Goal: Transaction & Acquisition: Purchase product/service

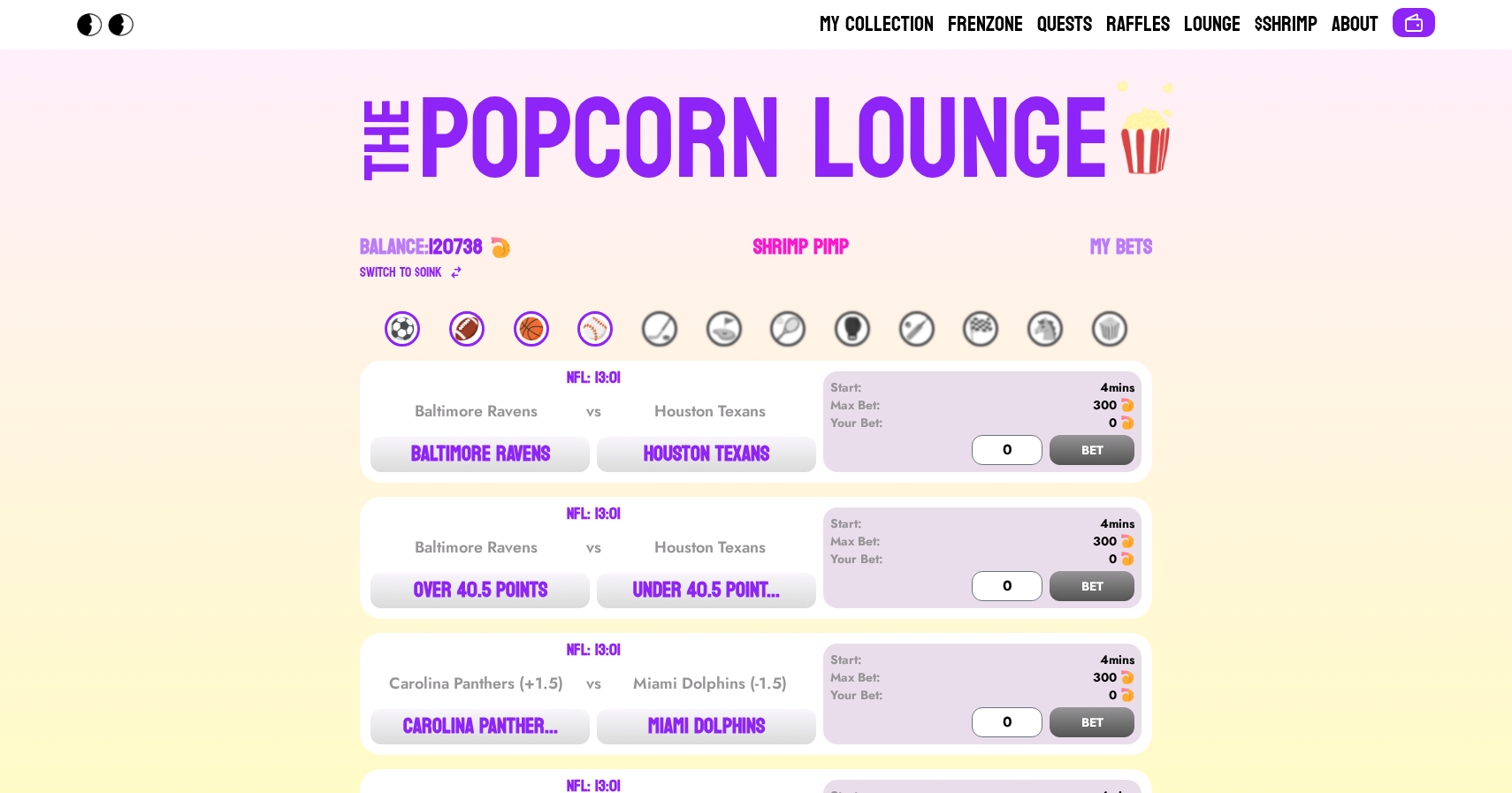
click at [776, 251] on link "Shrimp Pimp" at bounding box center [801, 258] width 95 height 49
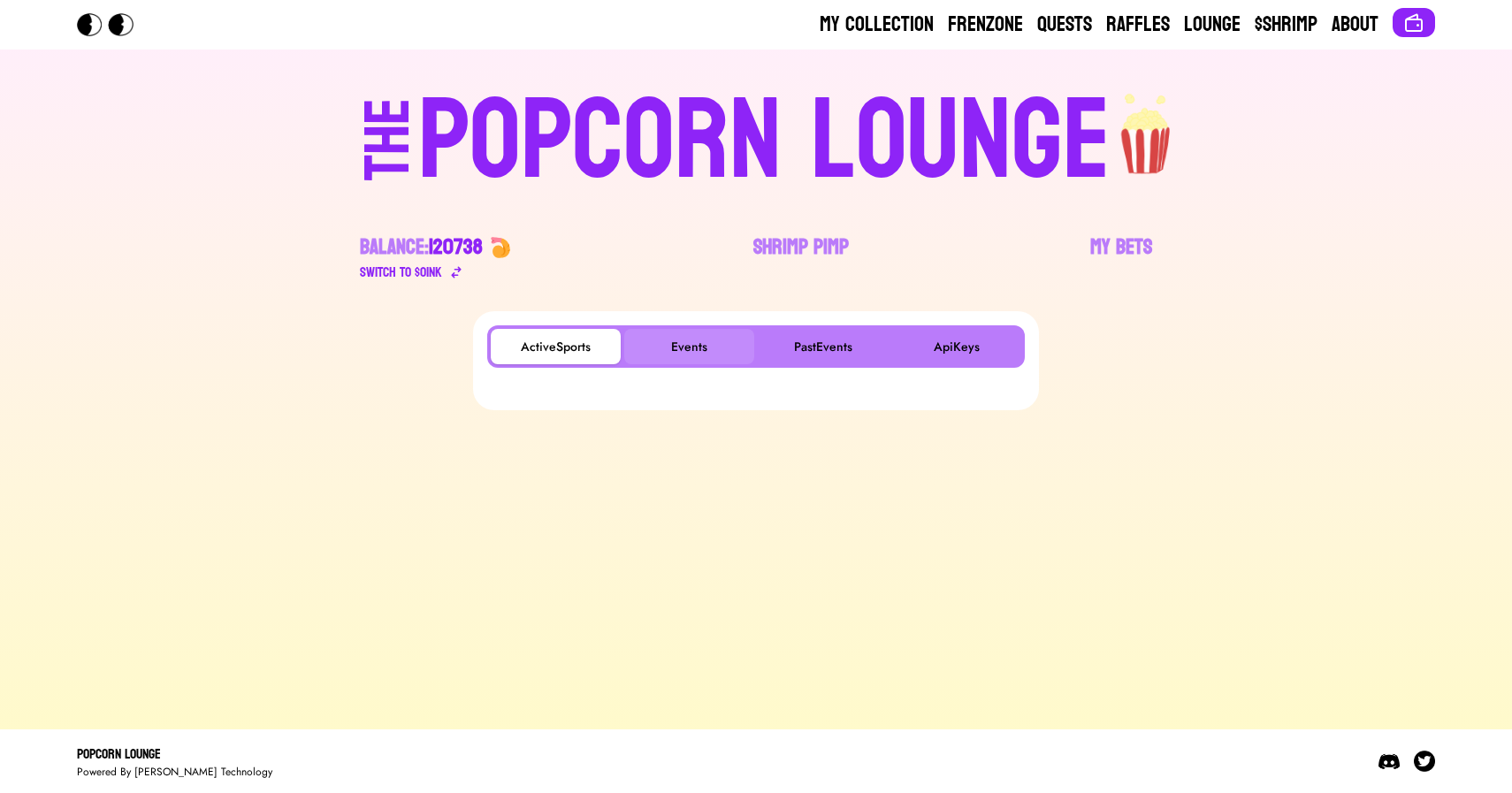
click at [670, 348] on button "Events" at bounding box center [690, 346] width 130 height 36
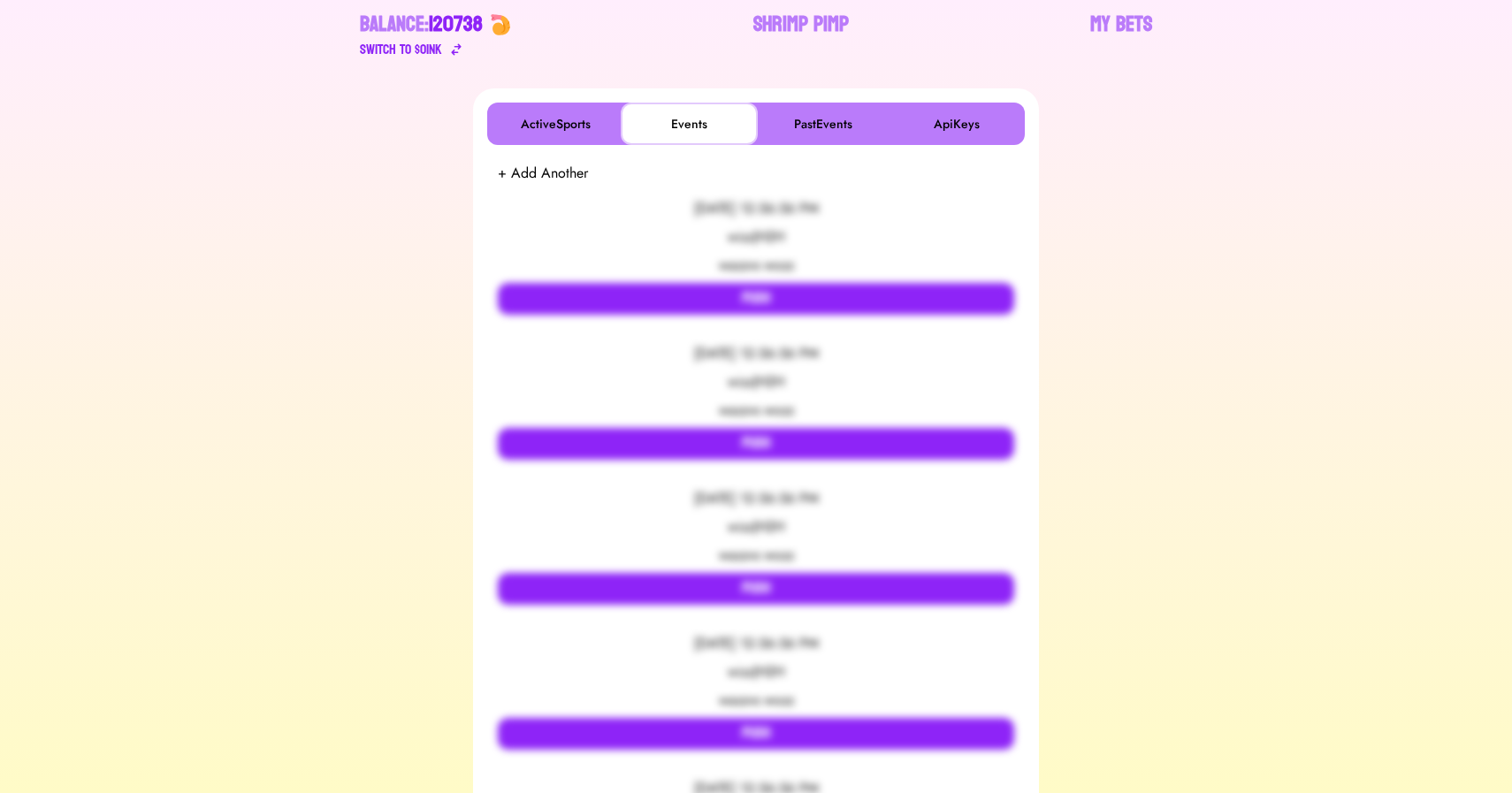
scroll to position [227, 0]
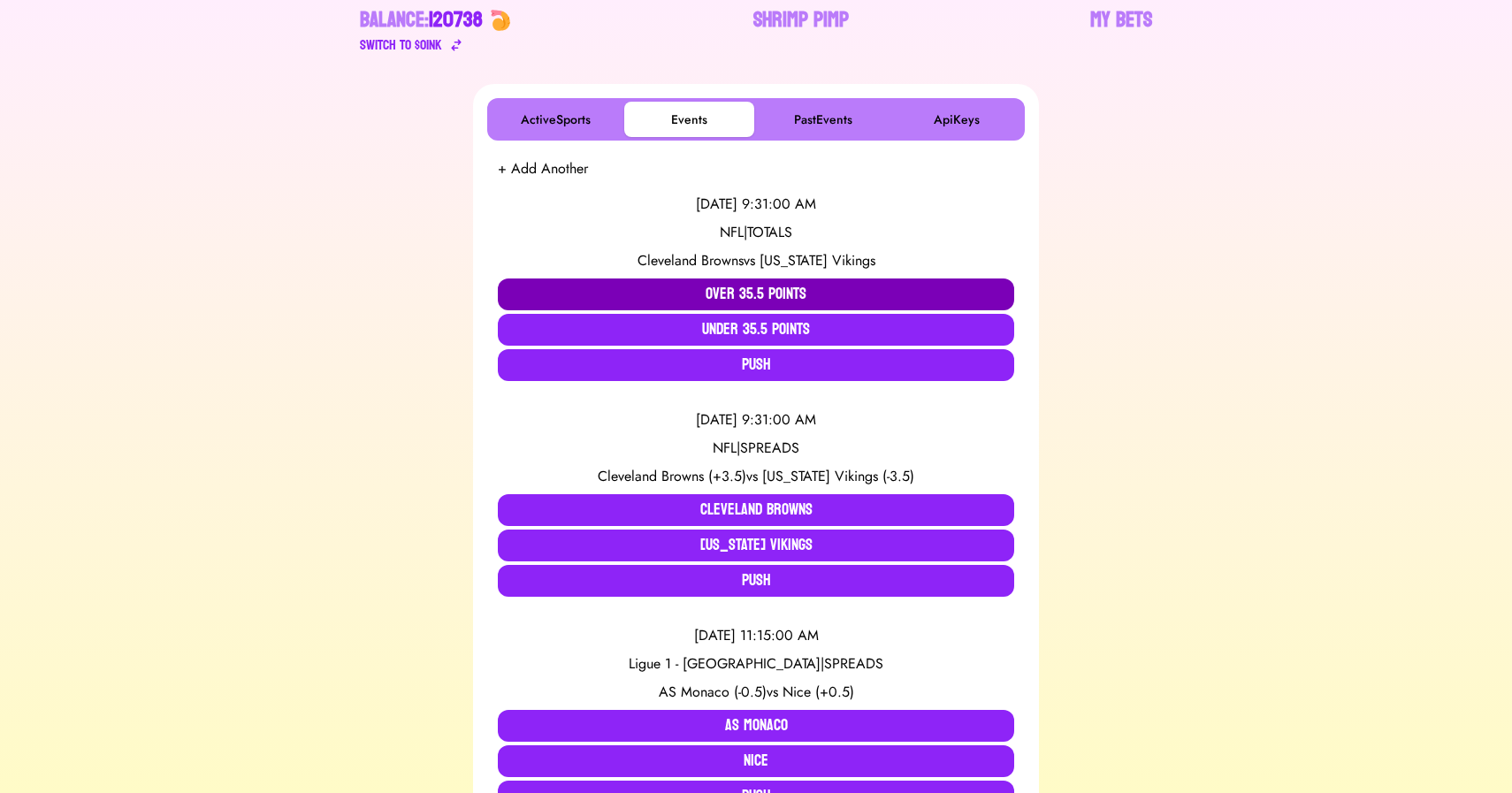
click at [717, 283] on button "Over 35.5 Points" at bounding box center [756, 294] width 517 height 32
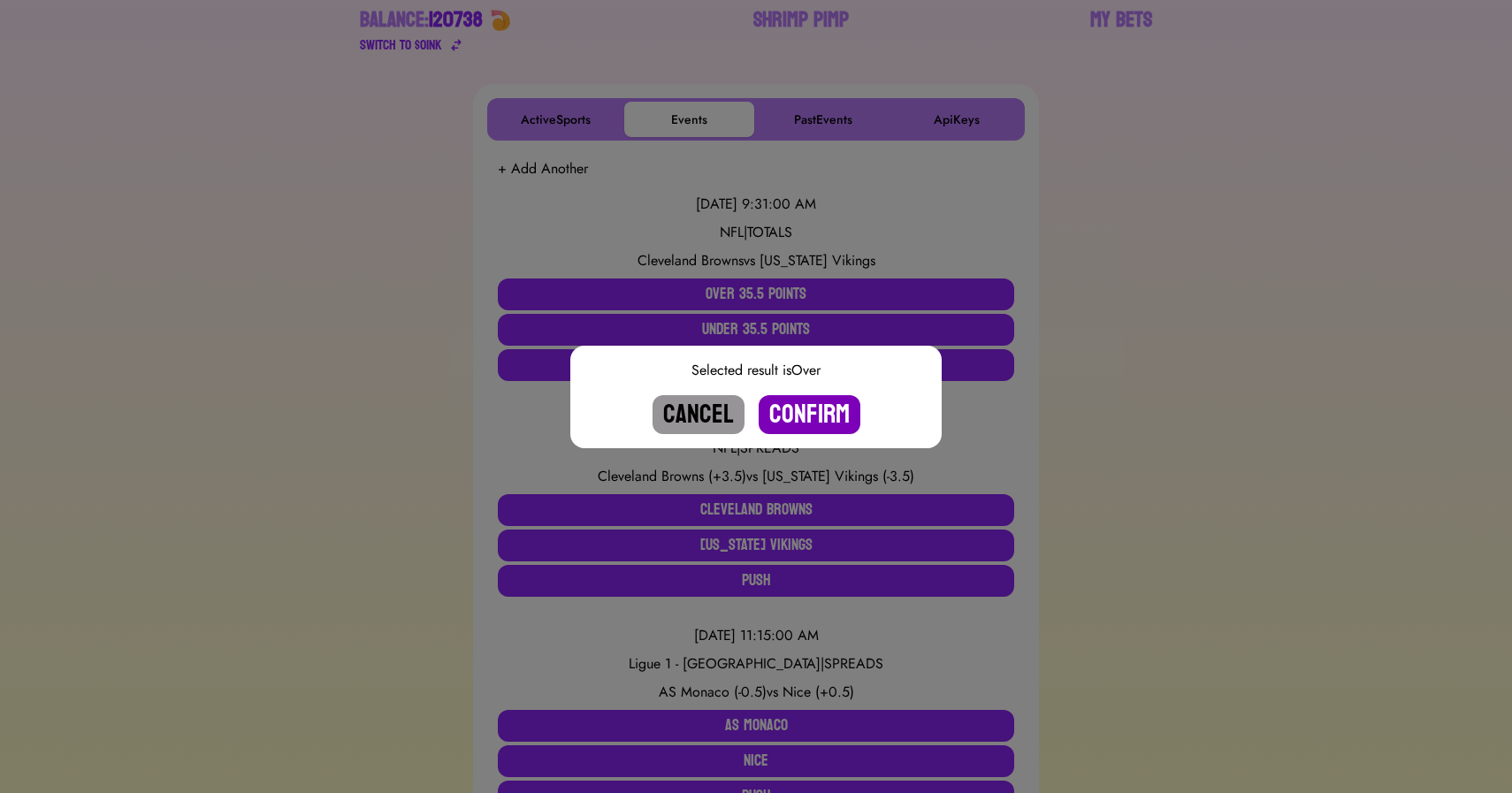
click at [809, 409] on button "Confirm" at bounding box center [810, 415] width 102 height 38
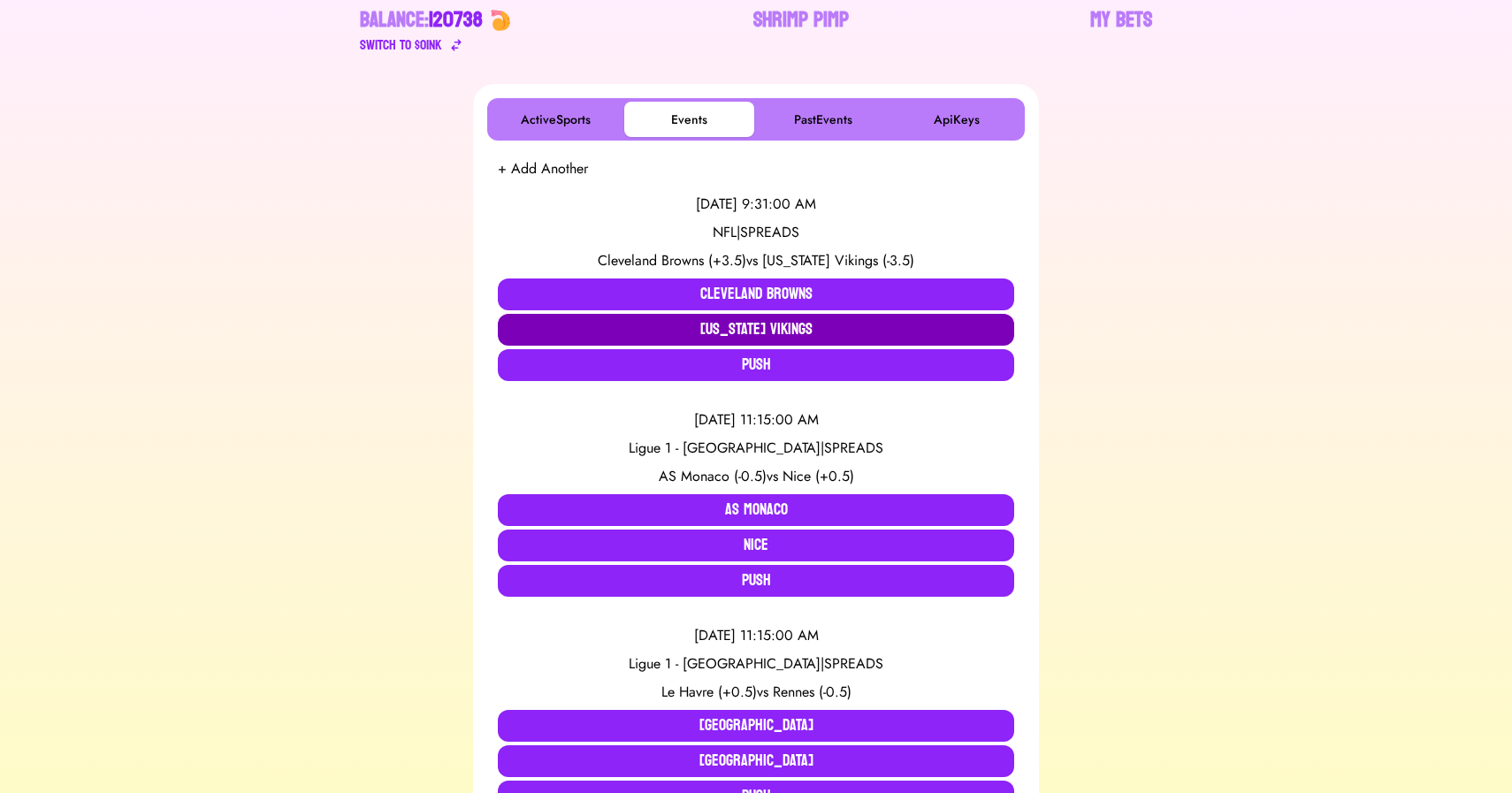
click at [787, 332] on button "Minnesota Vikings" at bounding box center [756, 330] width 517 height 32
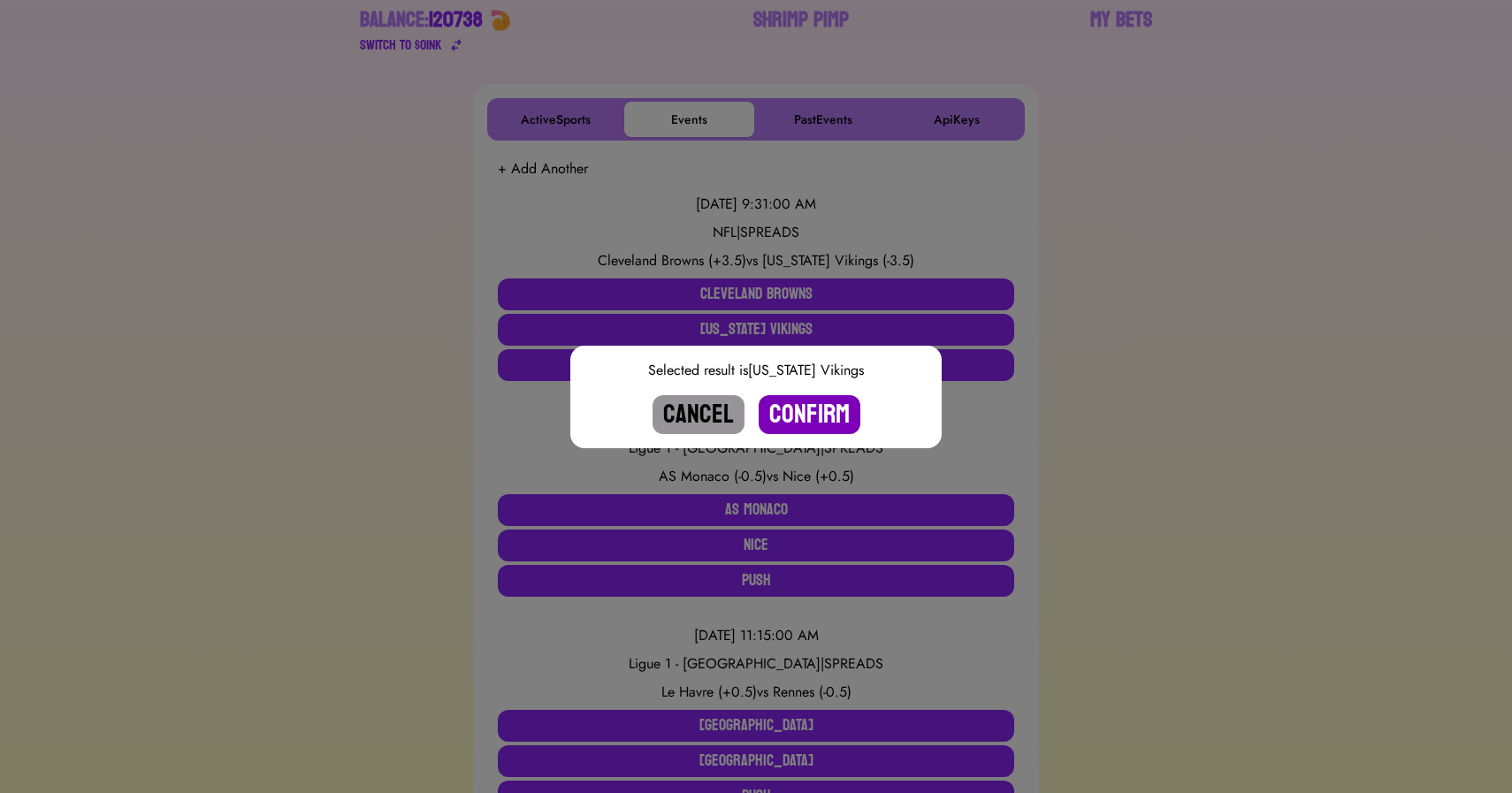
click at [813, 419] on button "Confirm" at bounding box center [810, 415] width 102 height 38
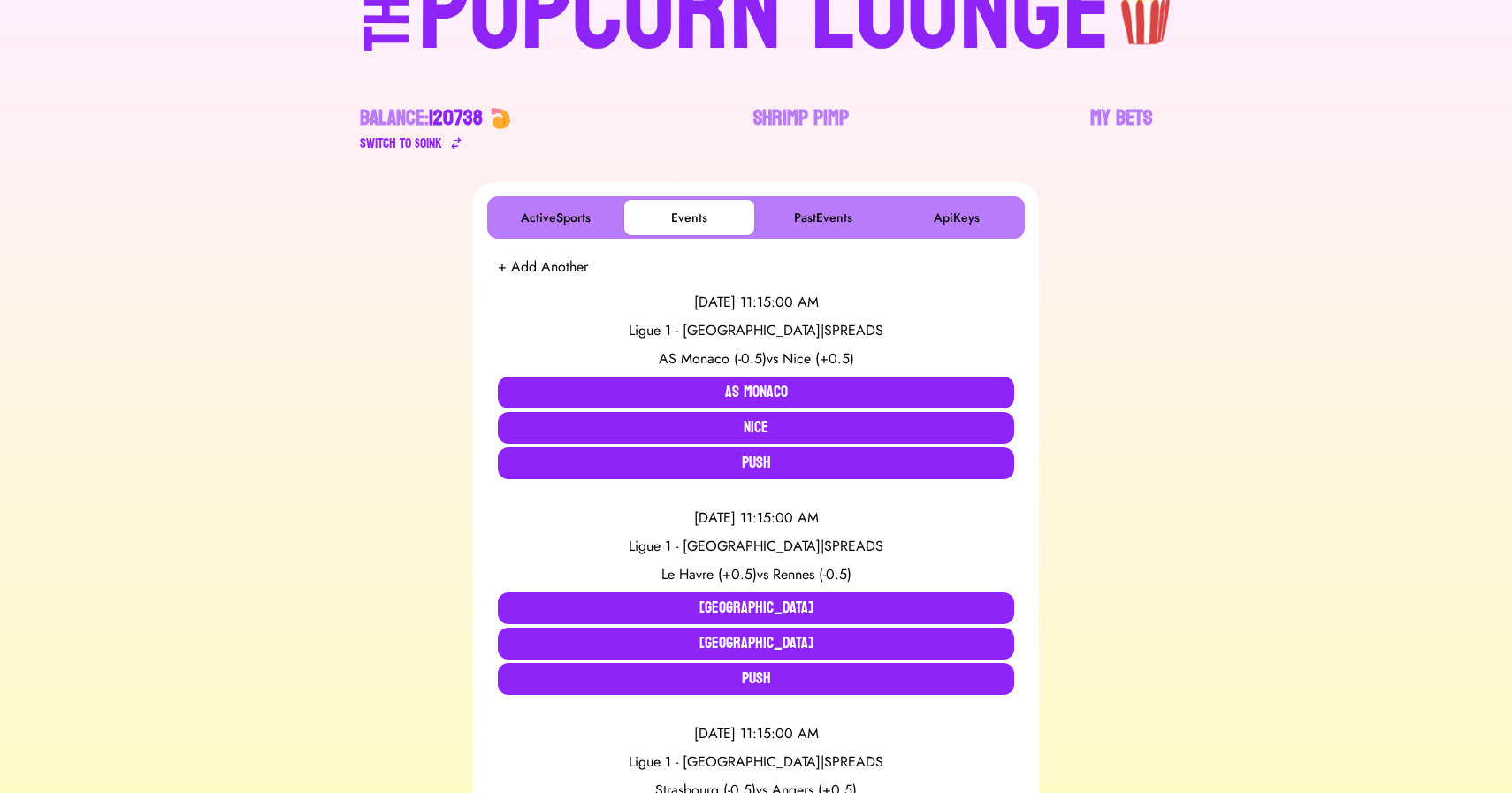
scroll to position [0, 0]
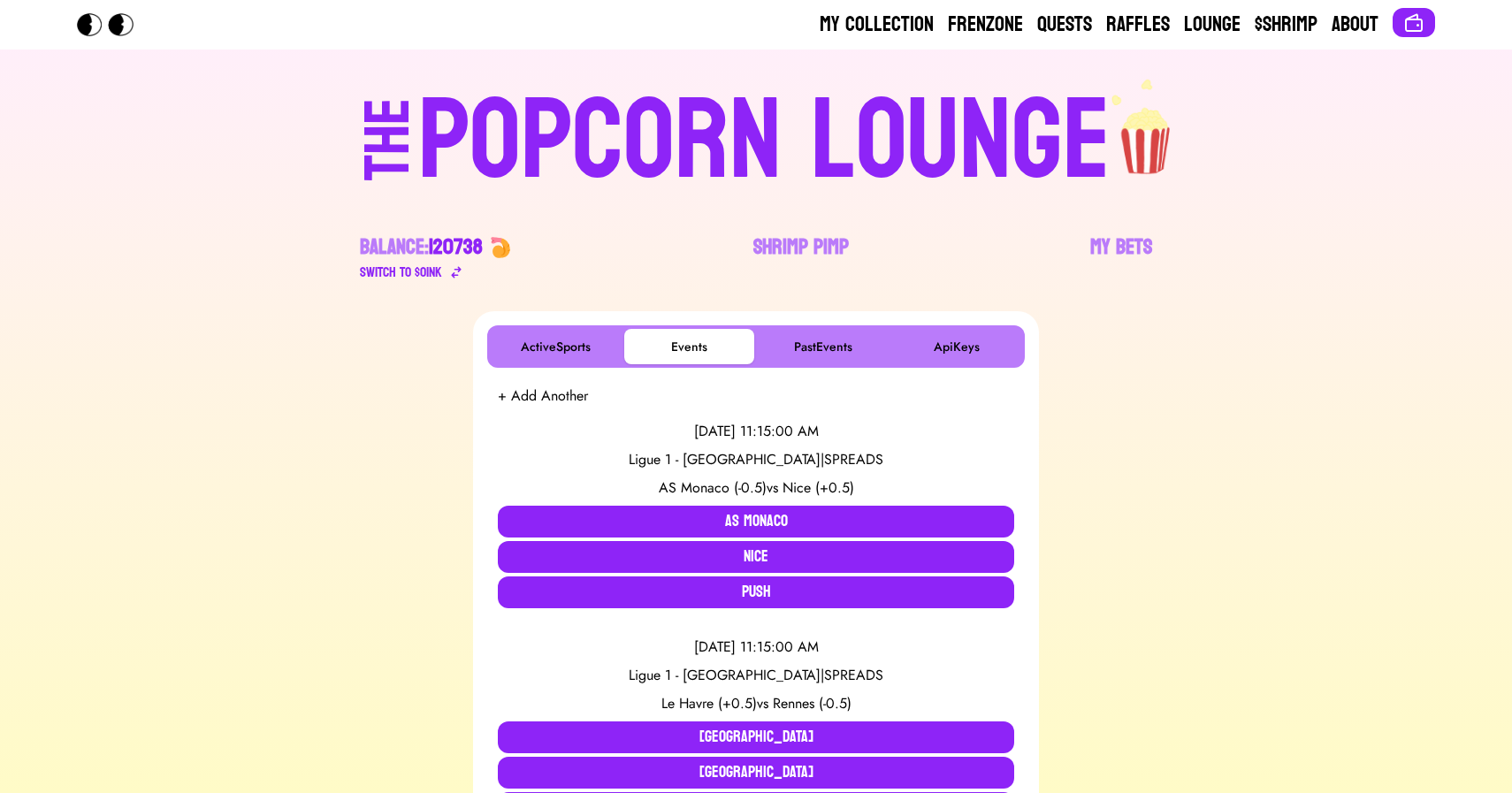
click at [462, 148] on div "POPCORN LOUNGE" at bounding box center [765, 142] width 692 height 114
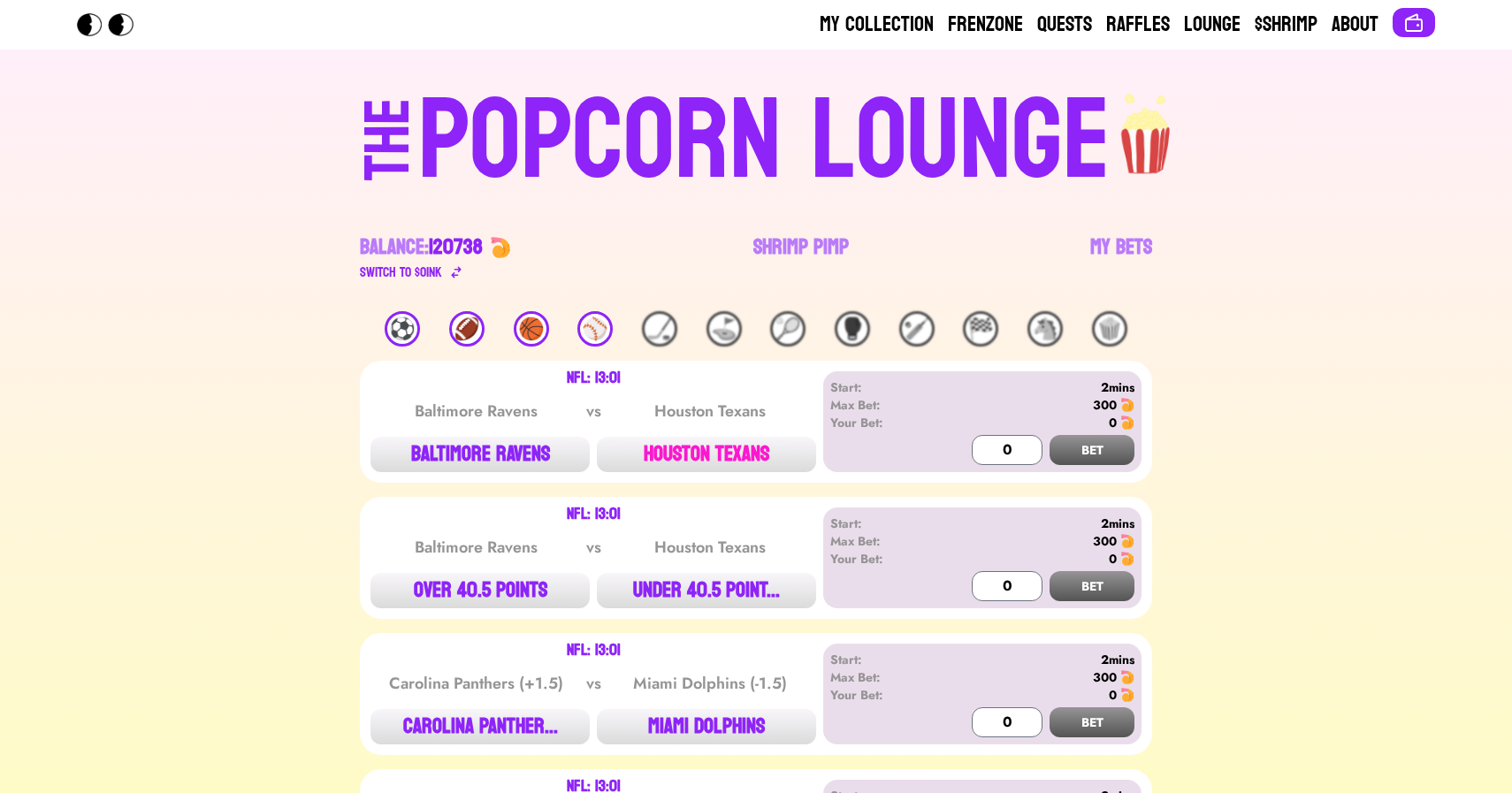
click at [712, 461] on button "HOUSTON TEXANS" at bounding box center [706, 454] width 219 height 36
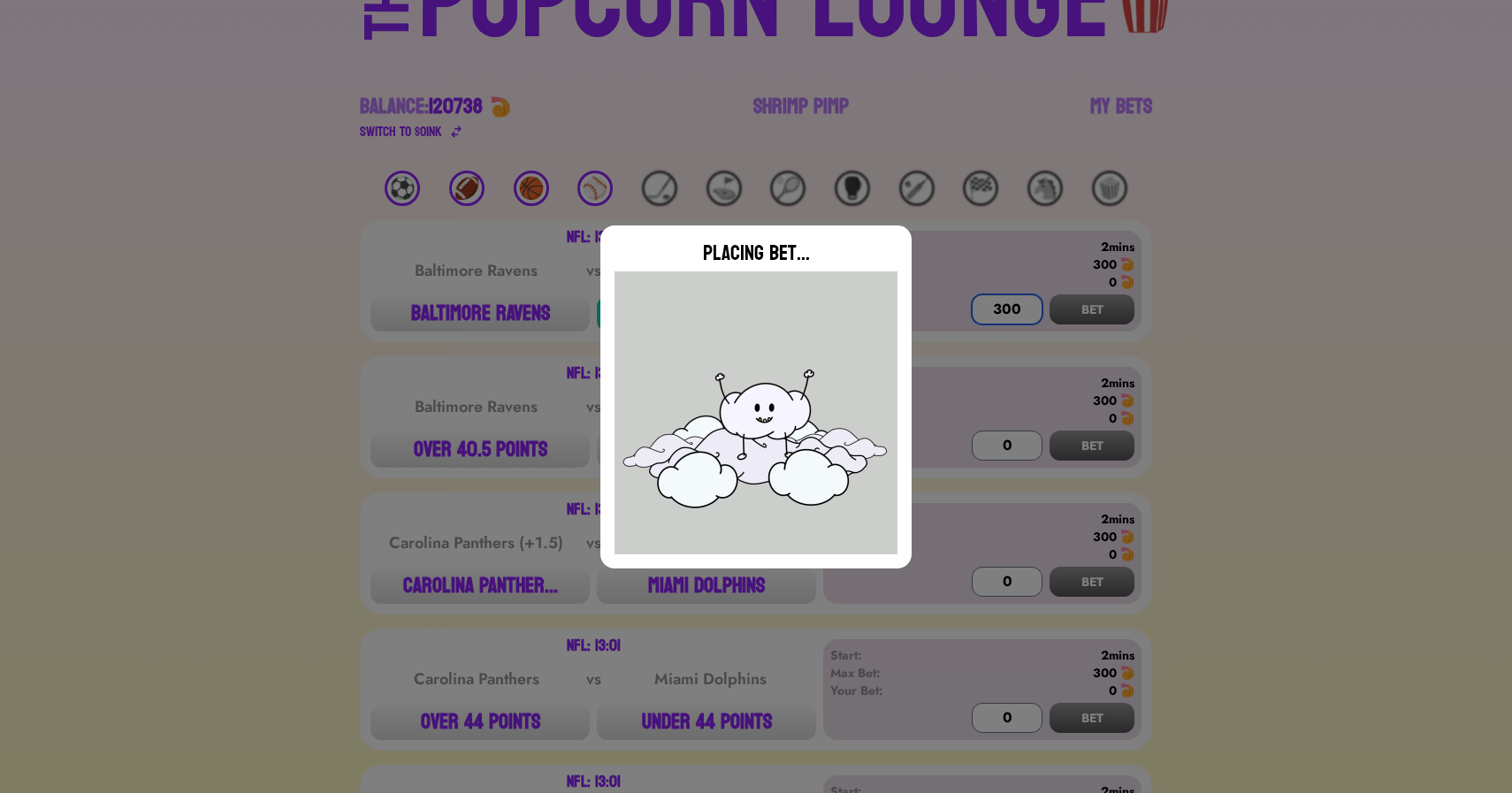
scroll to position [172, 0]
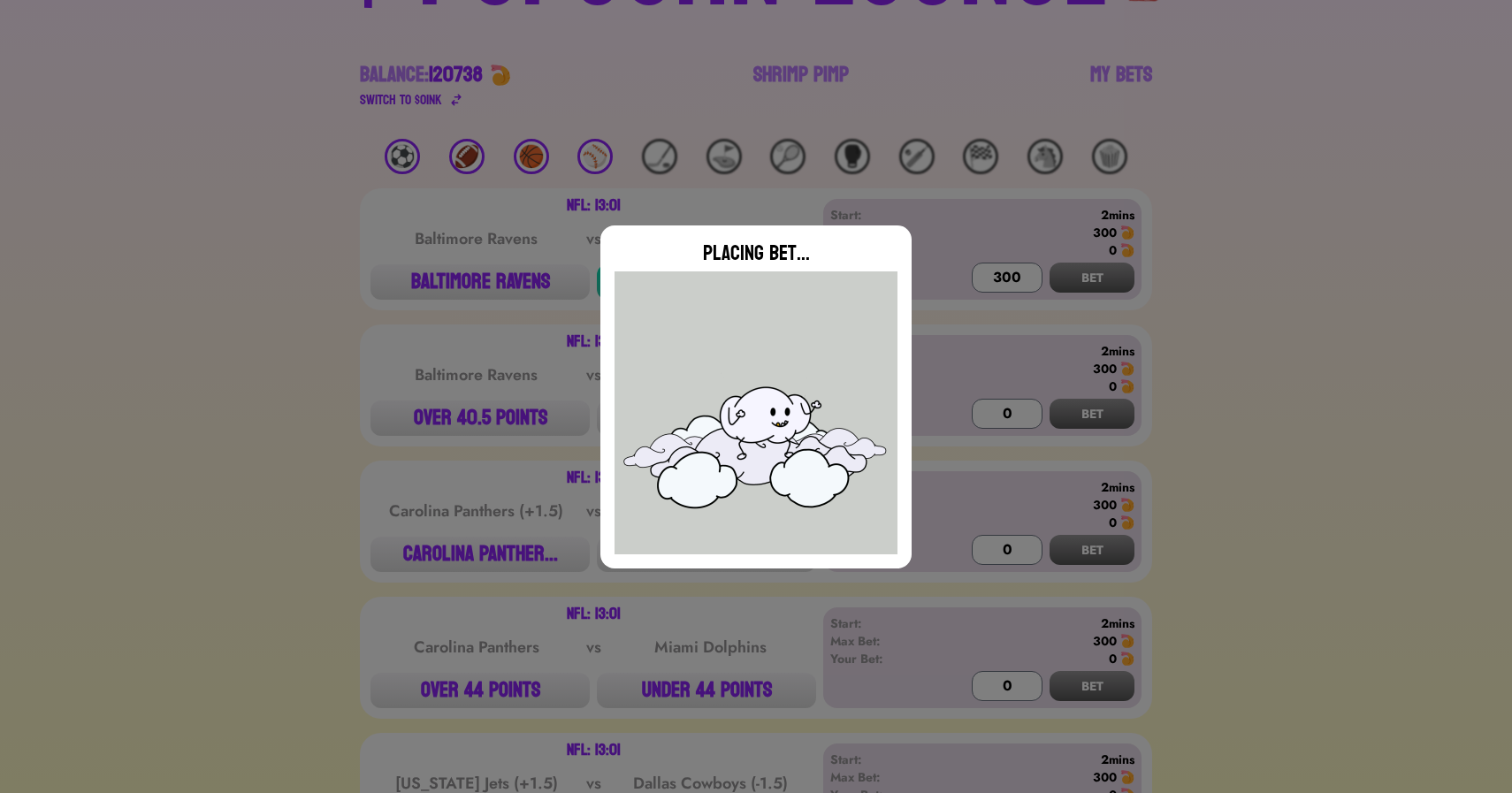
type input "0"
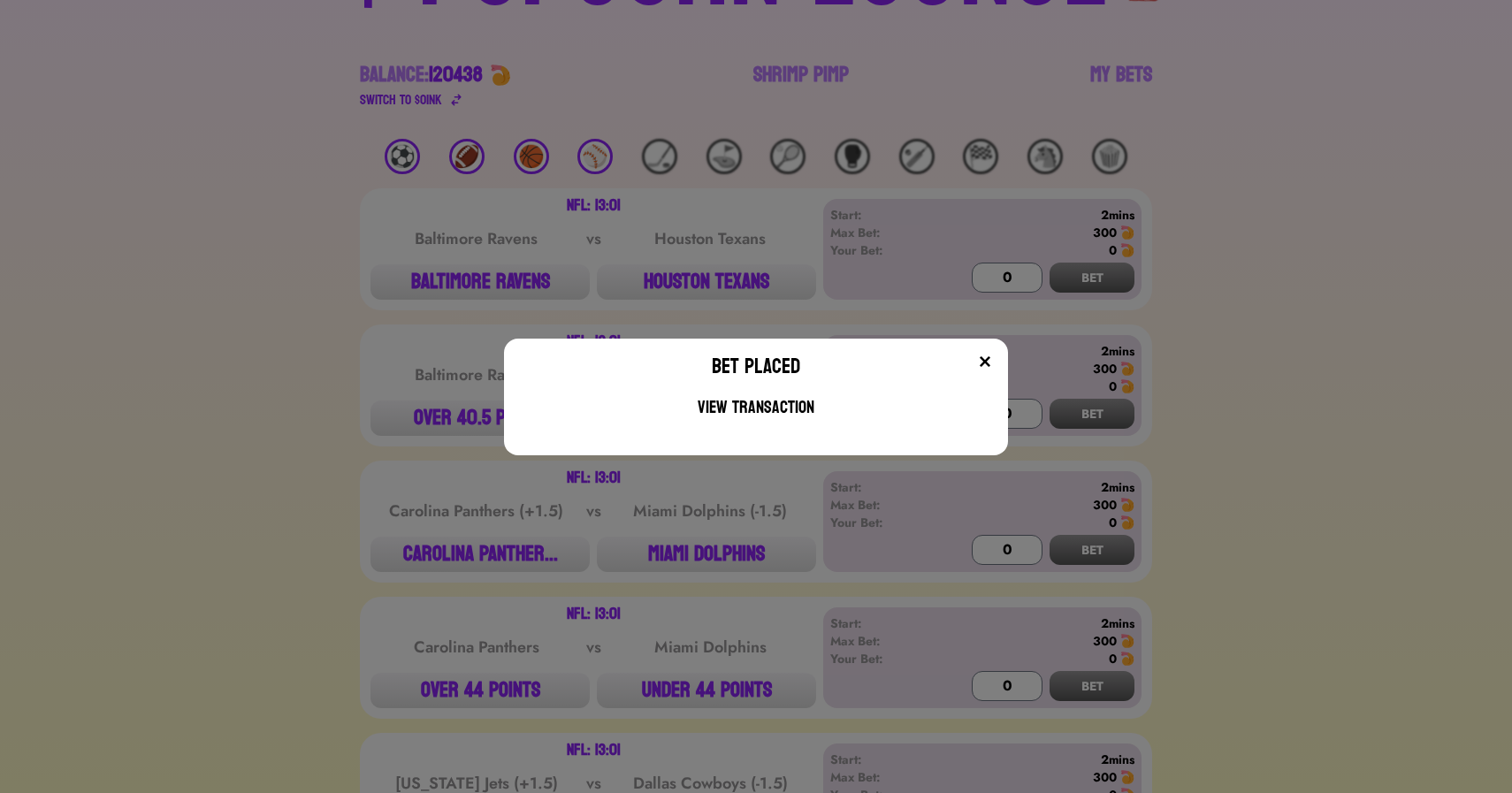
scroll to position [180, 0]
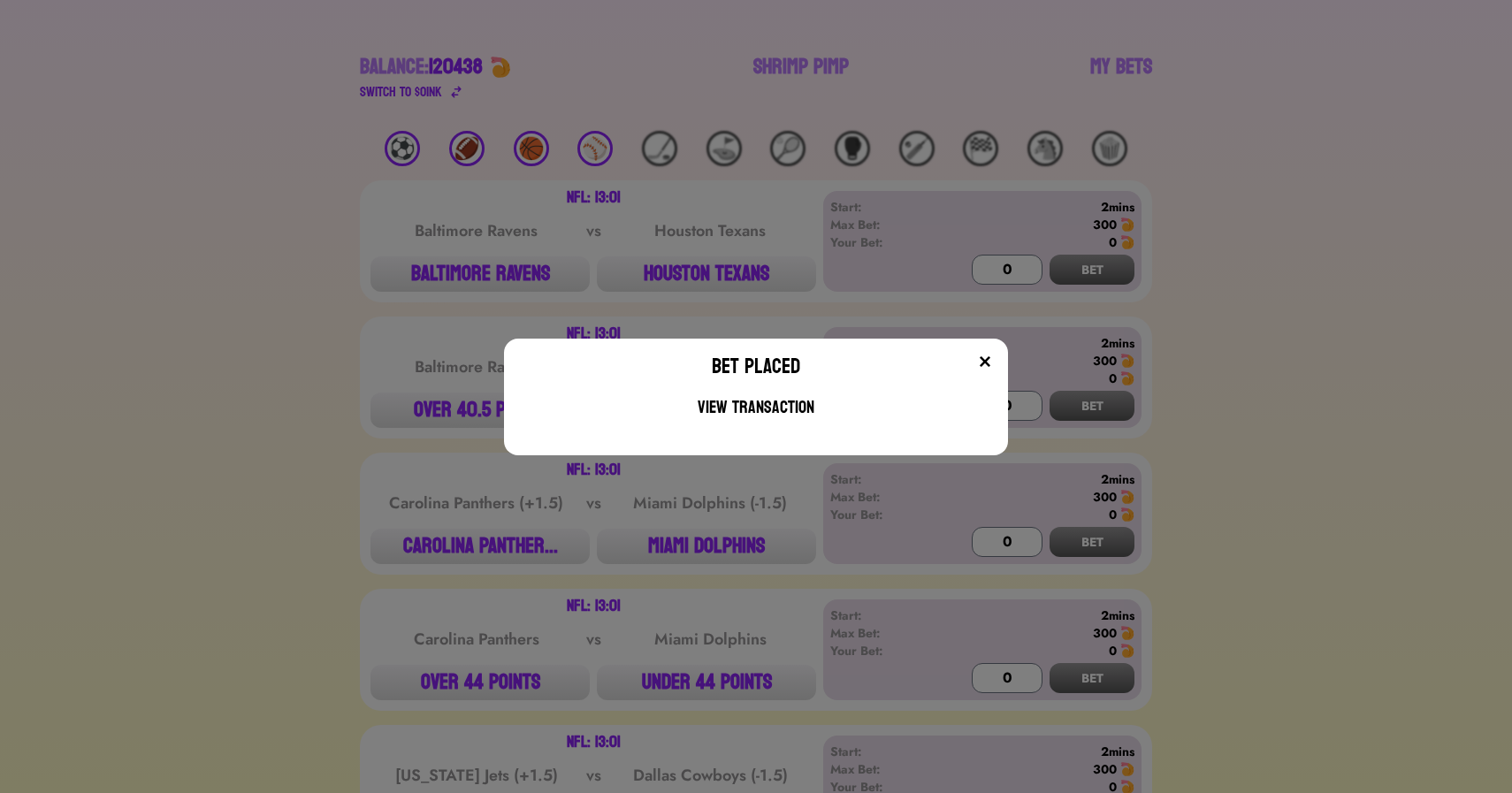
click at [350, 490] on div "Bet Placed View Transaction" at bounding box center [756, 396] width 1512 height 793
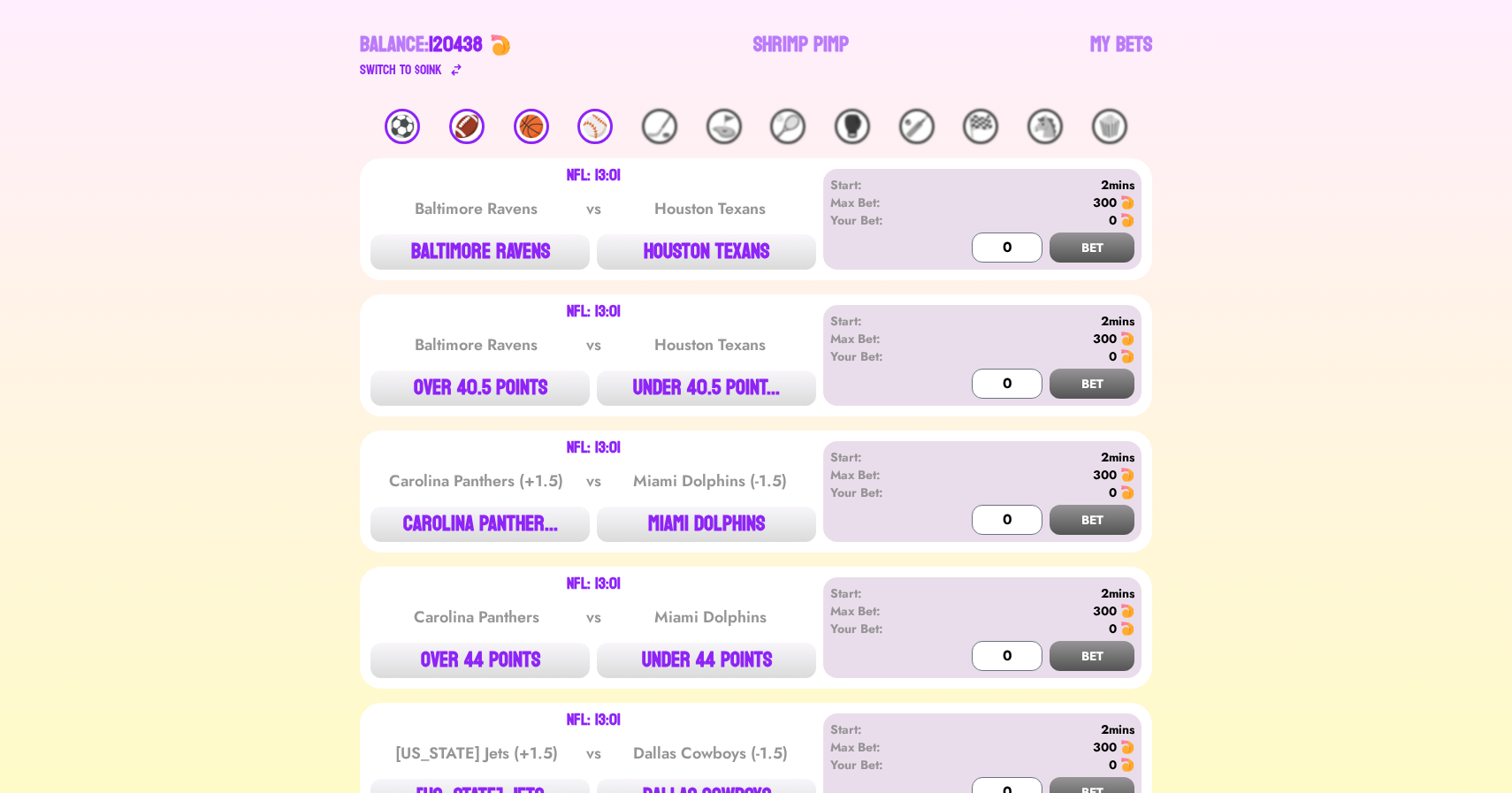
scroll to position [0, 0]
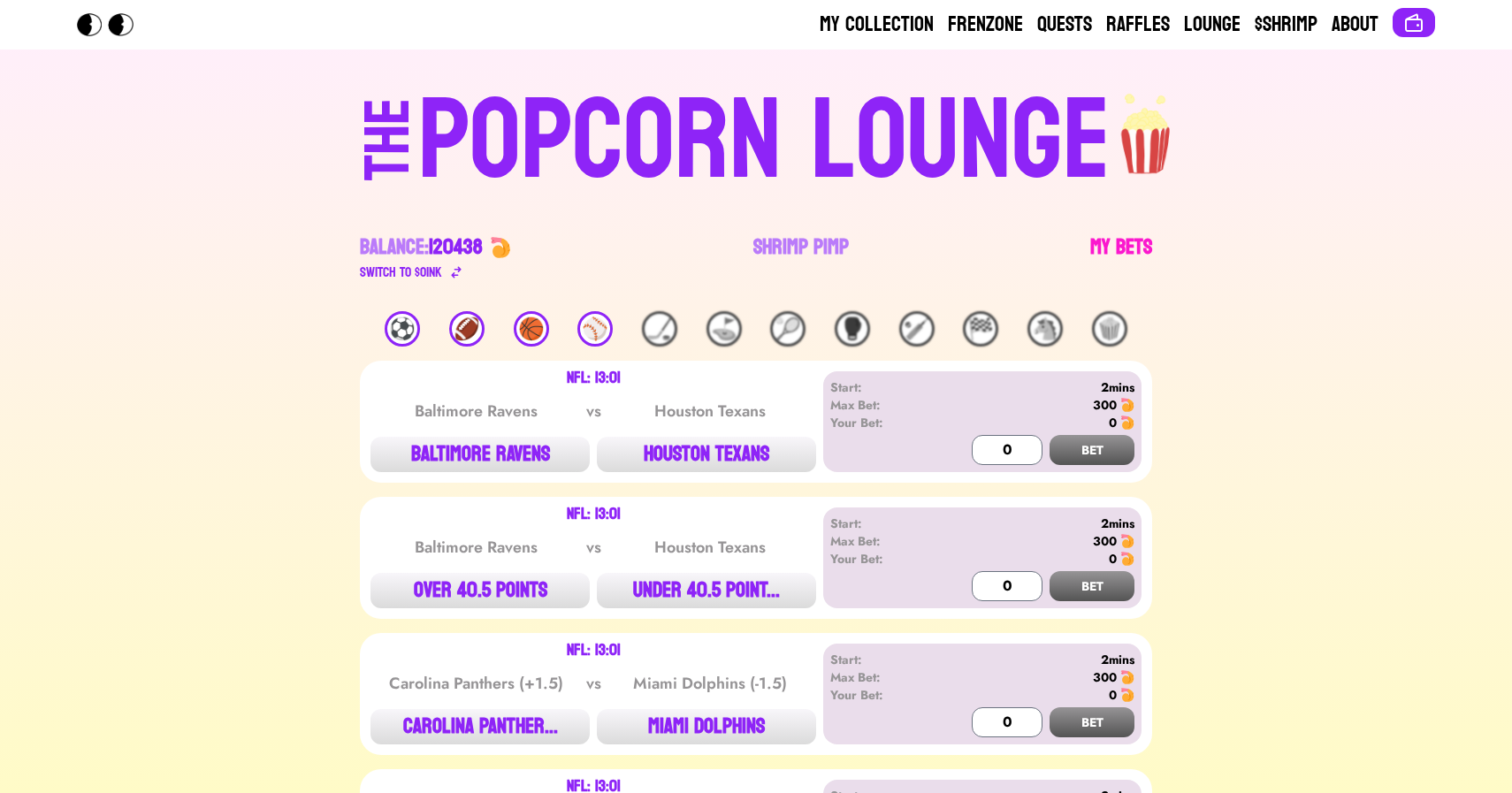
click at [1114, 244] on link "My Bets" at bounding box center [1122, 258] width 62 height 49
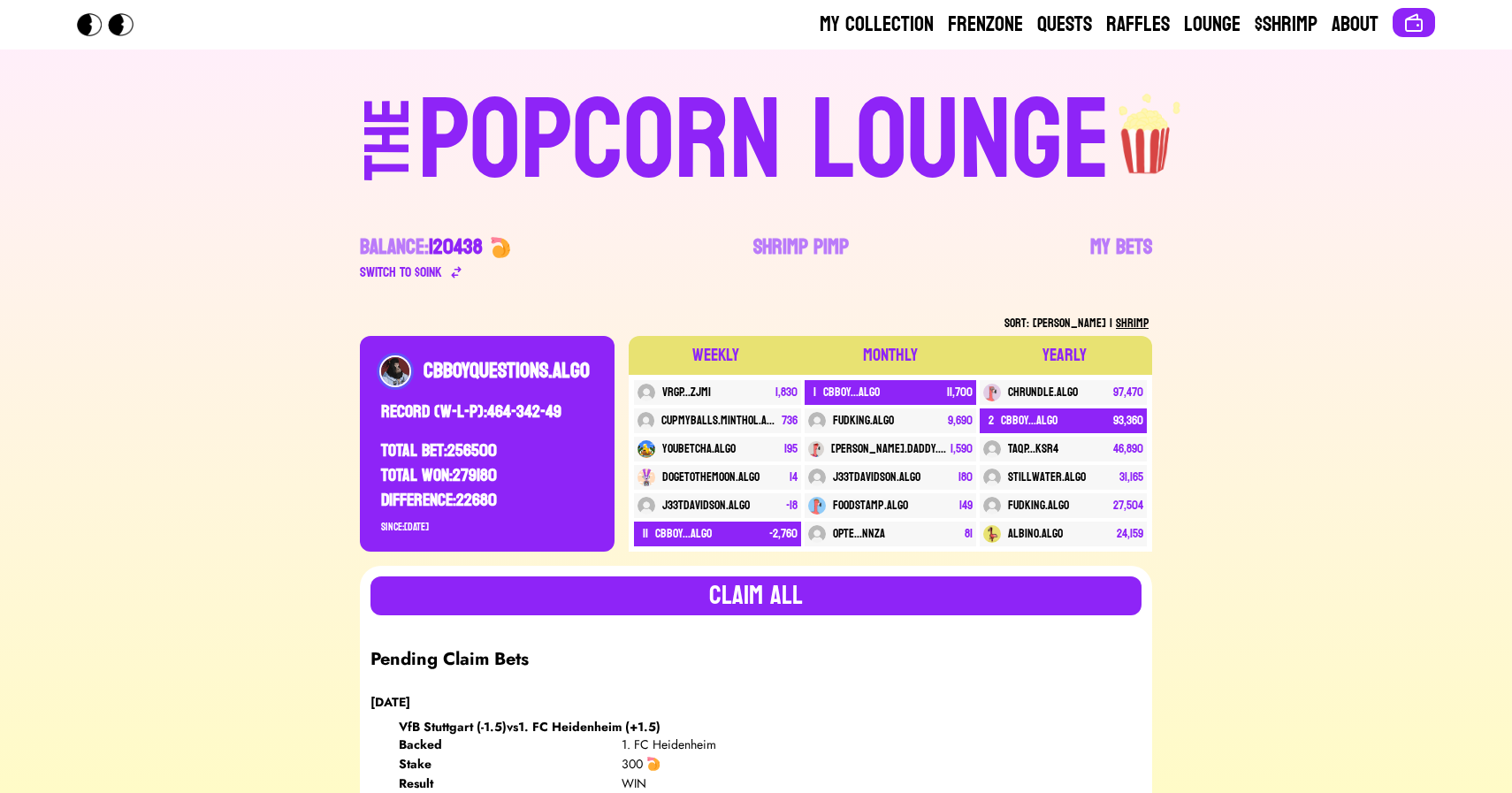
click at [597, 142] on div "POPCORN LOUNGE" at bounding box center [765, 142] width 692 height 114
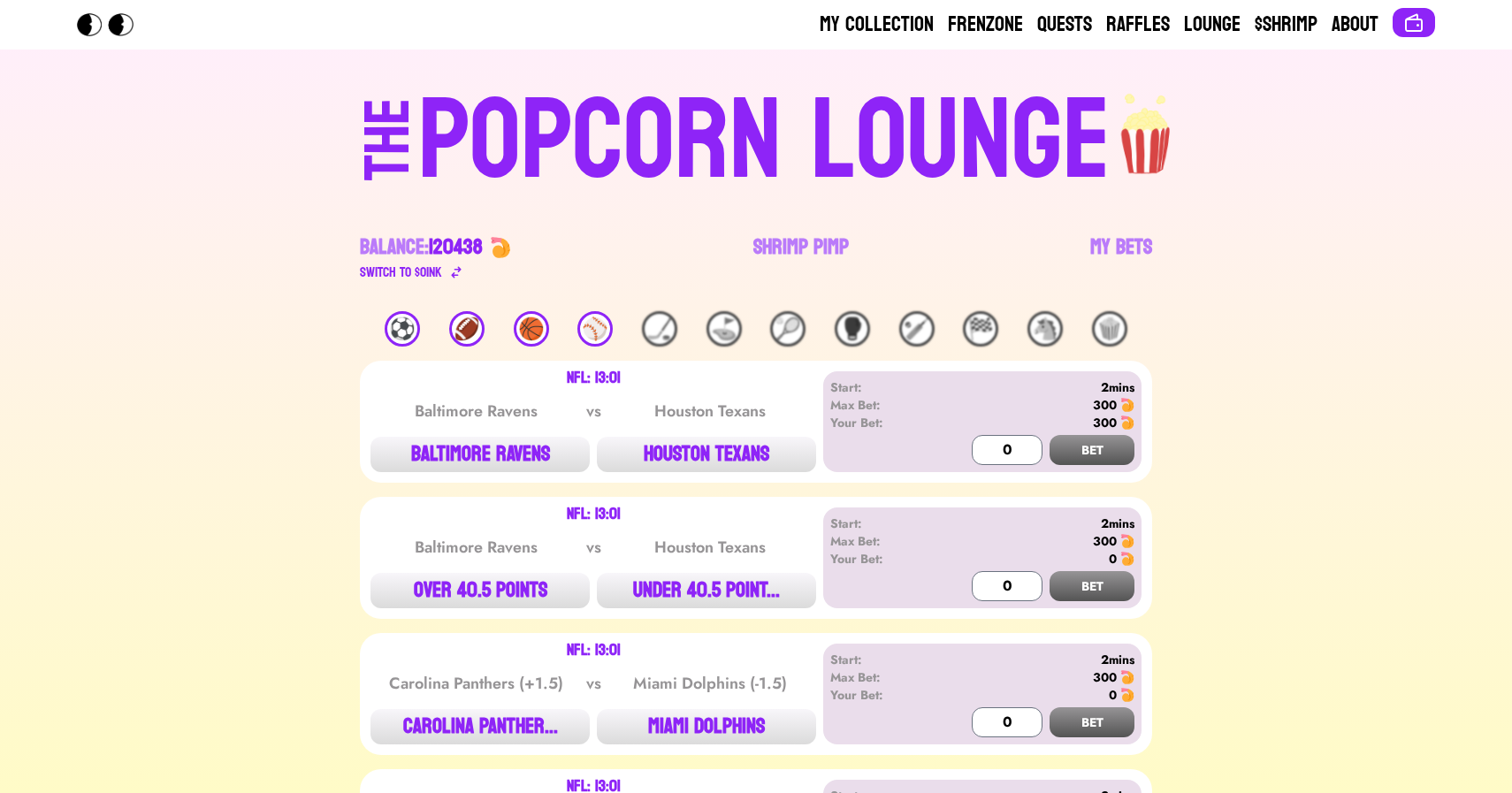
click at [467, 318] on div "🏈" at bounding box center [467, 329] width 36 height 36
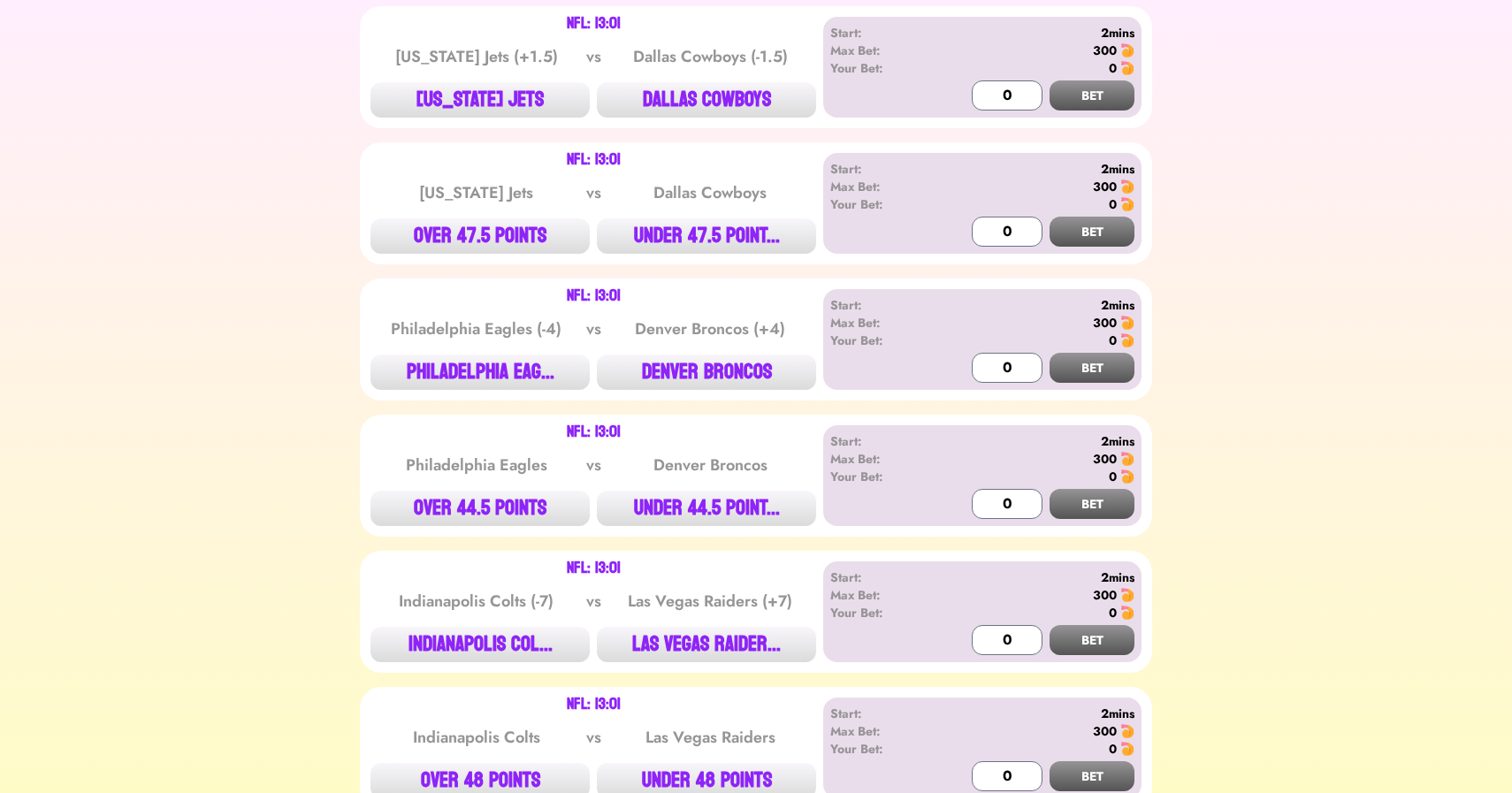
scroll to position [864, 0]
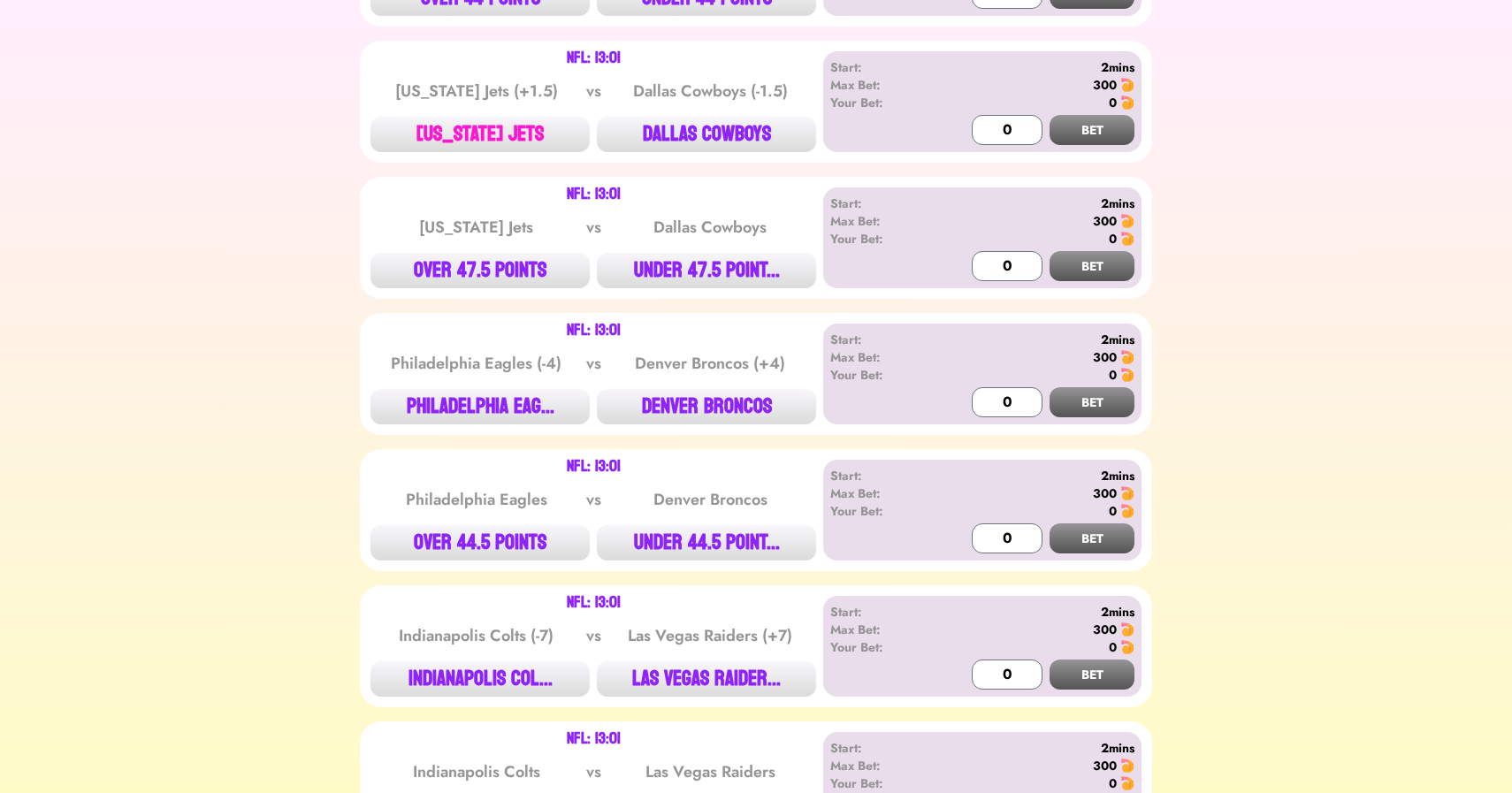
click at [490, 132] on button "[US_STATE] JETS" at bounding box center [480, 134] width 219 height 36
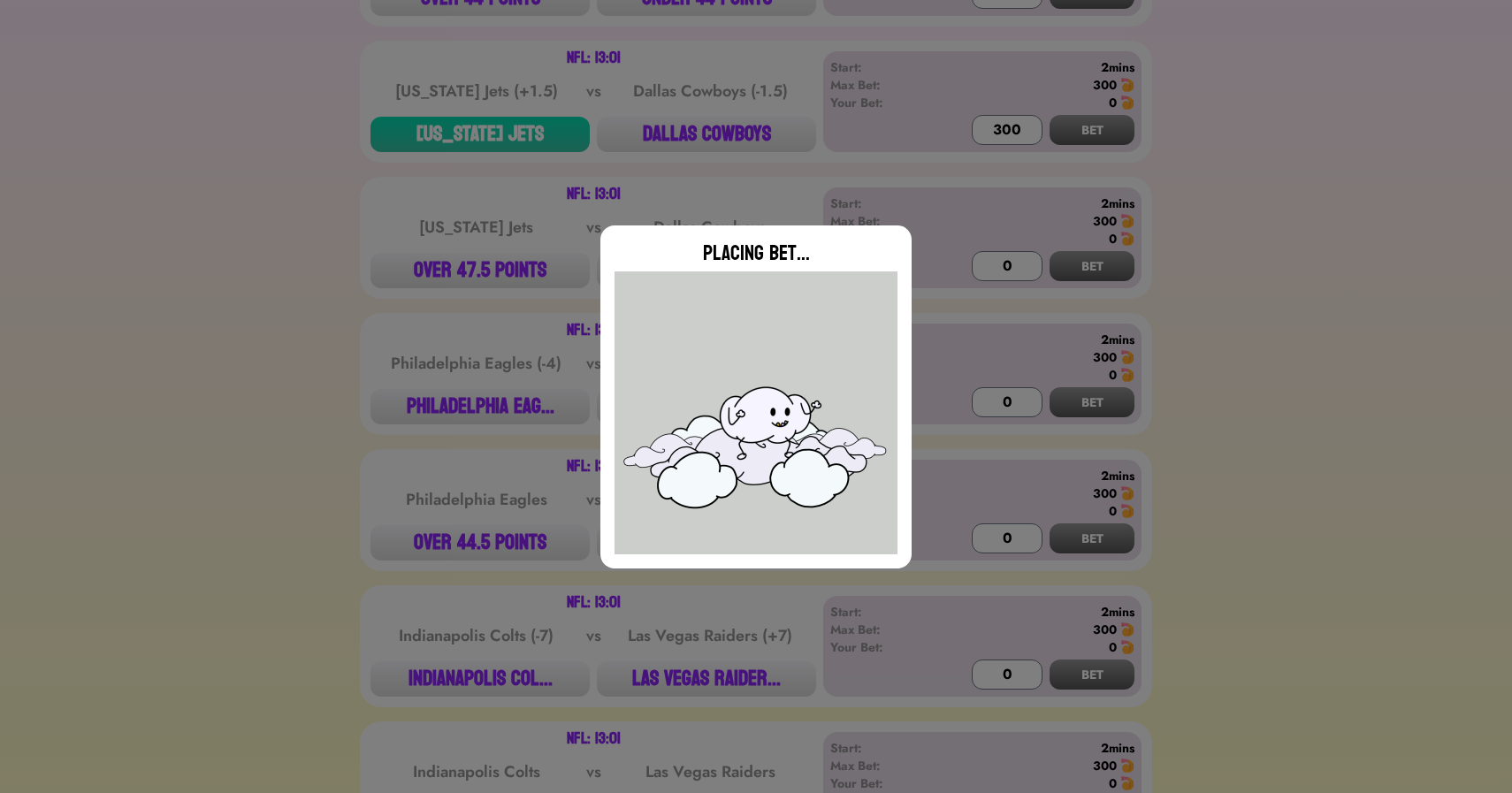
type input "0"
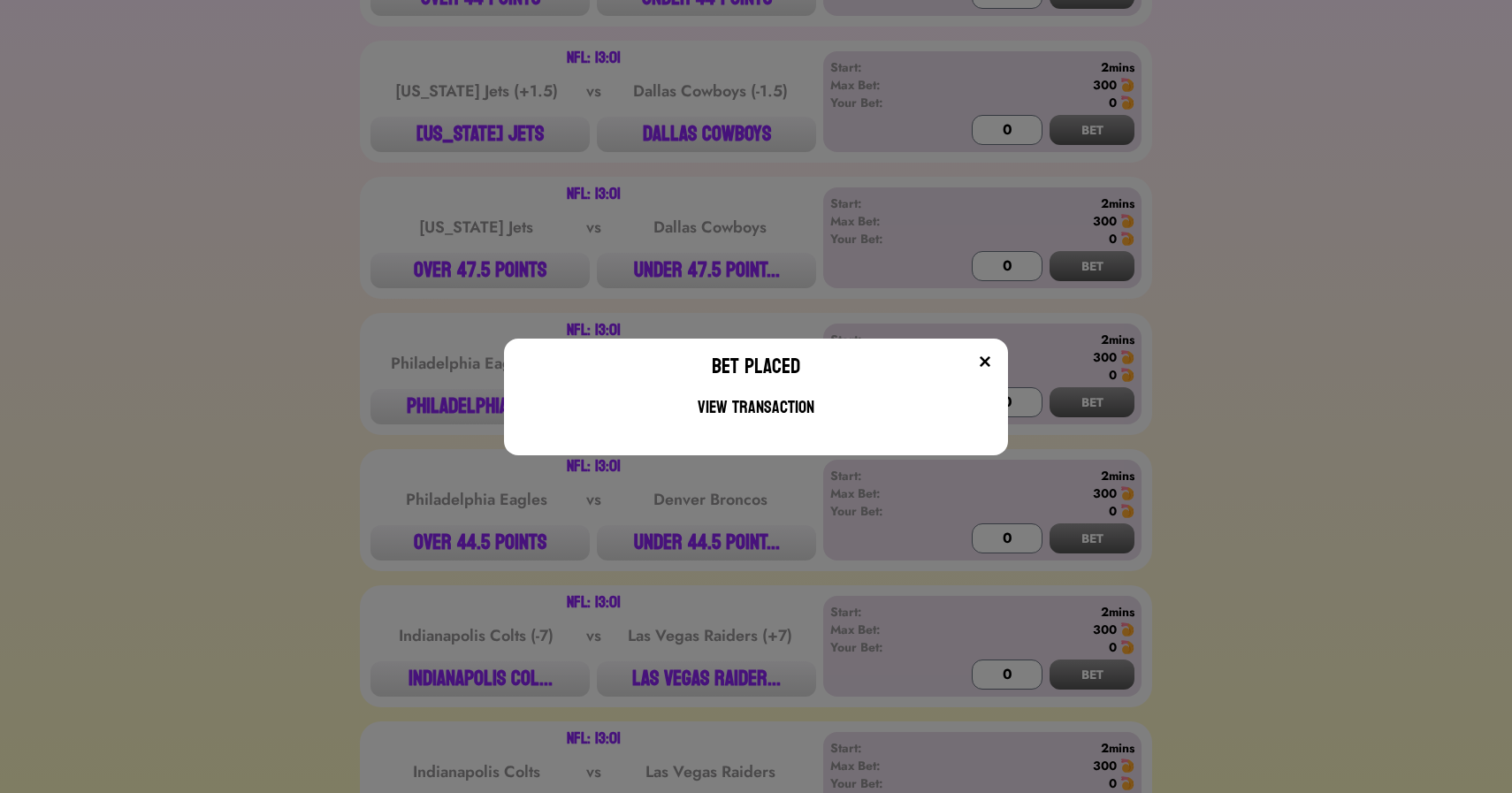
click at [159, 371] on div "Bet Placed View Transaction" at bounding box center [756, 396] width 1512 height 793
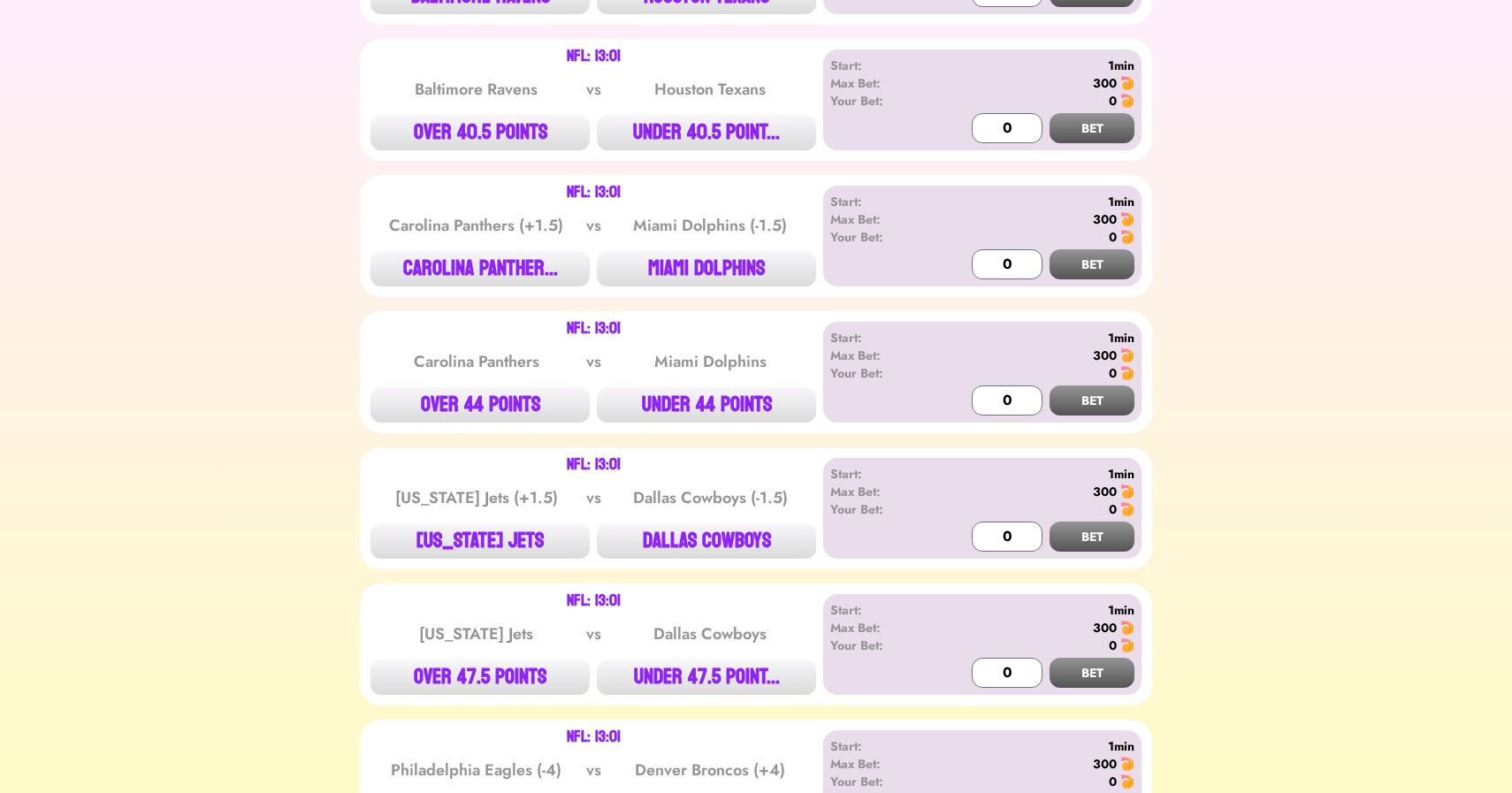
scroll to position [0, 0]
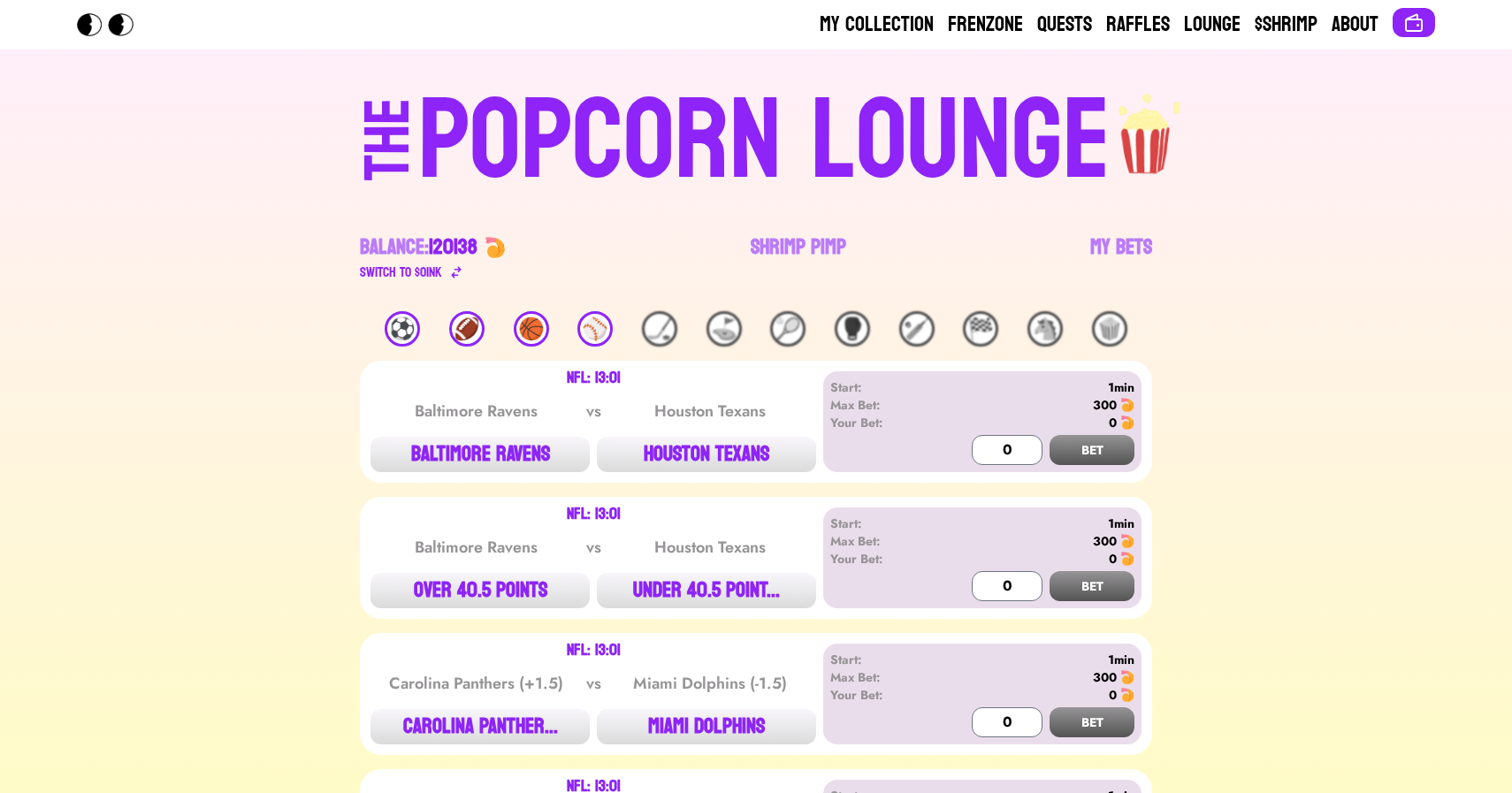
click at [529, 329] on div "🏀" at bounding box center [531, 329] width 36 height 36
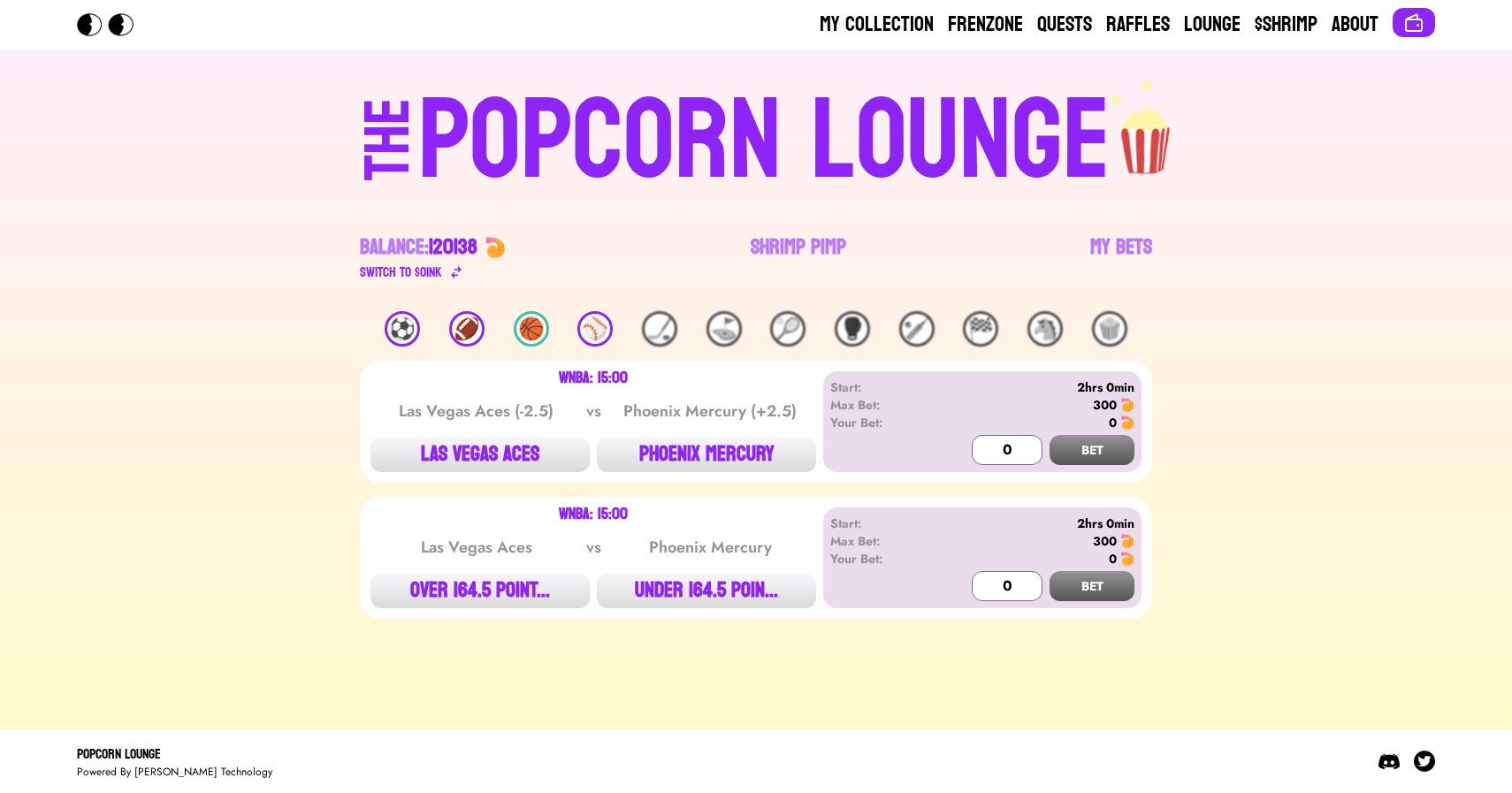
click at [596, 319] on div "⚾️" at bounding box center [595, 329] width 36 height 36
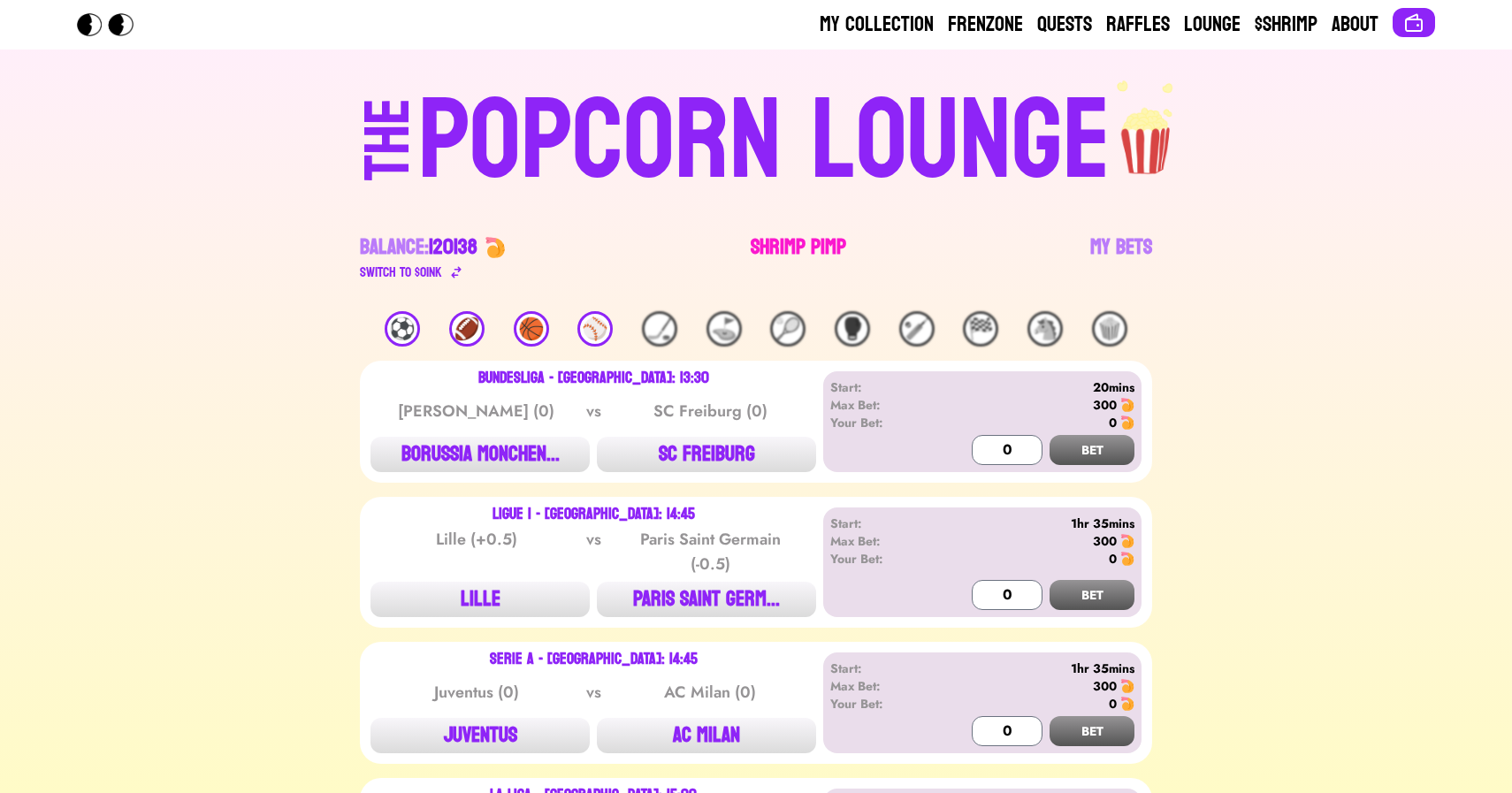
click at [778, 249] on link "Shrimp Pimp" at bounding box center [799, 258] width 95 height 49
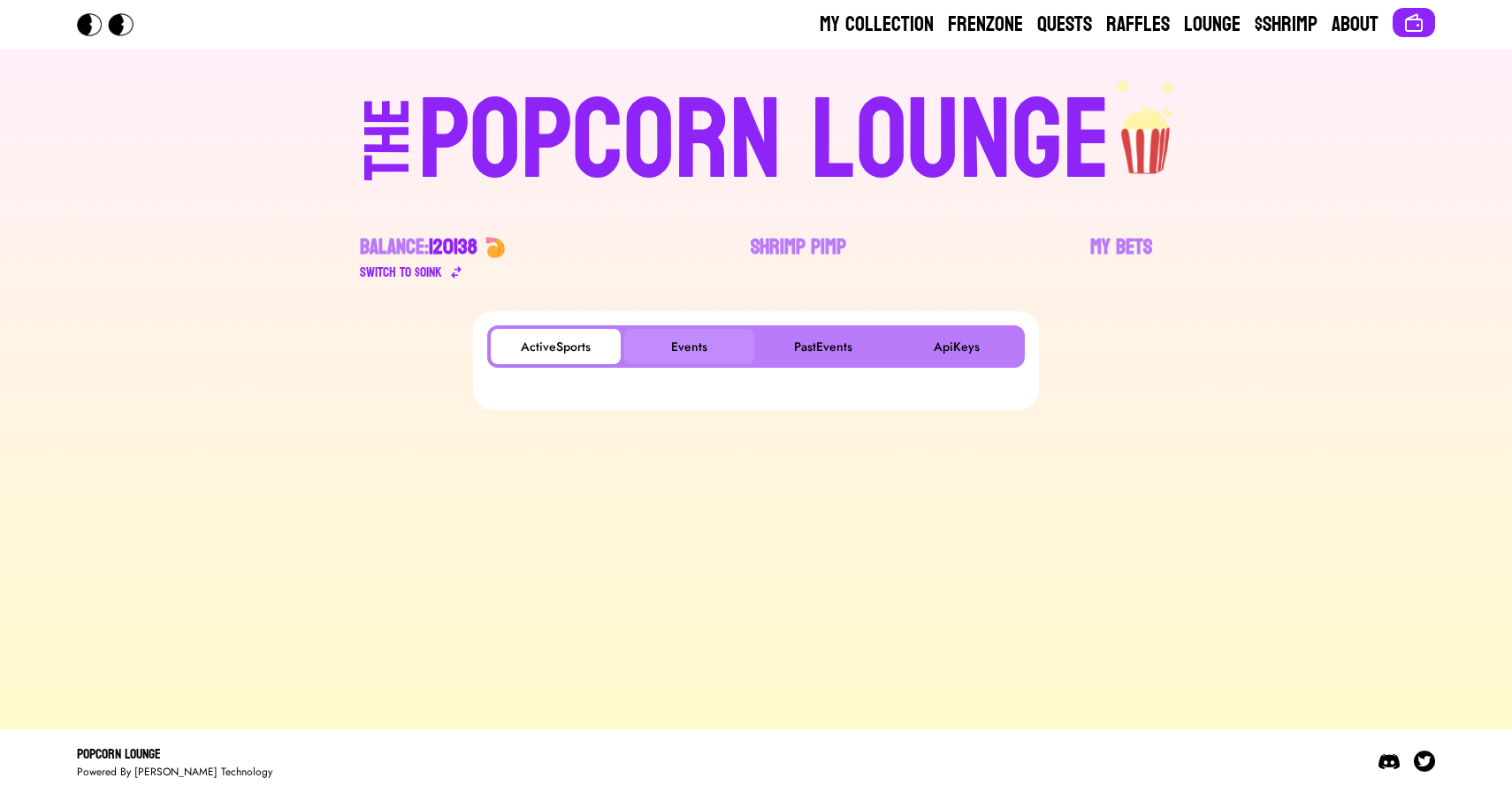
click at [674, 349] on button "Events" at bounding box center [690, 346] width 130 height 36
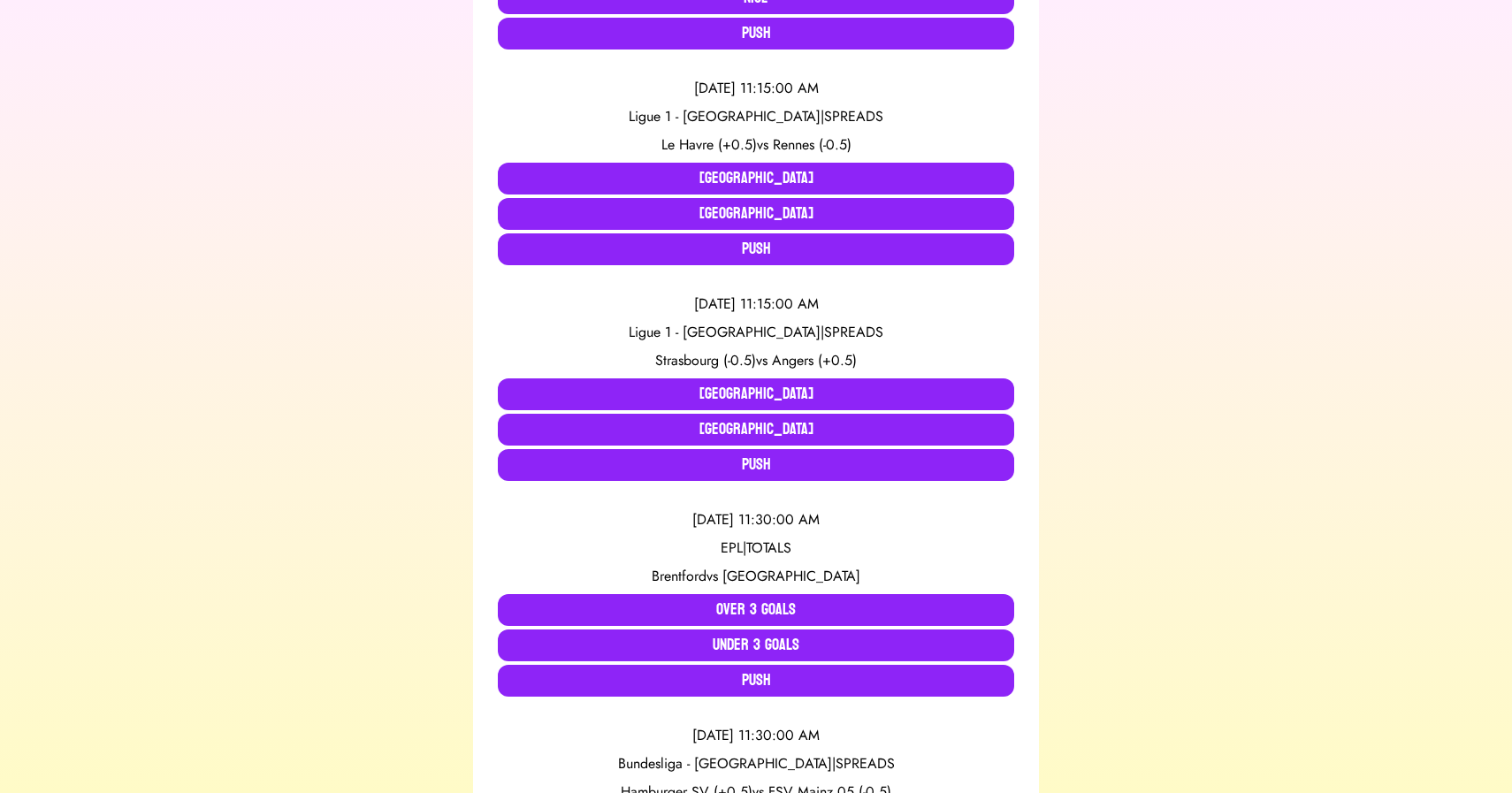
scroll to position [557, 0]
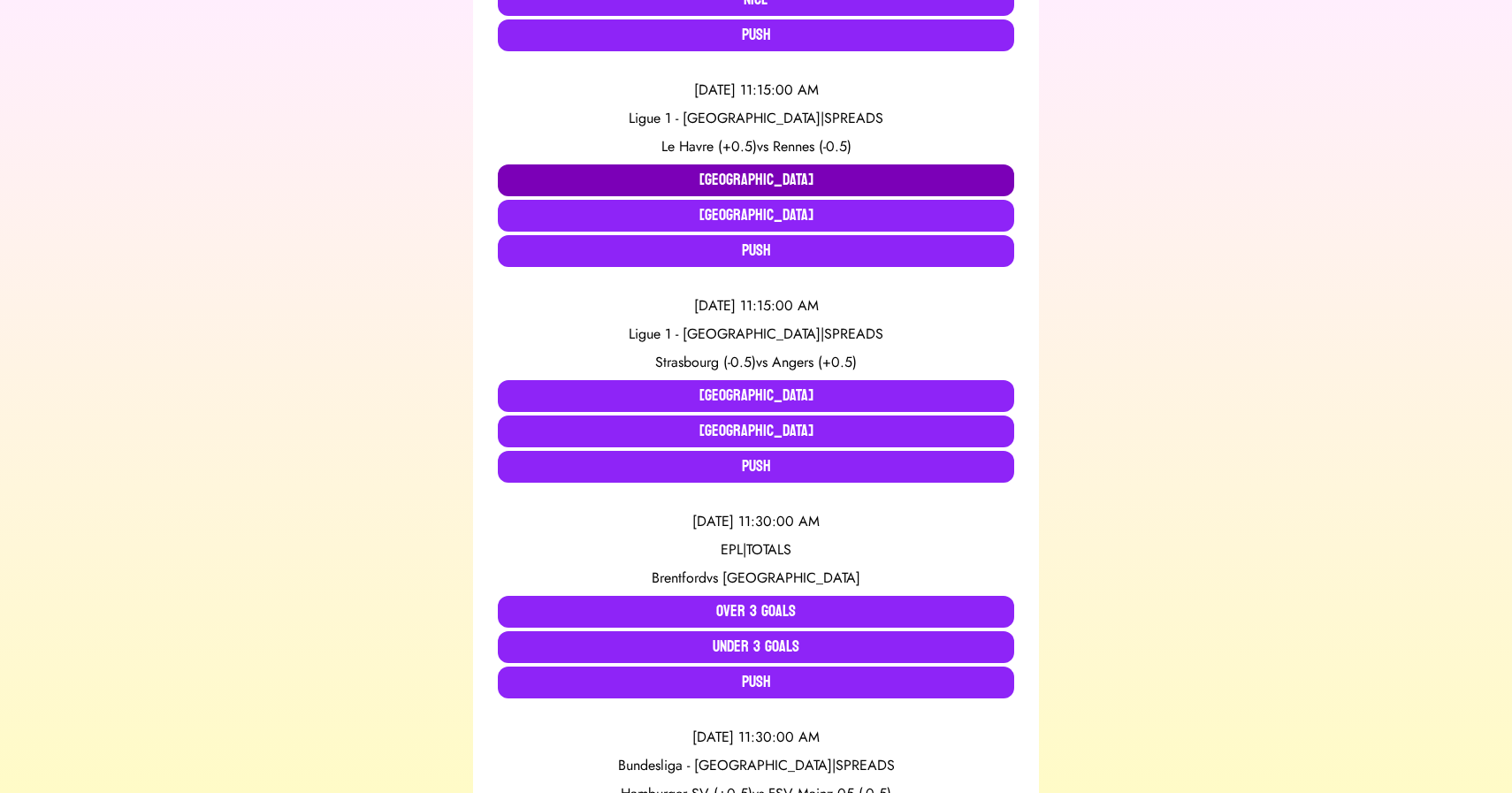
click at [723, 173] on button "Le Havre" at bounding box center [756, 180] width 517 height 32
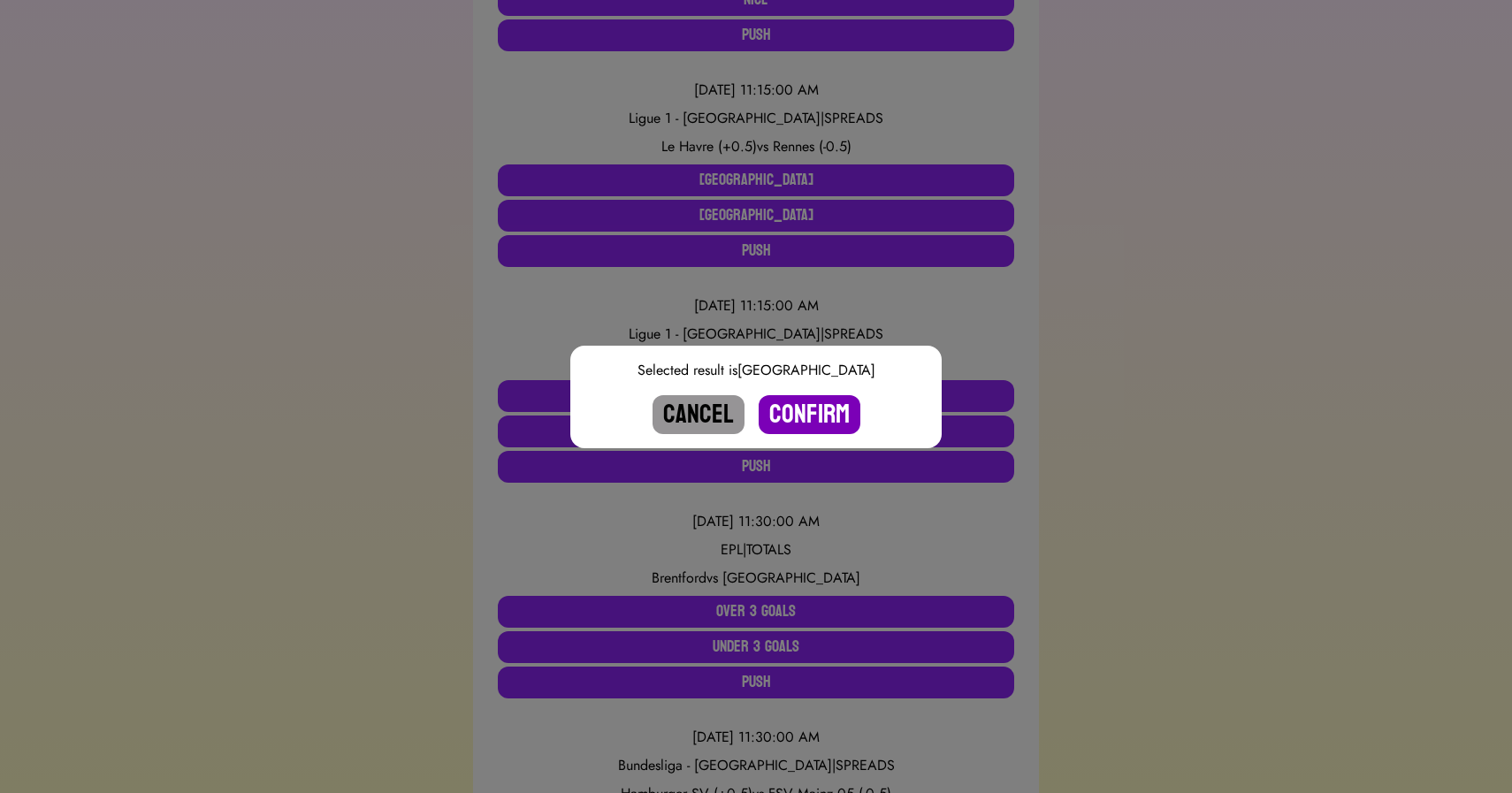
click at [808, 411] on button "Confirm" at bounding box center [810, 415] width 102 height 38
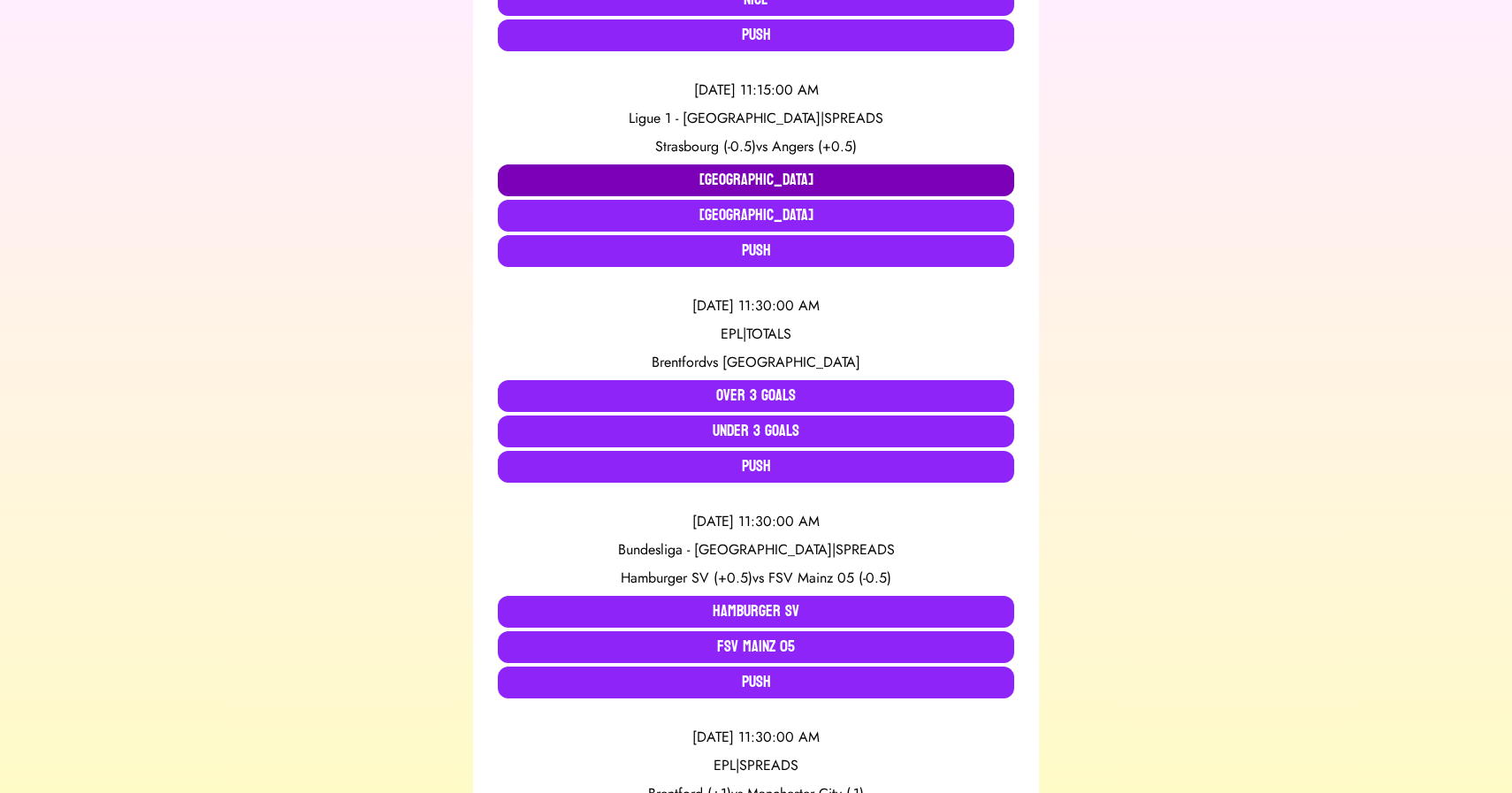
click at [582, 178] on button "Strasbourg" at bounding box center [756, 180] width 517 height 32
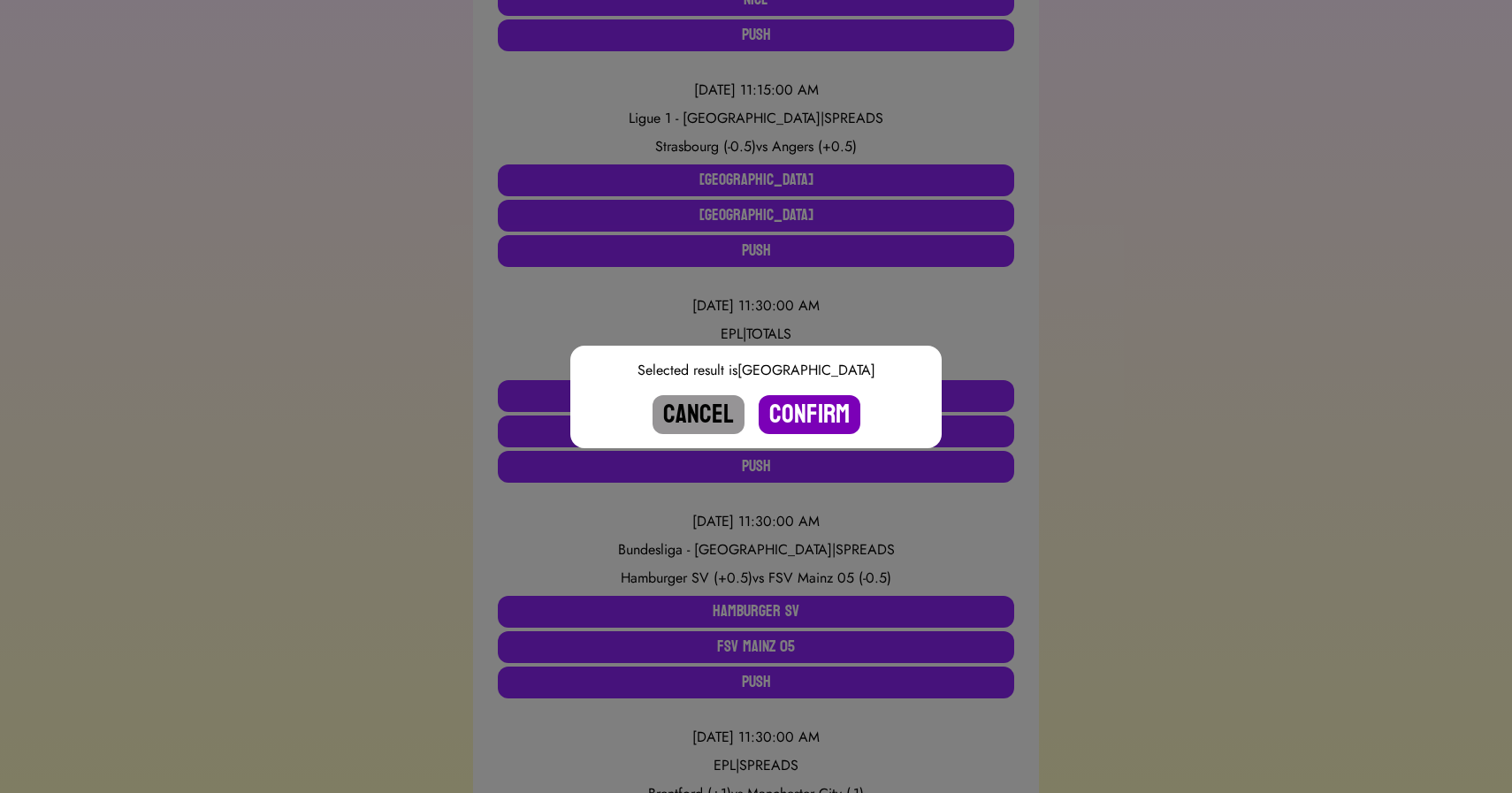
click at [810, 408] on button "Confirm" at bounding box center [810, 415] width 102 height 38
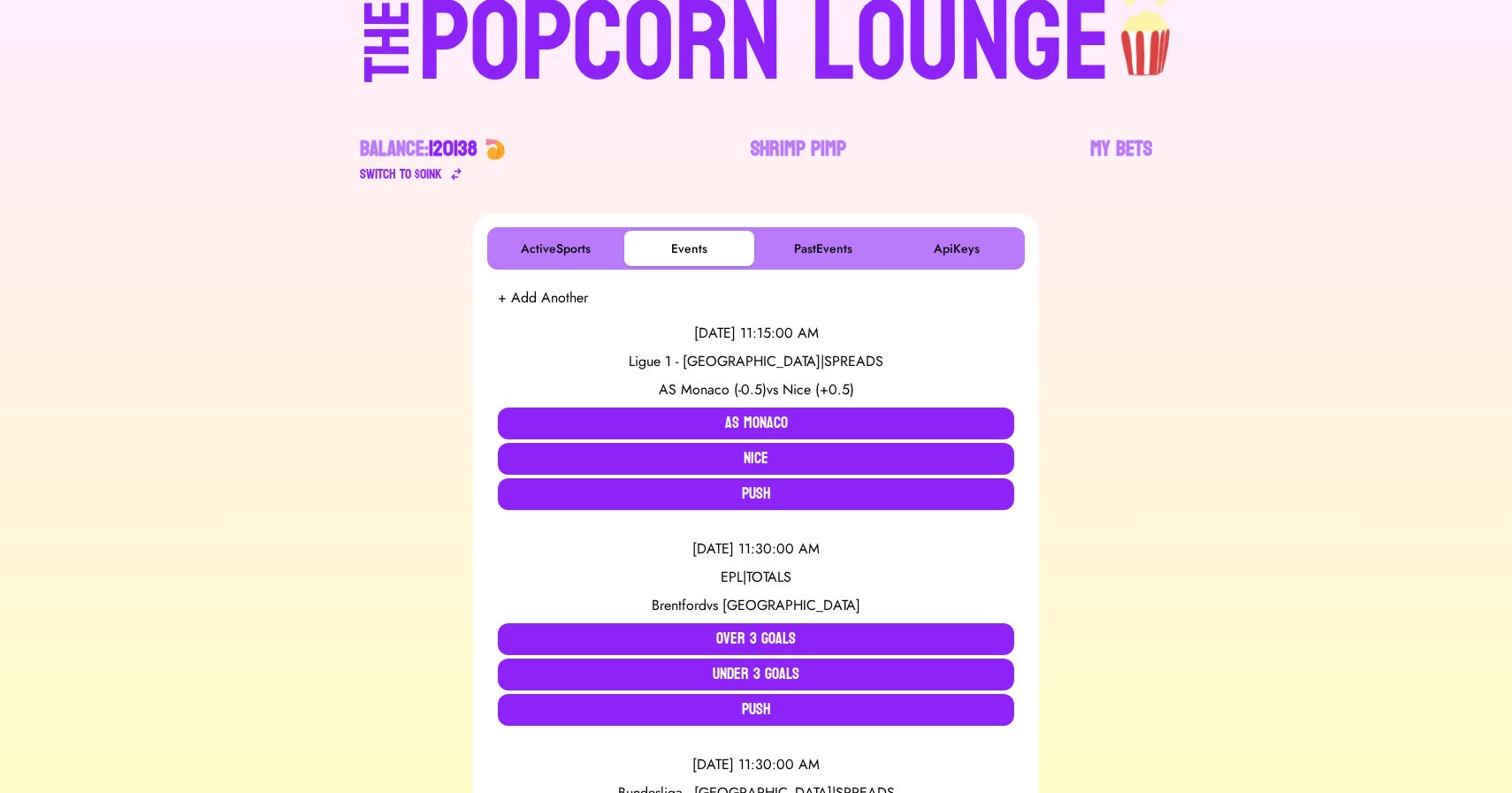
scroll to position [0, 0]
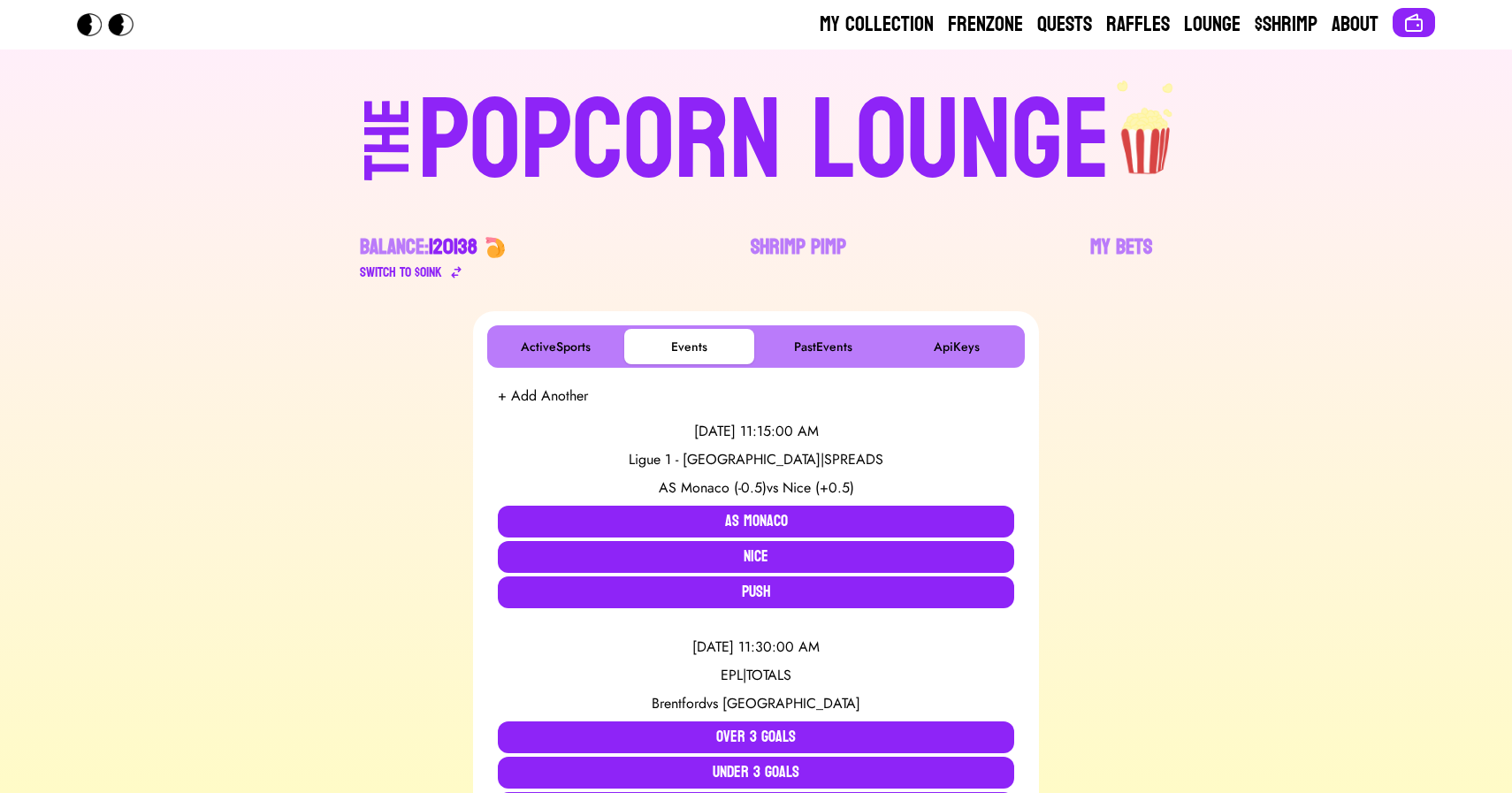
click at [603, 125] on div "POPCORN LOUNGE" at bounding box center [765, 142] width 692 height 114
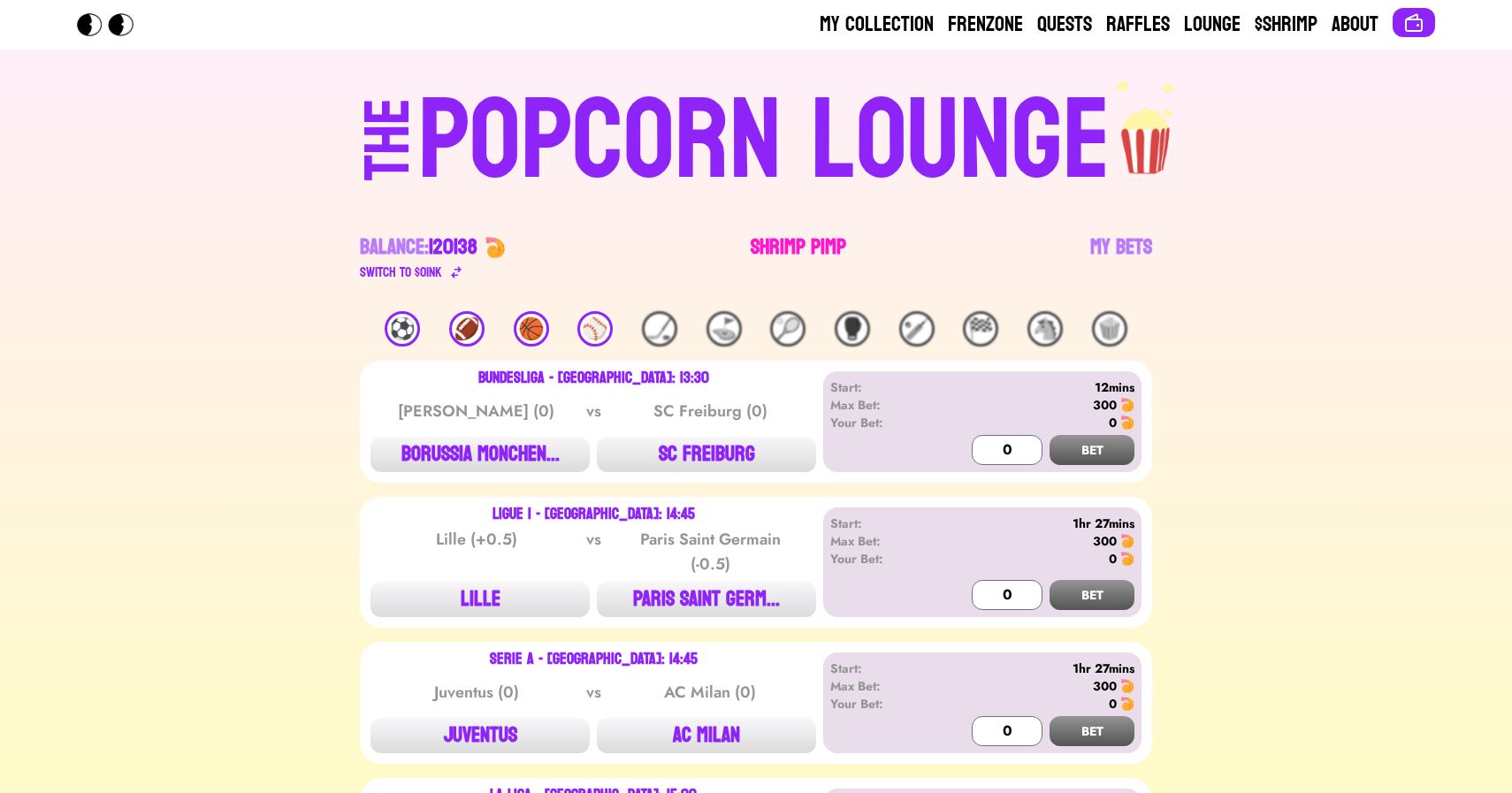
click at [774, 244] on link "Shrimp Pimp" at bounding box center [799, 258] width 95 height 49
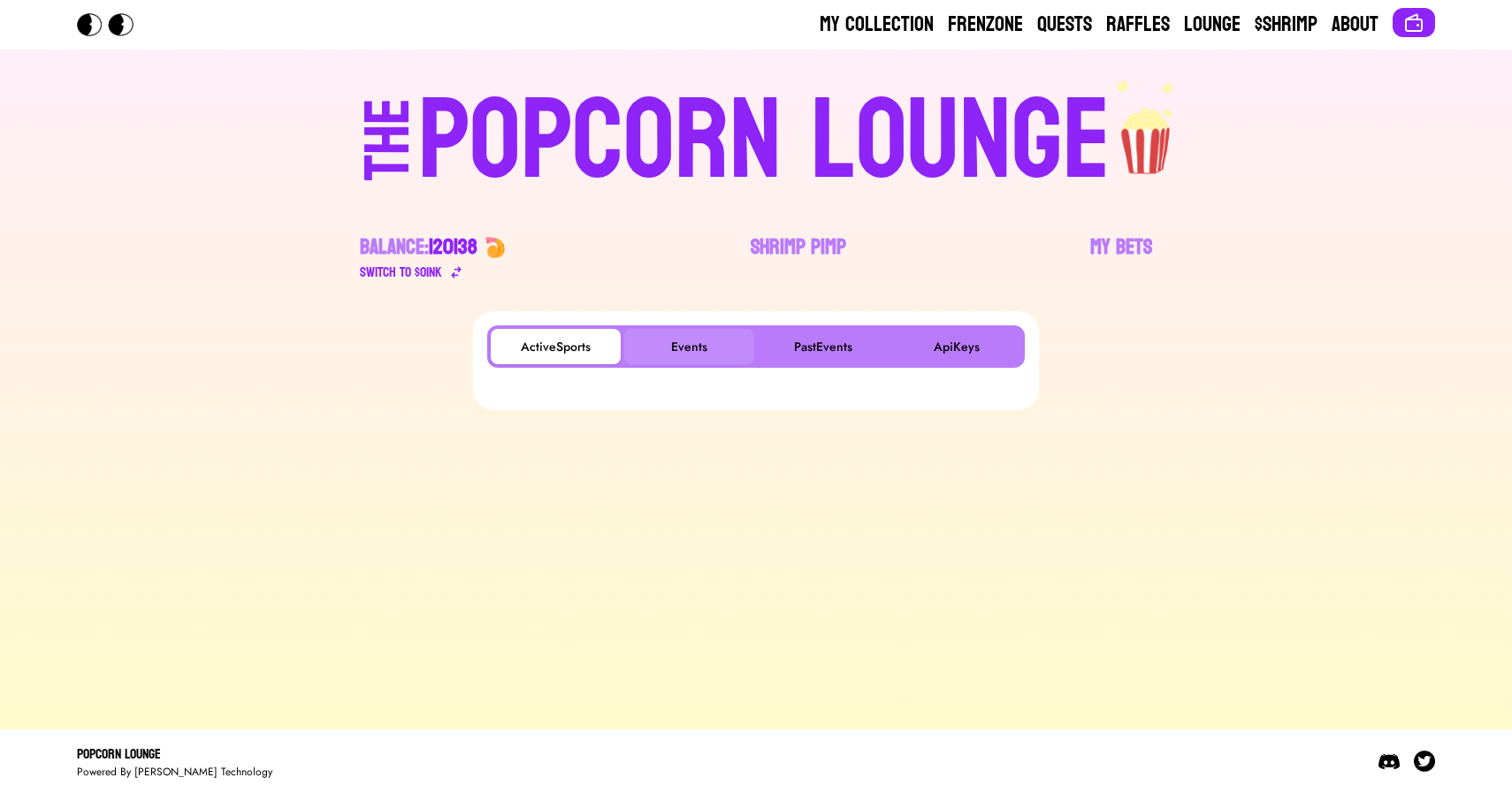
click at [693, 338] on button "Events" at bounding box center [690, 346] width 130 height 36
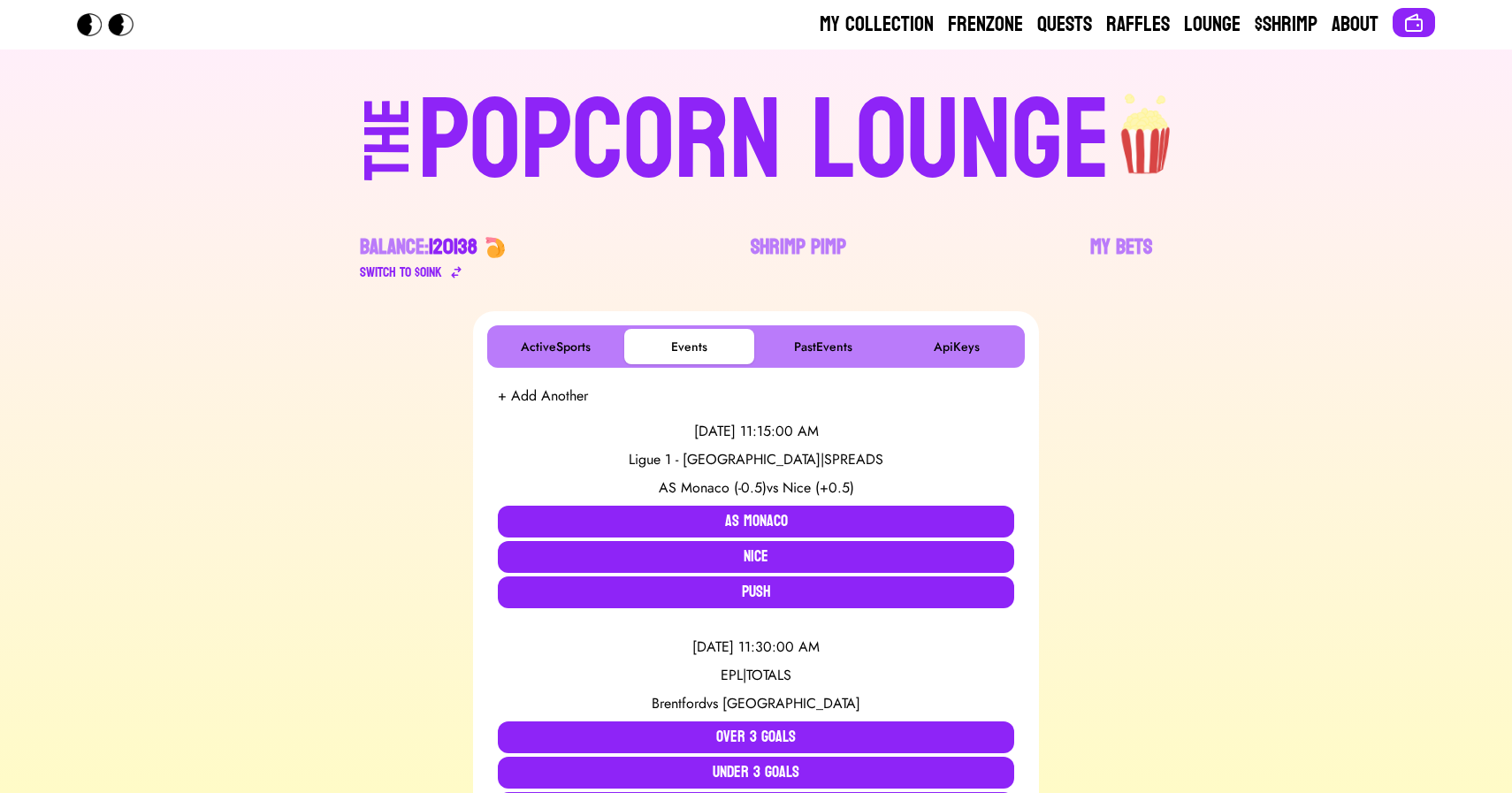
click at [687, 134] on div "POPCORN LOUNGE" at bounding box center [765, 142] width 692 height 114
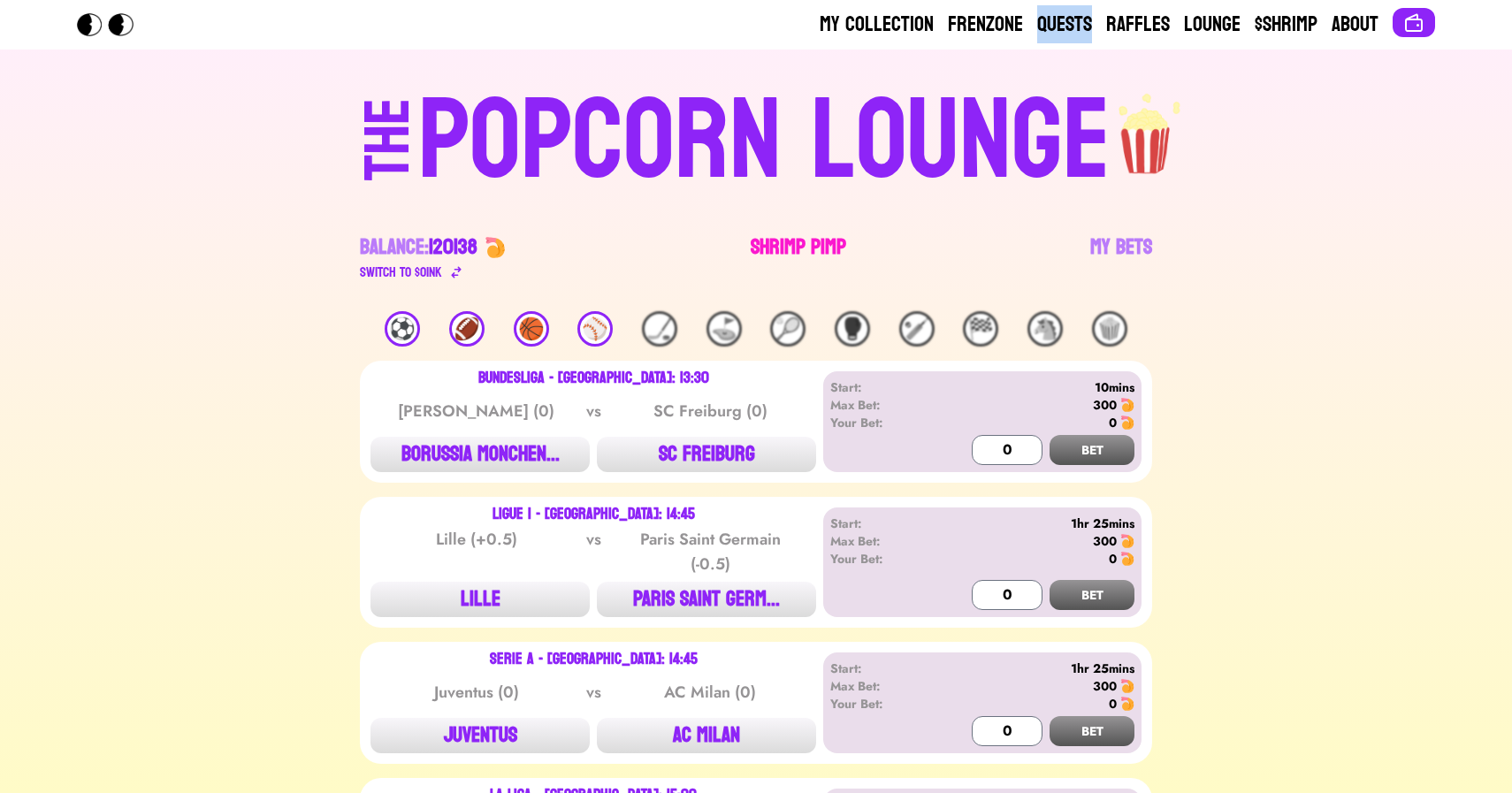
click at [802, 263] on link "Shrimp Pimp" at bounding box center [799, 258] width 95 height 49
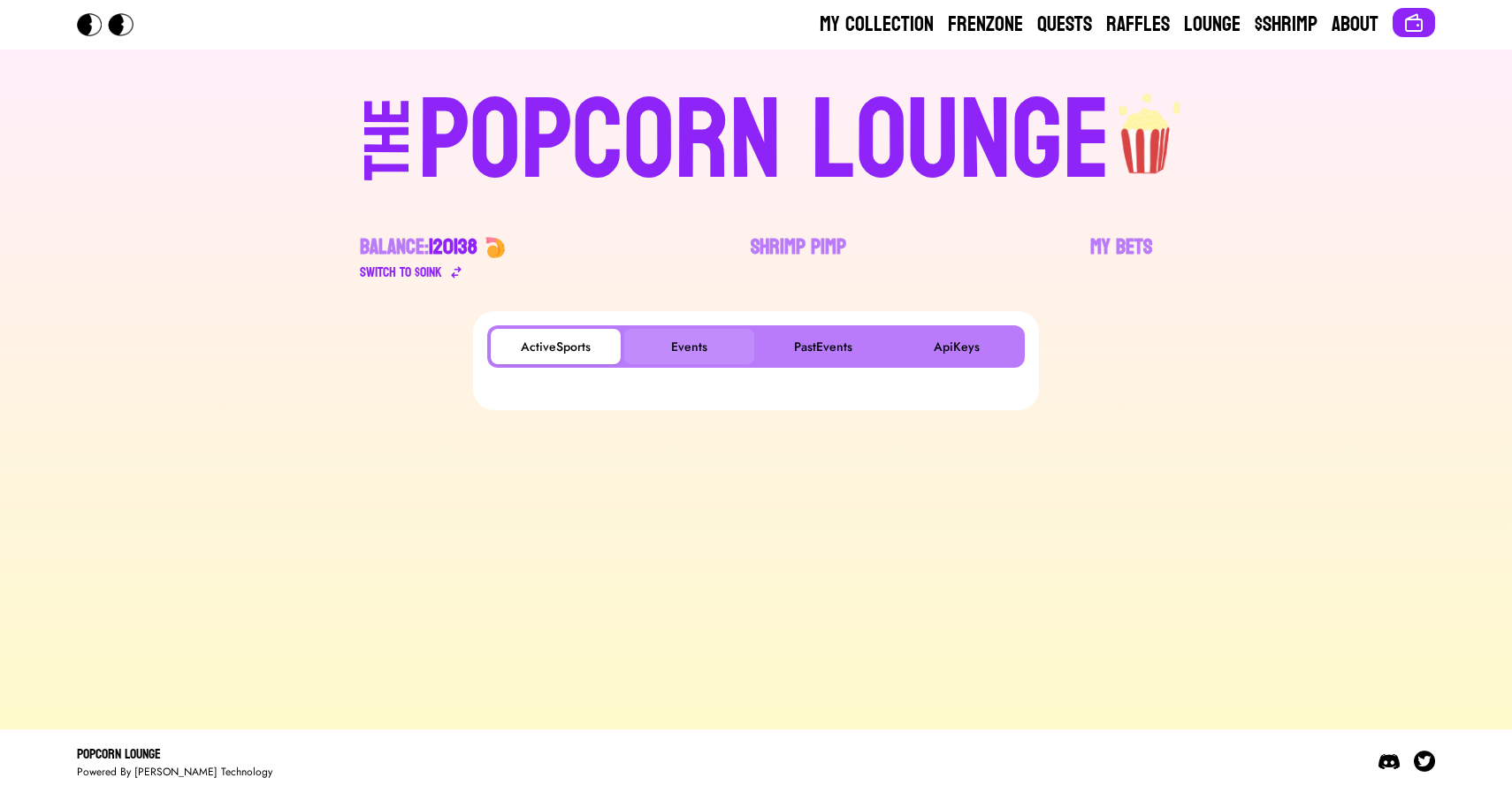
click at [683, 351] on button "Events" at bounding box center [690, 346] width 130 height 36
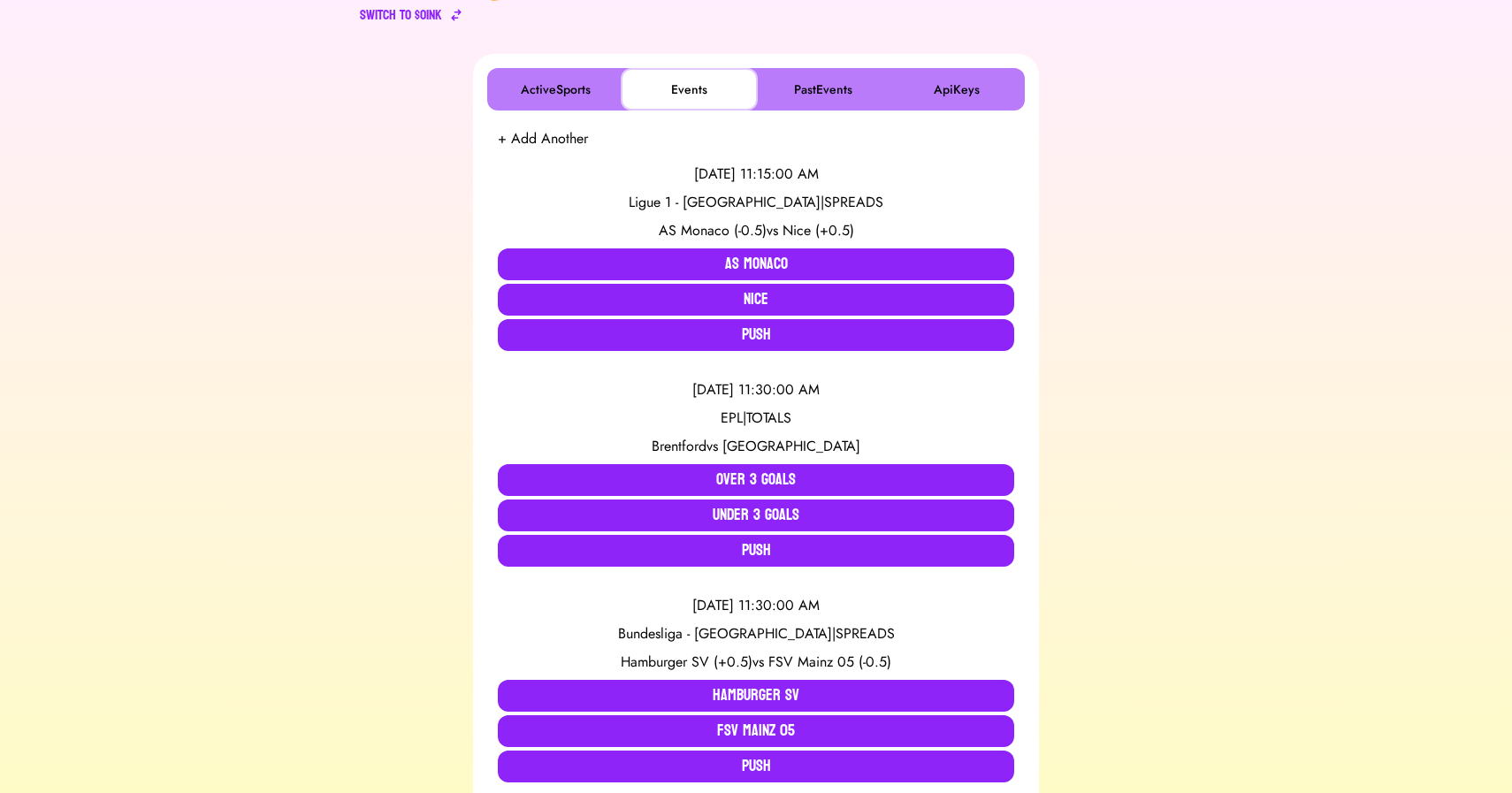
scroll to position [256, 0]
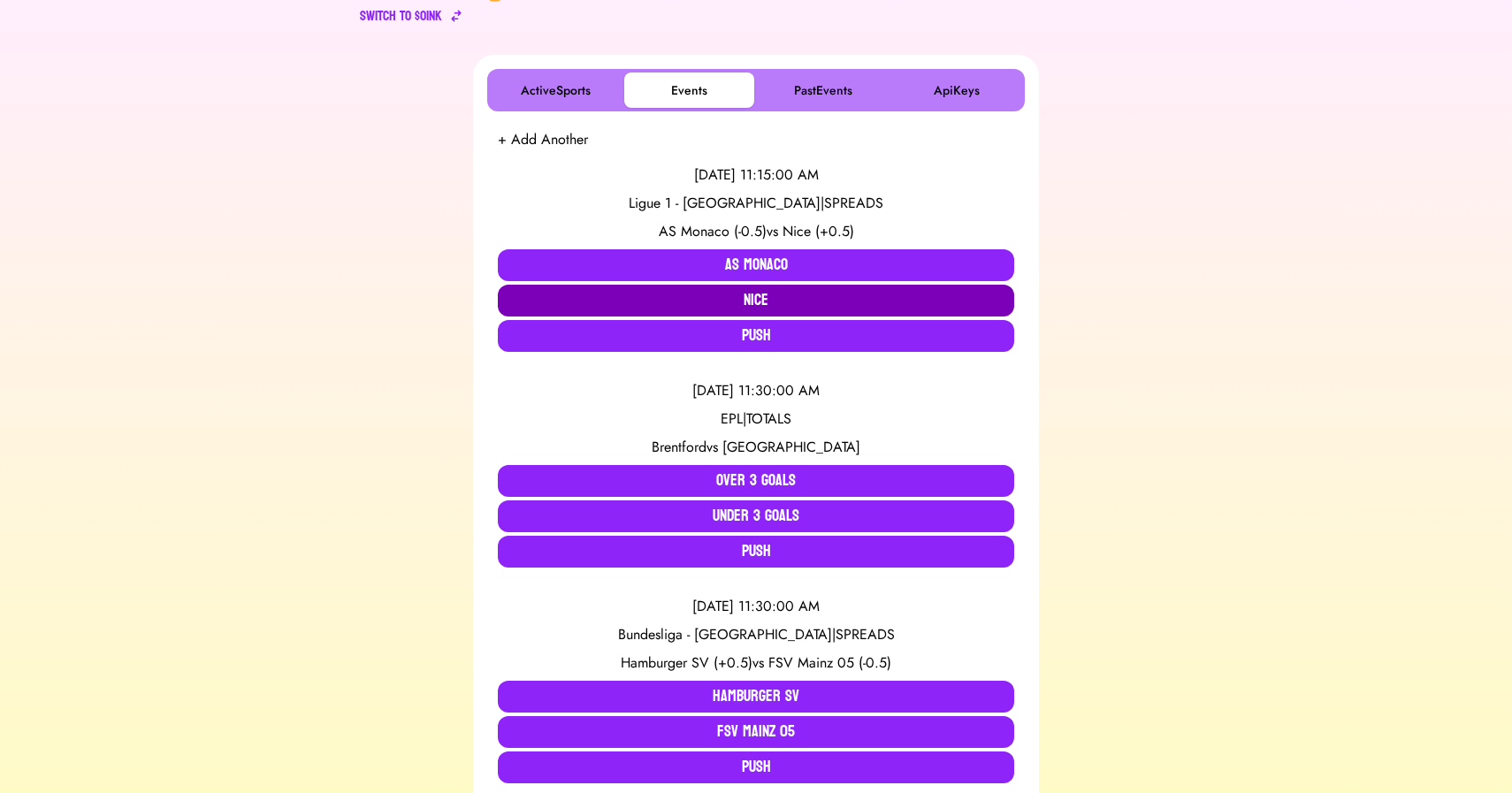
click at [742, 299] on button "Nice" at bounding box center [756, 300] width 517 height 32
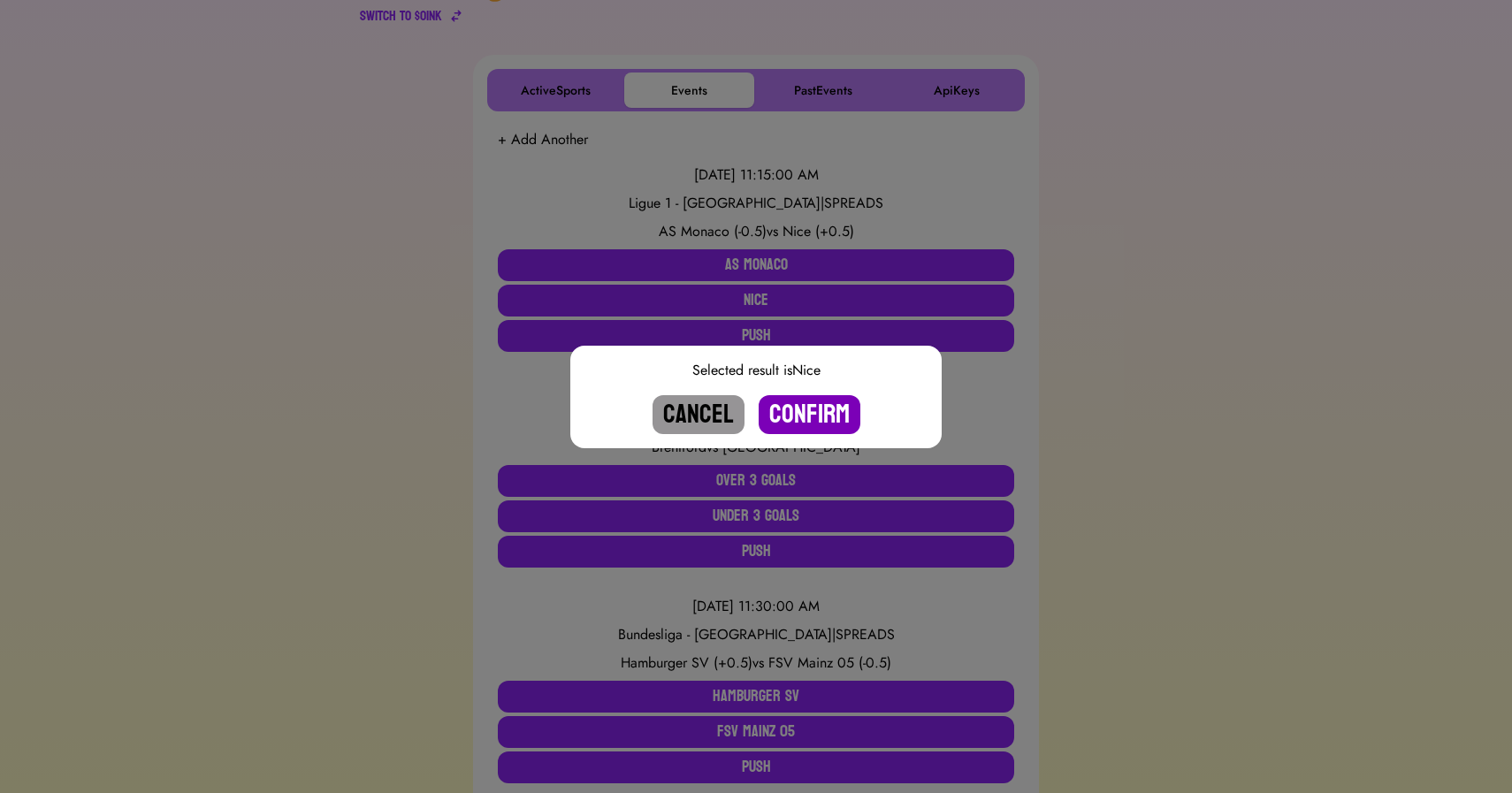
click at [815, 409] on button "Confirm" at bounding box center [810, 415] width 102 height 38
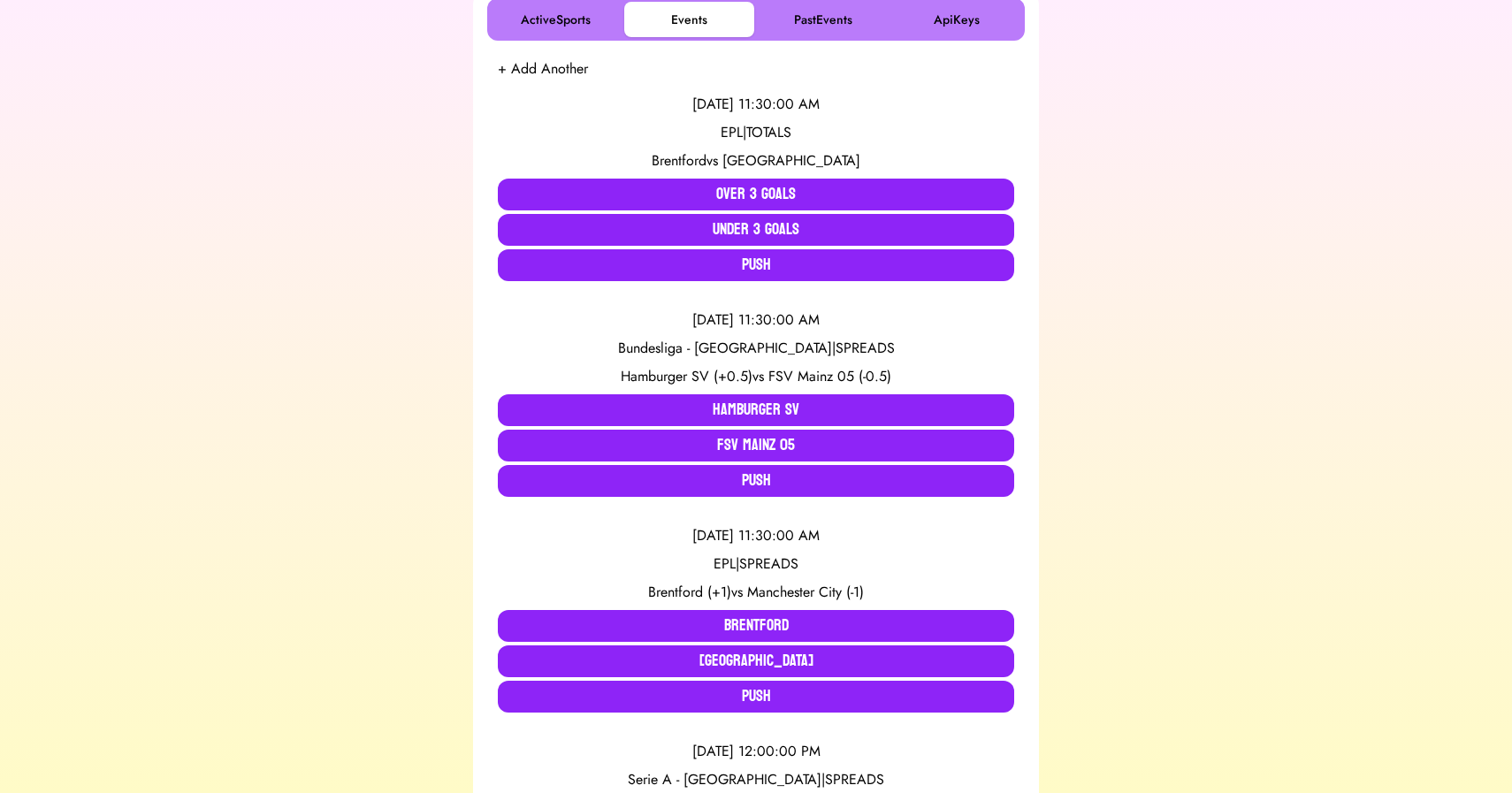
scroll to position [0, 0]
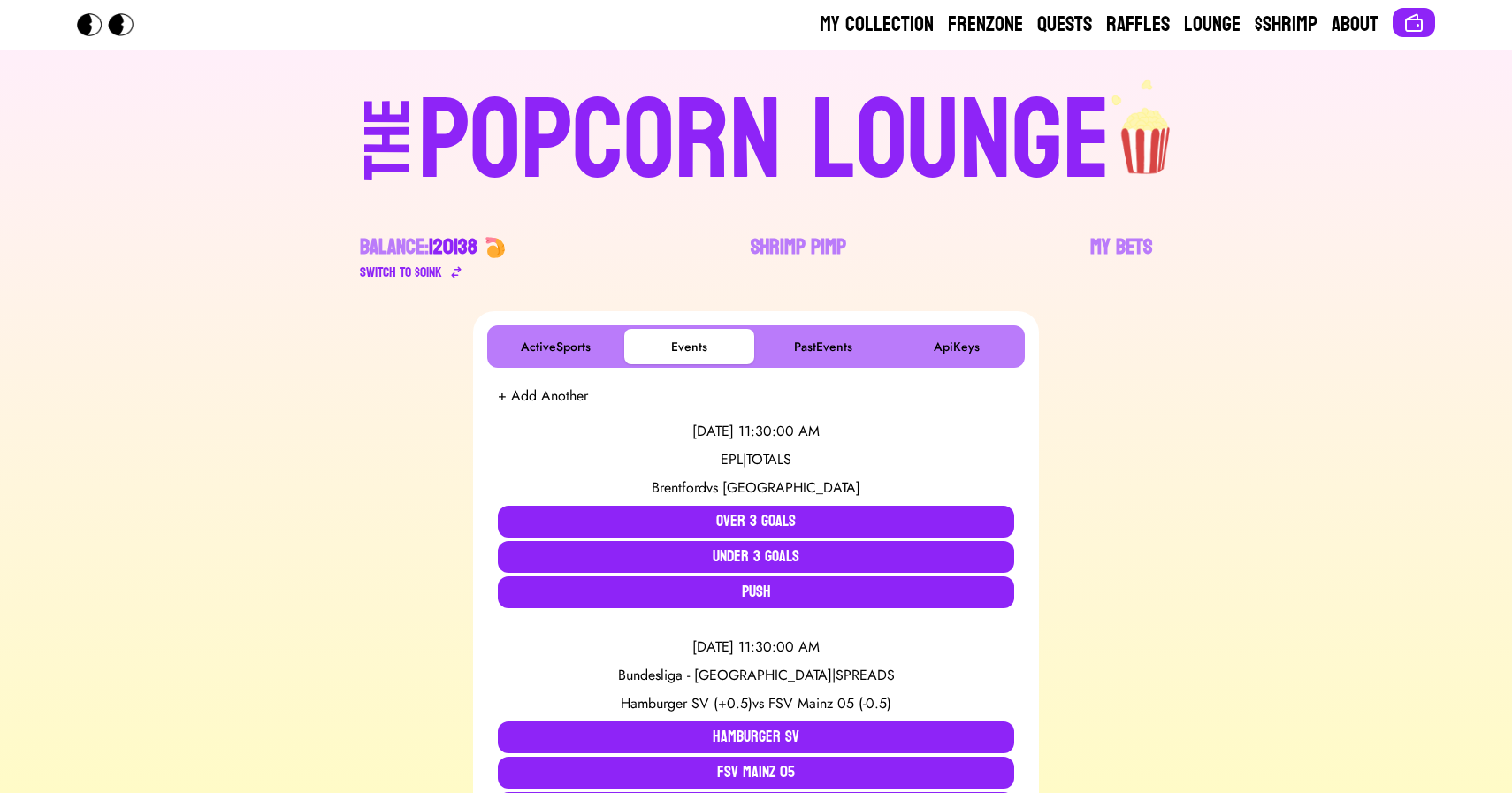
click at [610, 158] on div "POPCORN LOUNGE" at bounding box center [765, 142] width 692 height 114
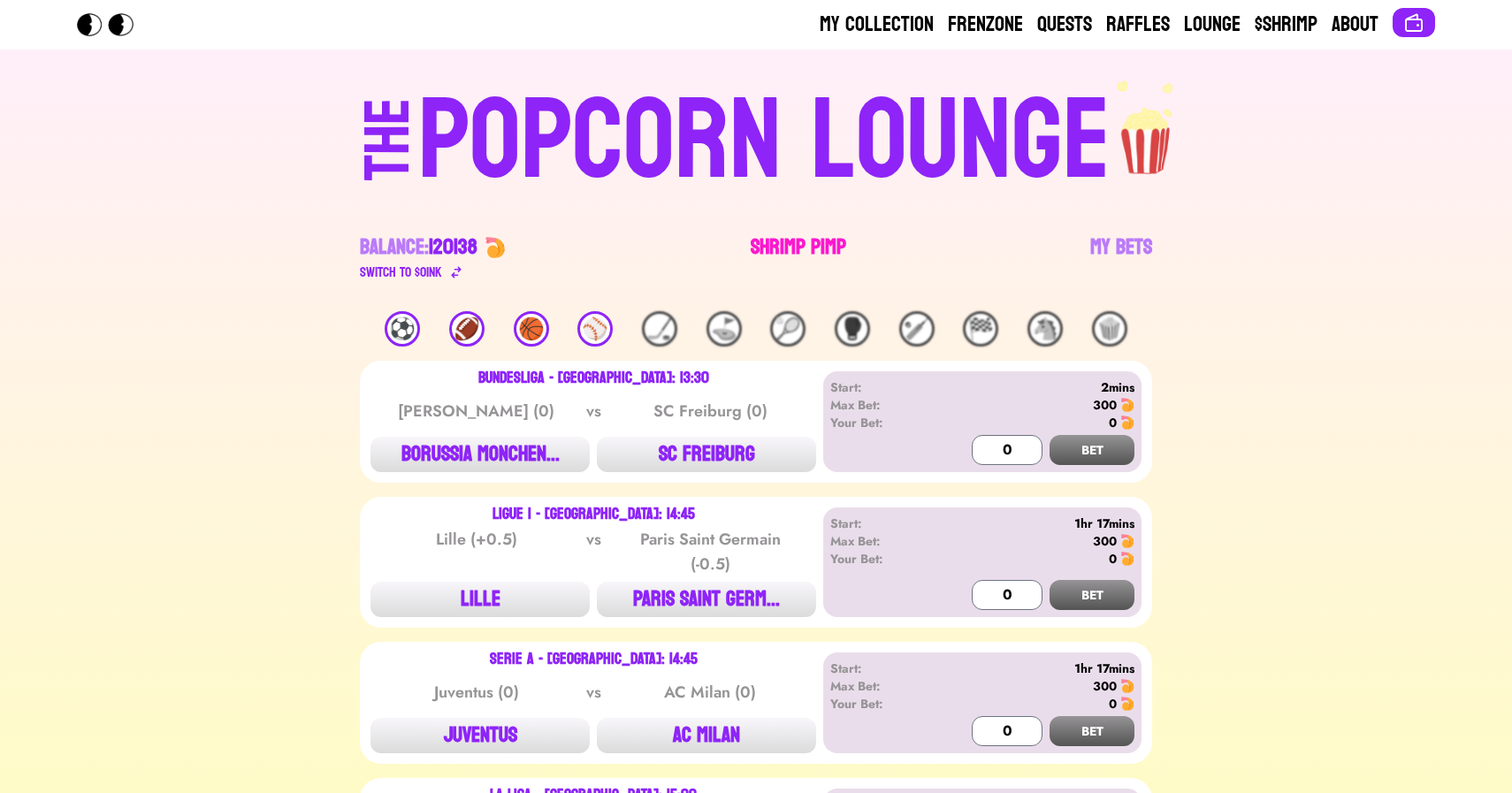
click at [809, 238] on link "Shrimp Pimp" at bounding box center [799, 258] width 95 height 49
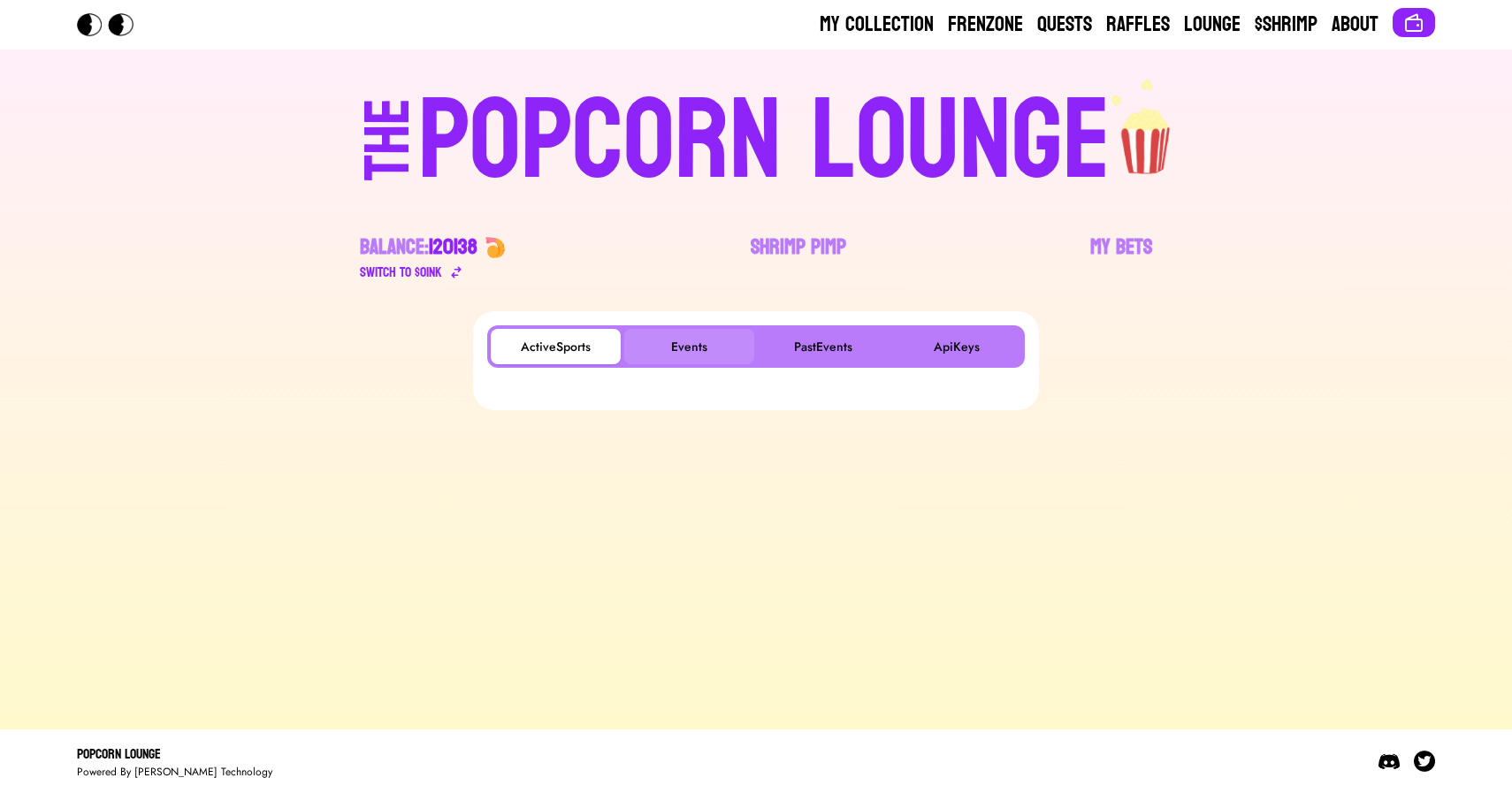
click at [686, 357] on button "Events" at bounding box center [690, 346] width 130 height 36
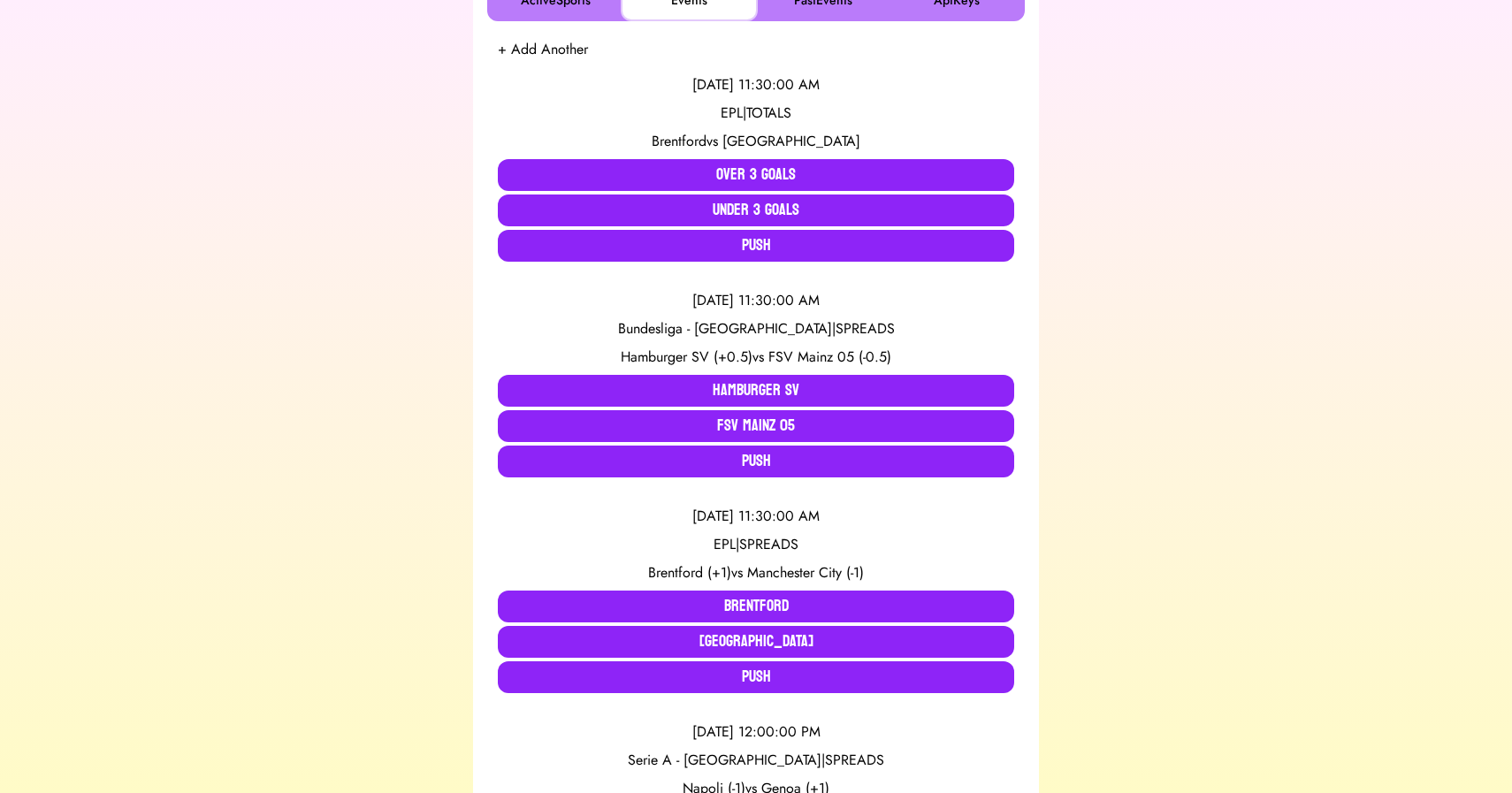
scroll to position [347, 0]
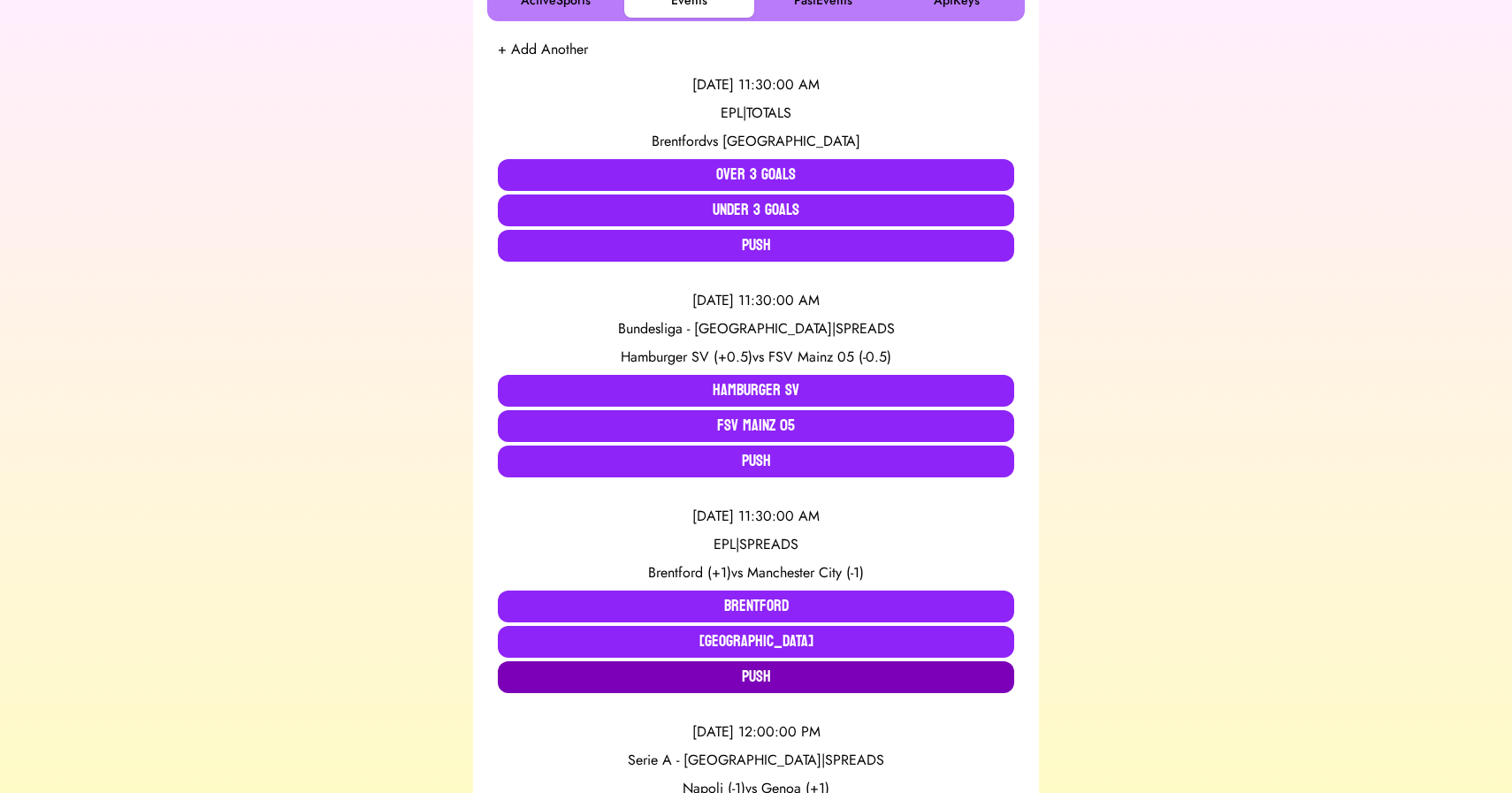
click at [784, 681] on button "Push" at bounding box center [756, 677] width 517 height 32
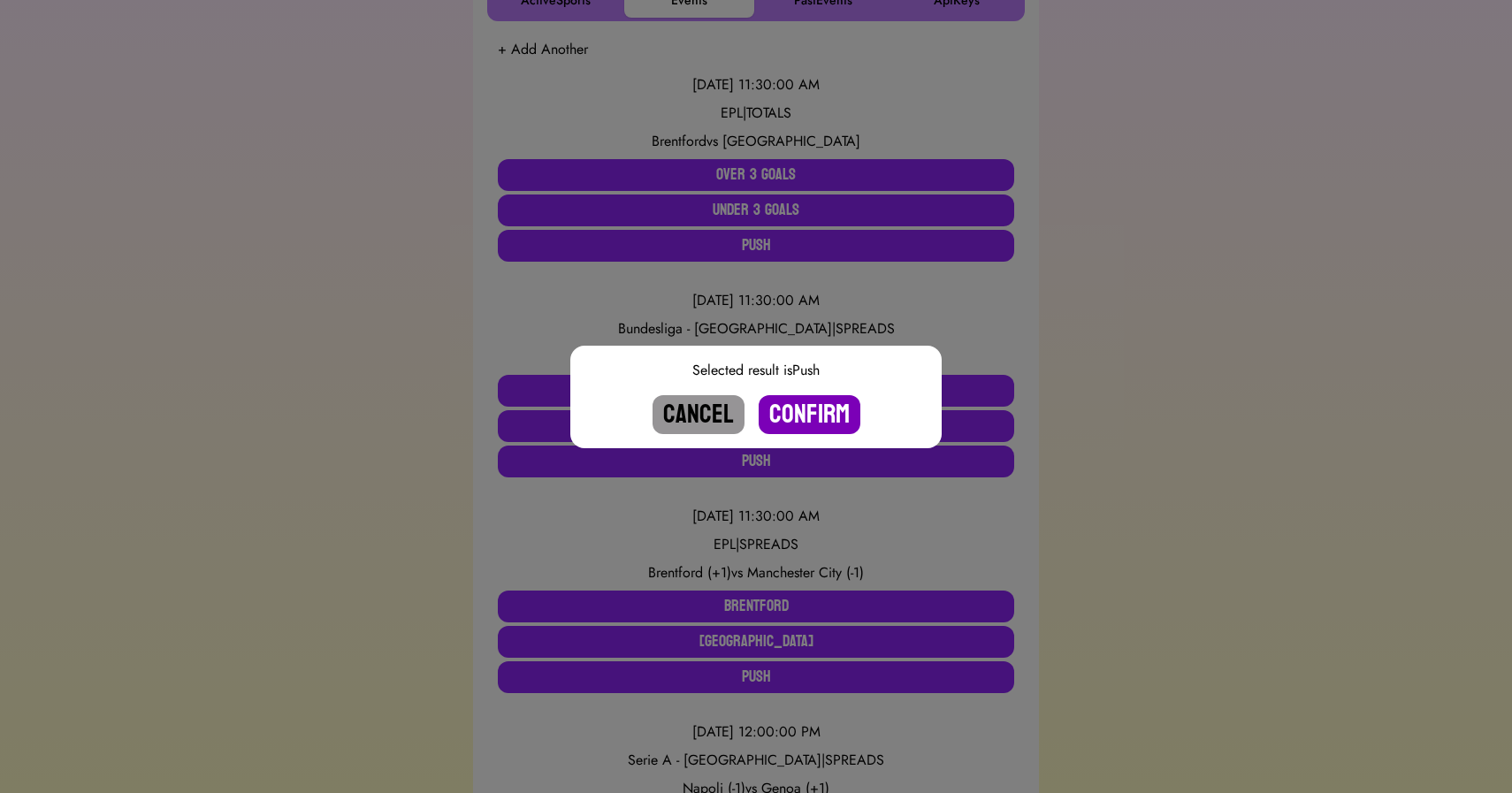
click at [831, 418] on button "Confirm" at bounding box center [810, 415] width 102 height 38
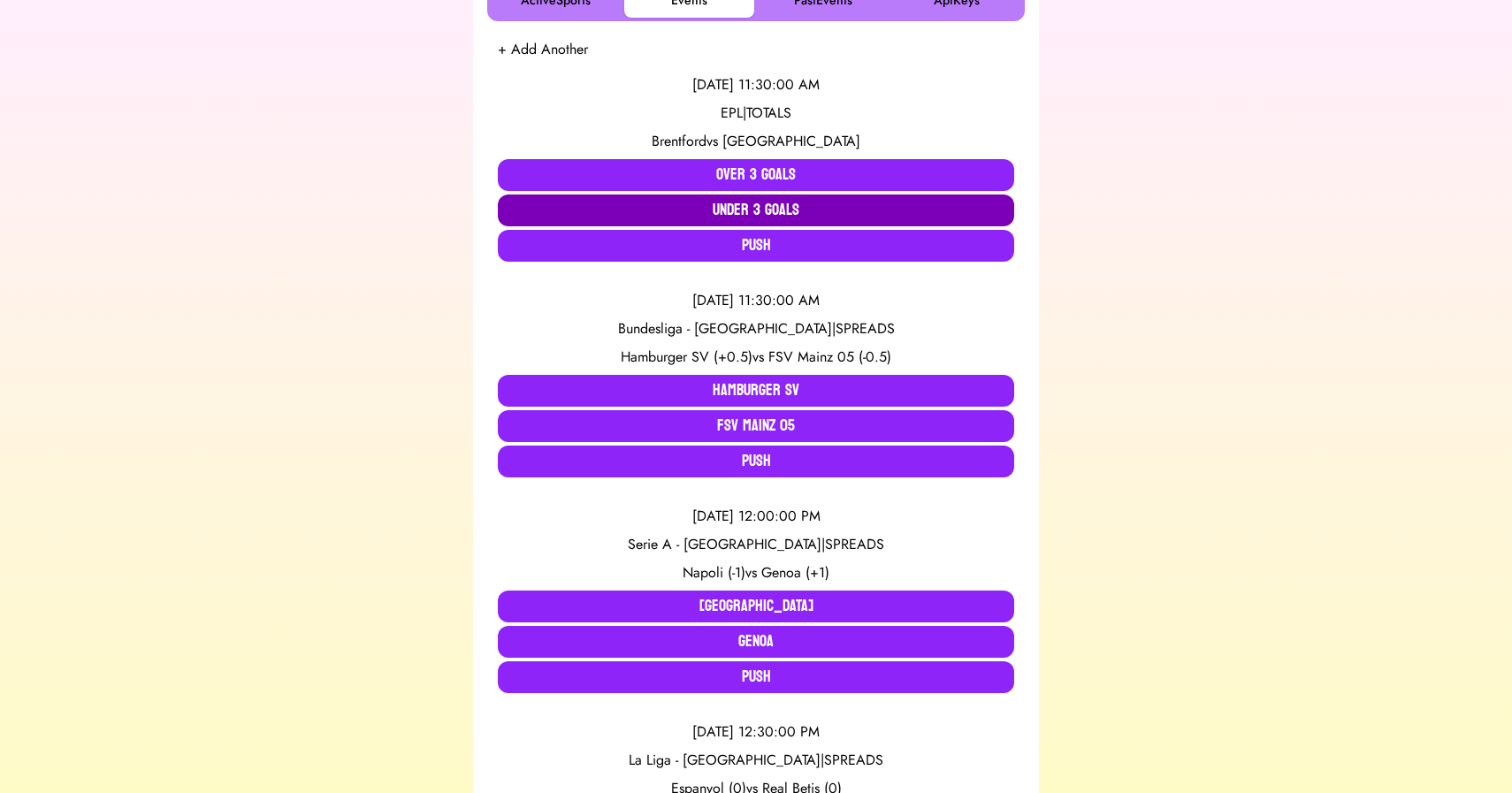
click at [746, 203] on button "Under 3 Goals" at bounding box center [756, 210] width 517 height 32
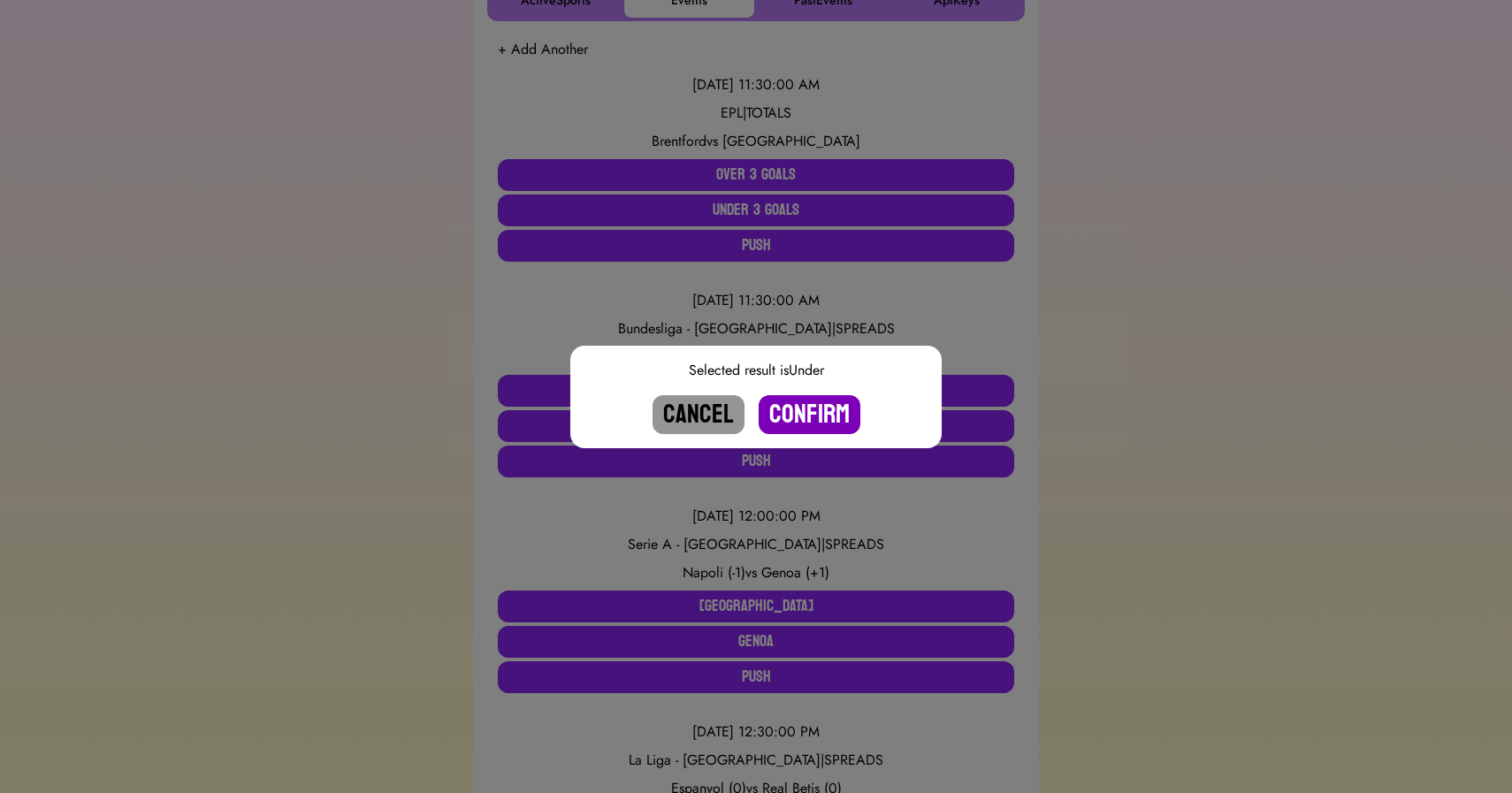
click at [805, 413] on button "Confirm" at bounding box center [810, 415] width 102 height 38
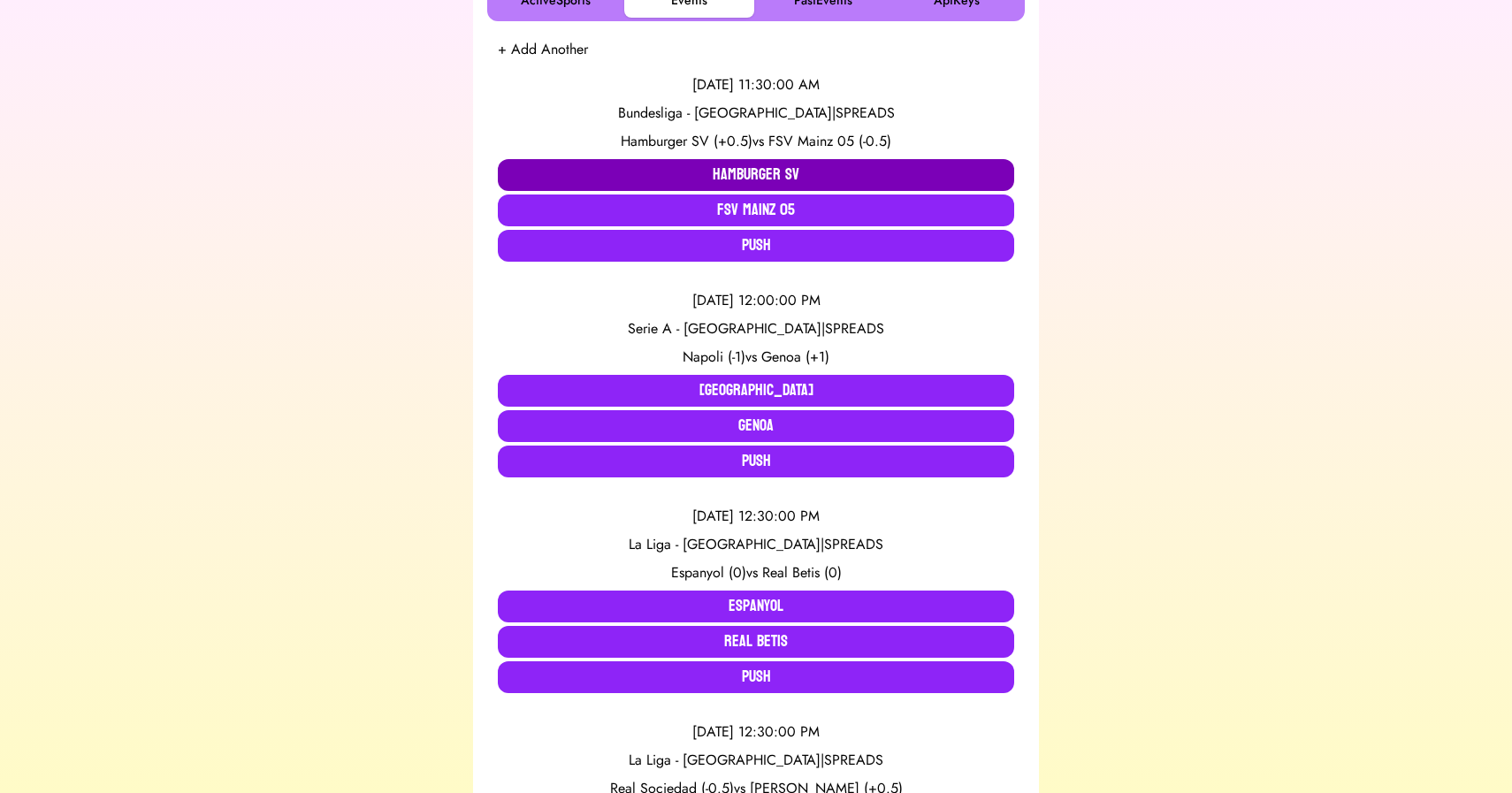
click at [636, 168] on button "Hamburger SV" at bounding box center [756, 175] width 517 height 32
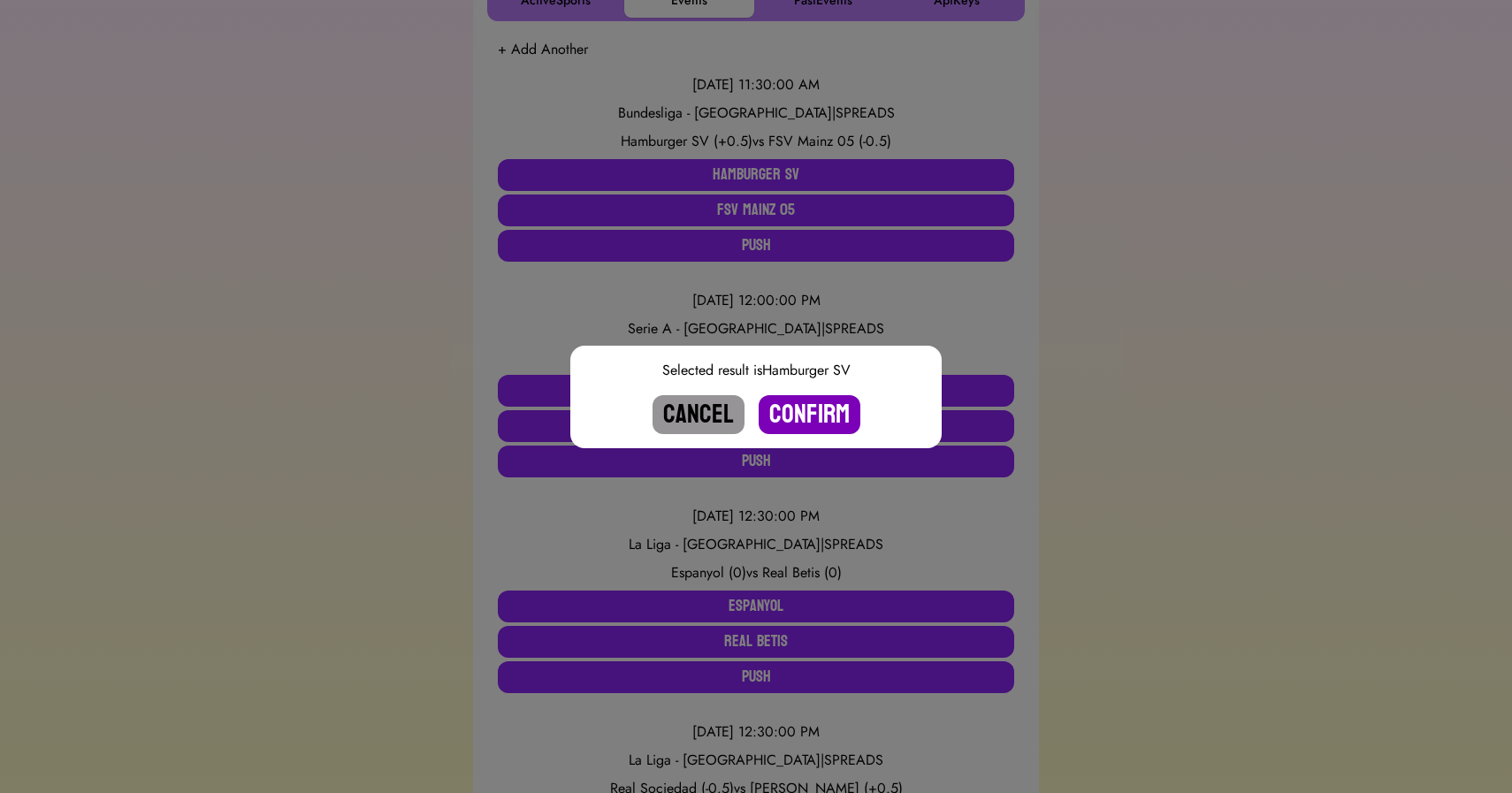
click at [809, 403] on button "Confirm" at bounding box center [810, 415] width 102 height 38
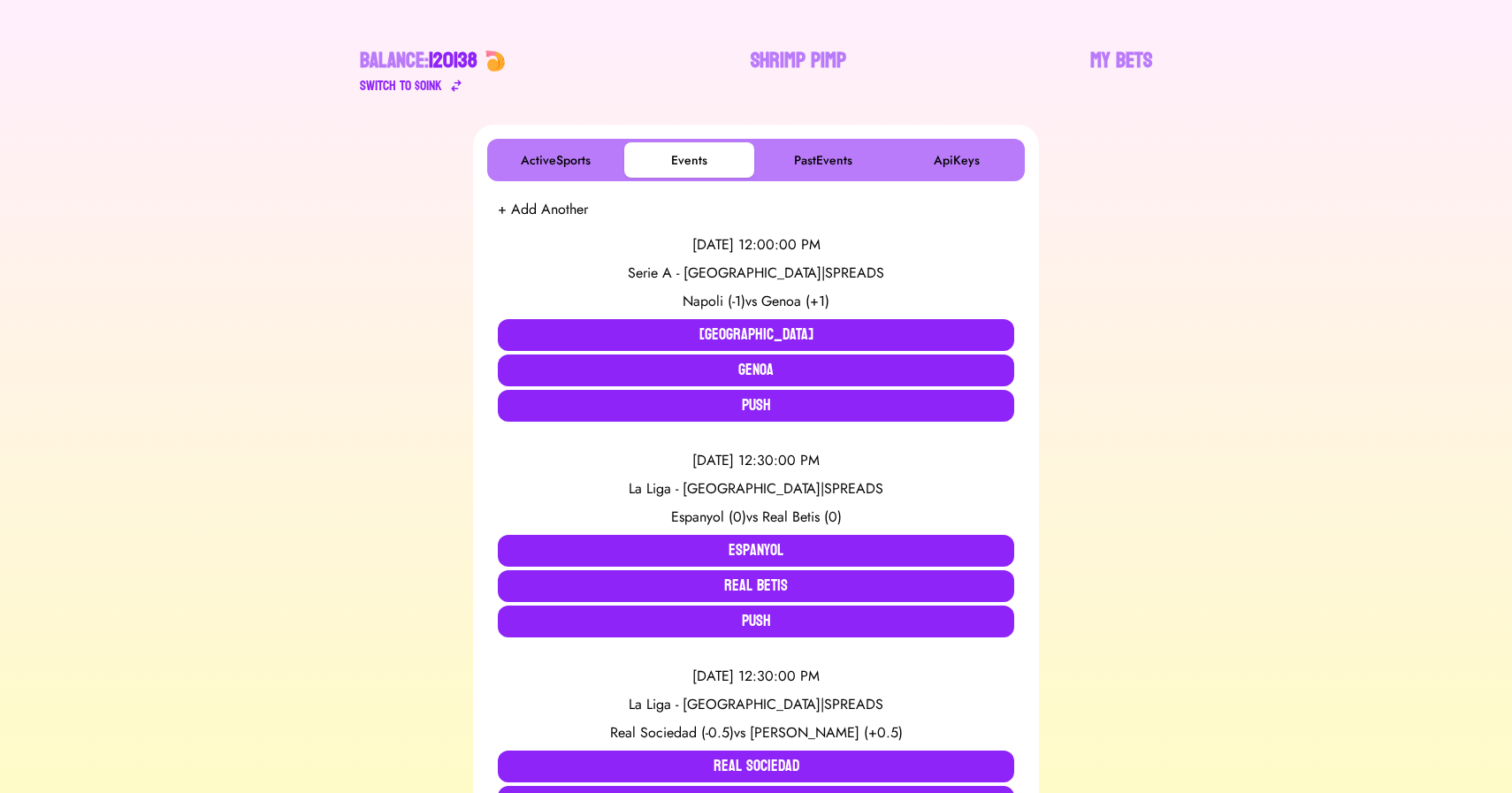
scroll to position [0, 0]
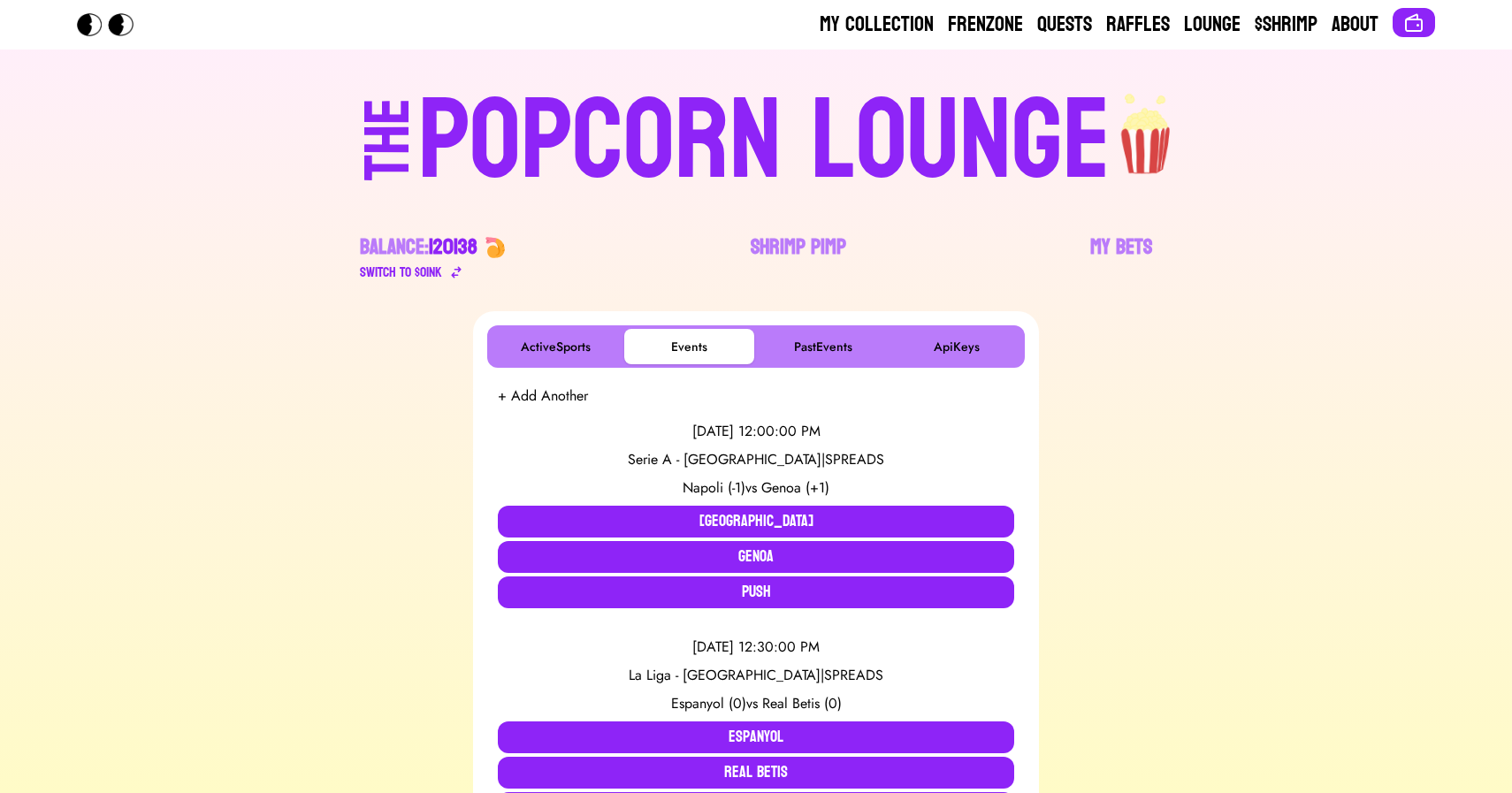
click at [742, 160] on div "POPCORN LOUNGE" at bounding box center [765, 142] width 692 height 114
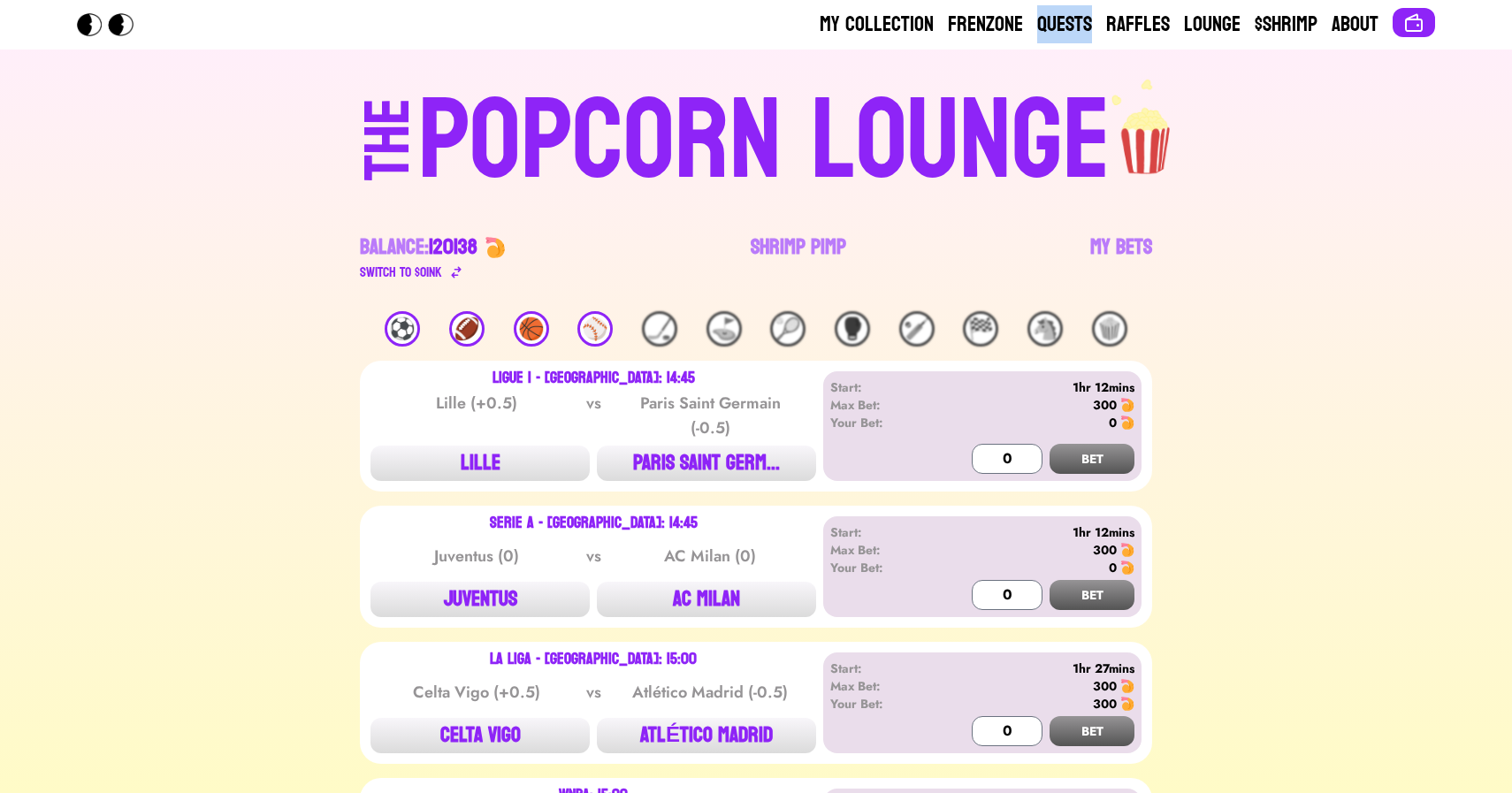
click at [256, 145] on div "THE POPCORN LOUNGE" at bounding box center [756, 137] width 1090 height 120
click at [767, 234] on link "Shrimp Pimp" at bounding box center [799, 258] width 95 height 49
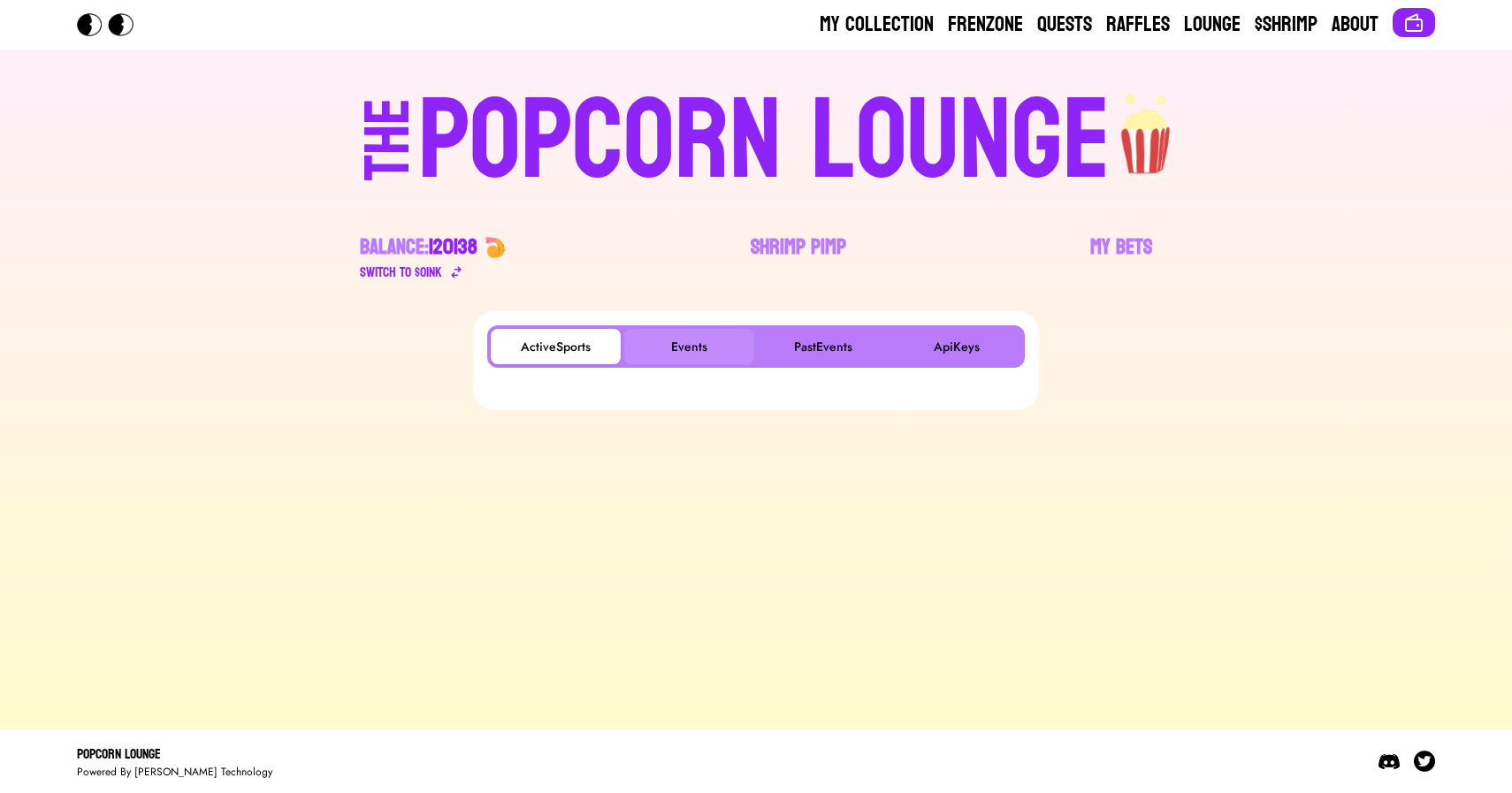
click at [685, 346] on button "Events" at bounding box center [690, 346] width 130 height 36
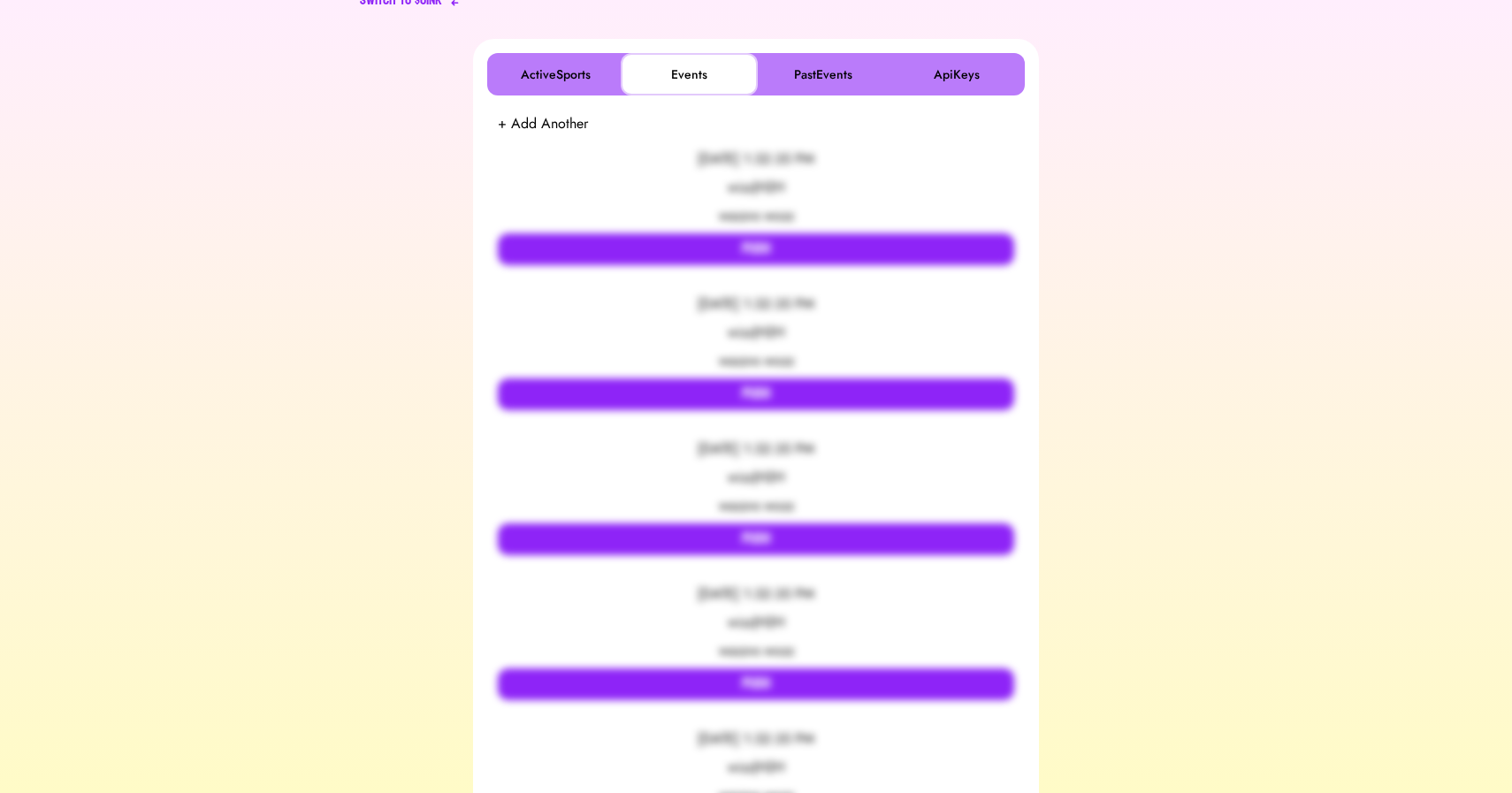
scroll to position [285, 0]
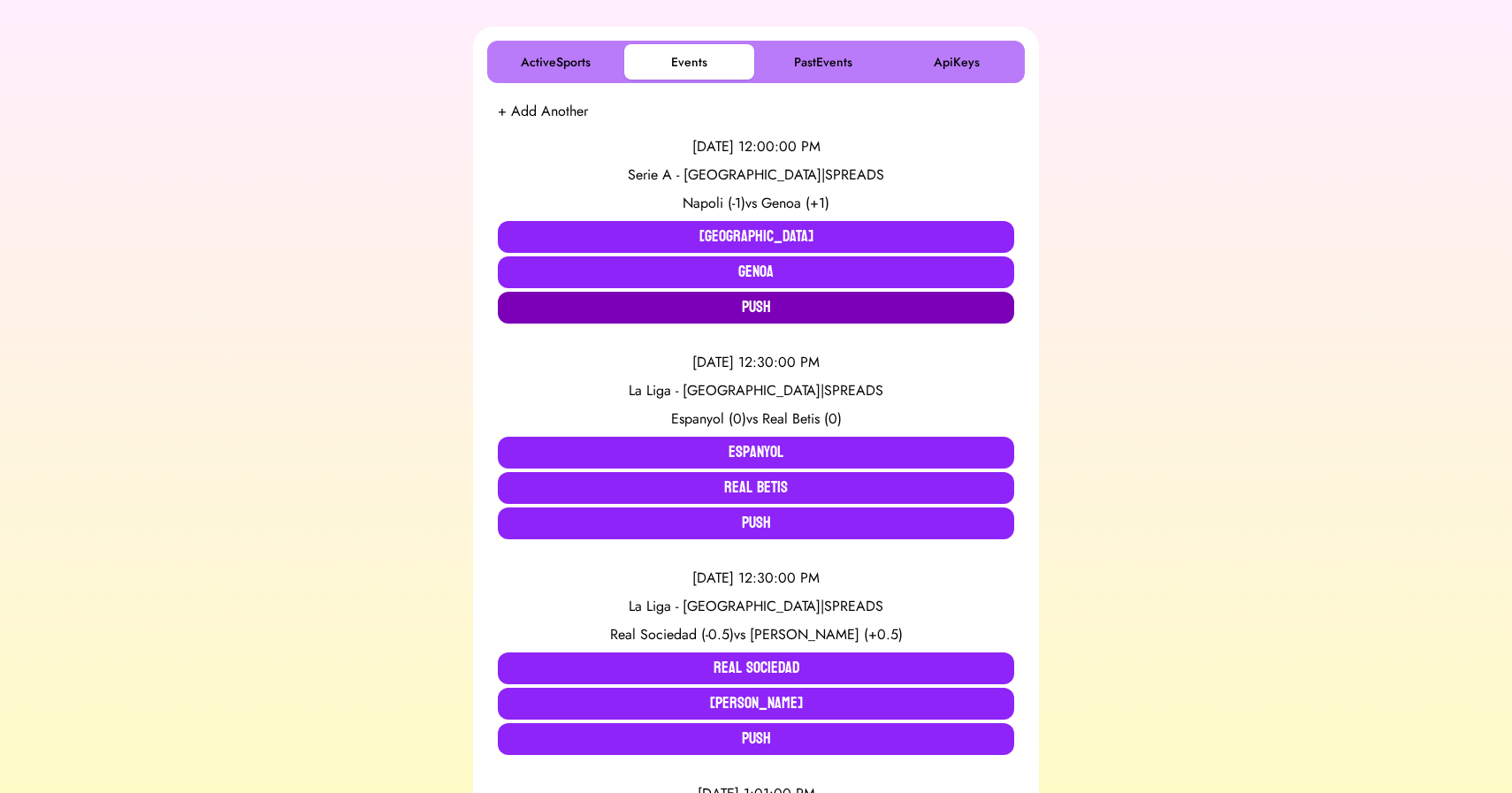
click at [768, 305] on button "Push" at bounding box center [756, 308] width 517 height 32
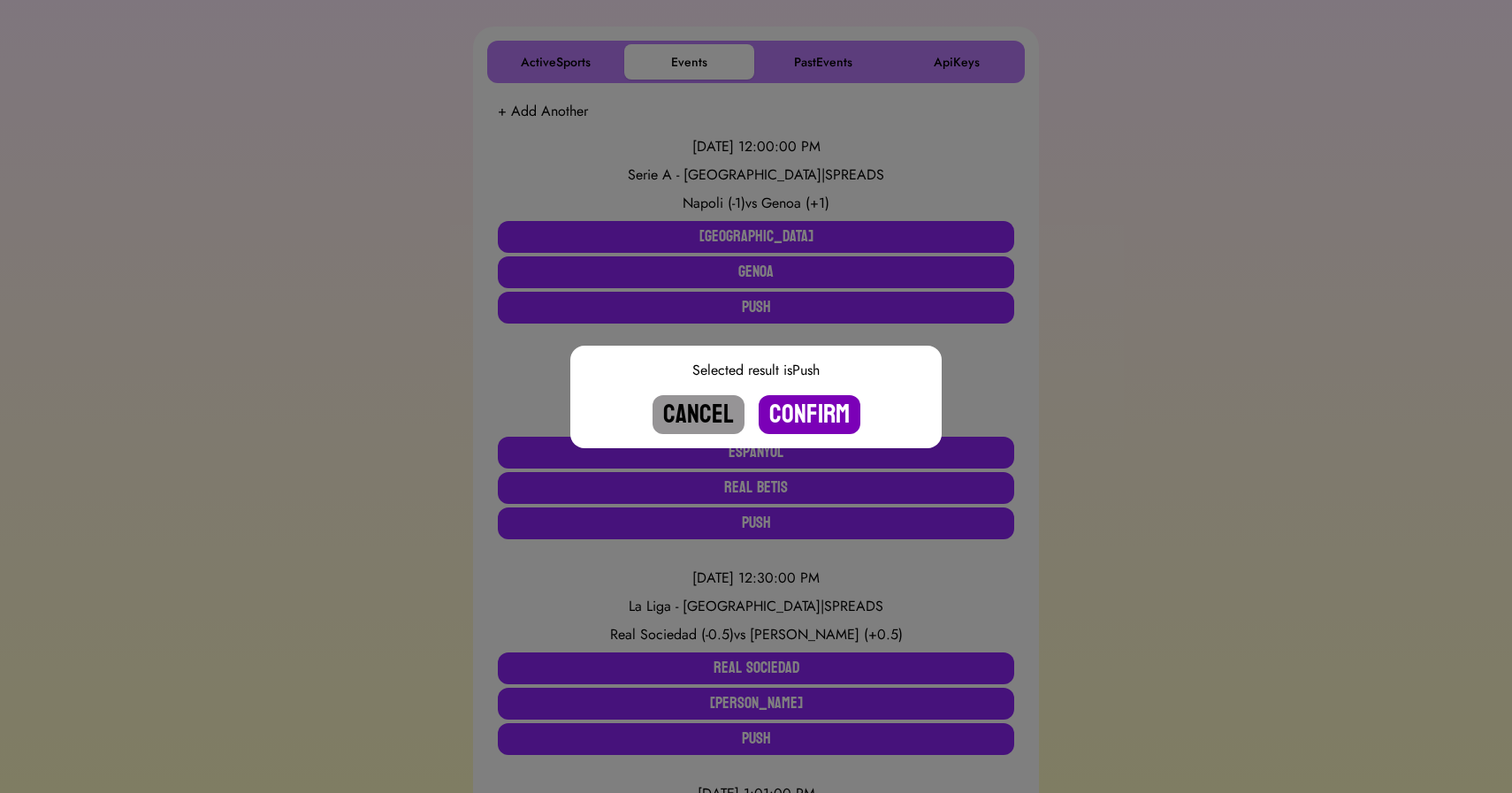
click at [800, 411] on button "Confirm" at bounding box center [810, 415] width 102 height 38
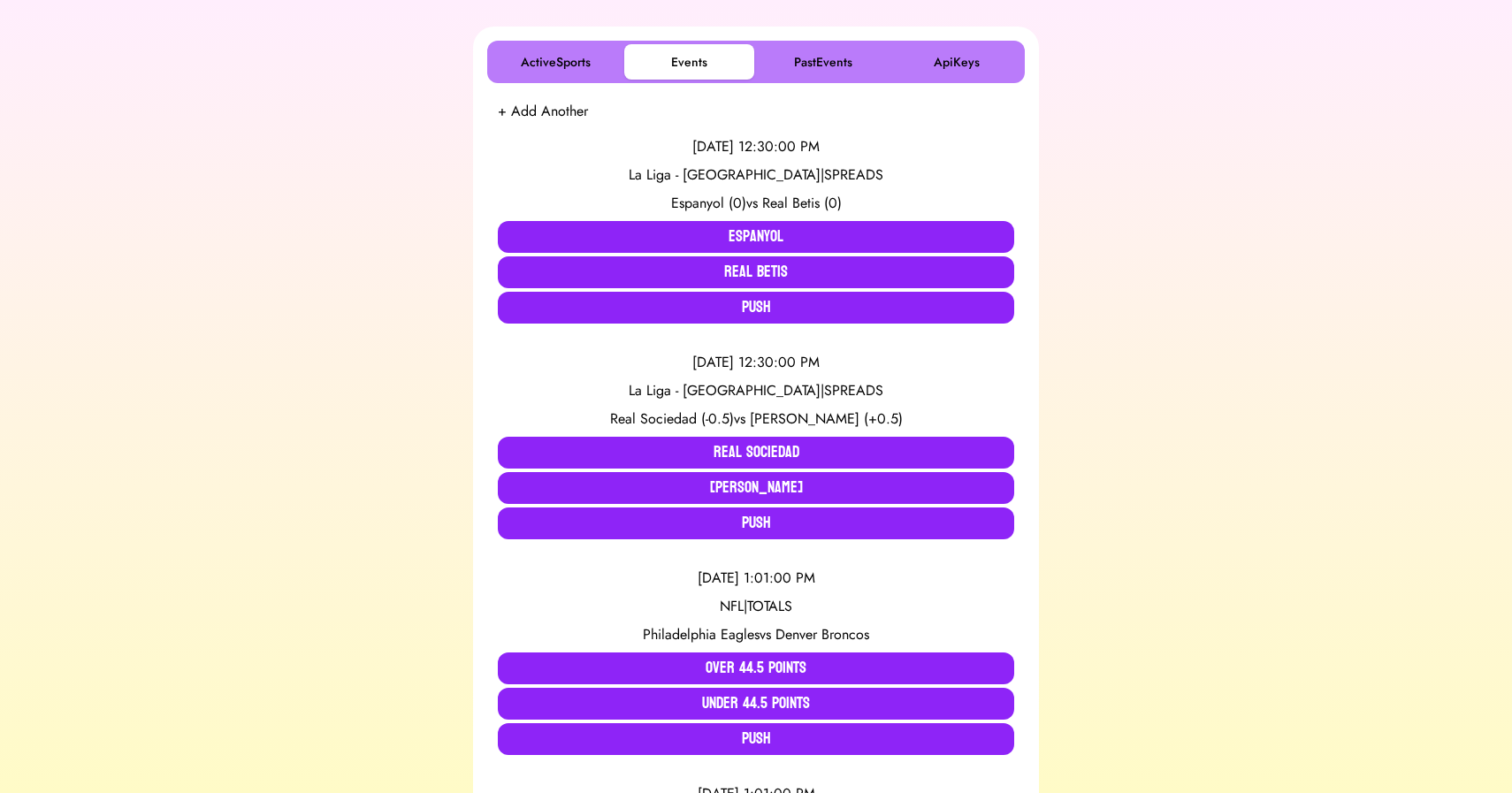
scroll to position [0, 0]
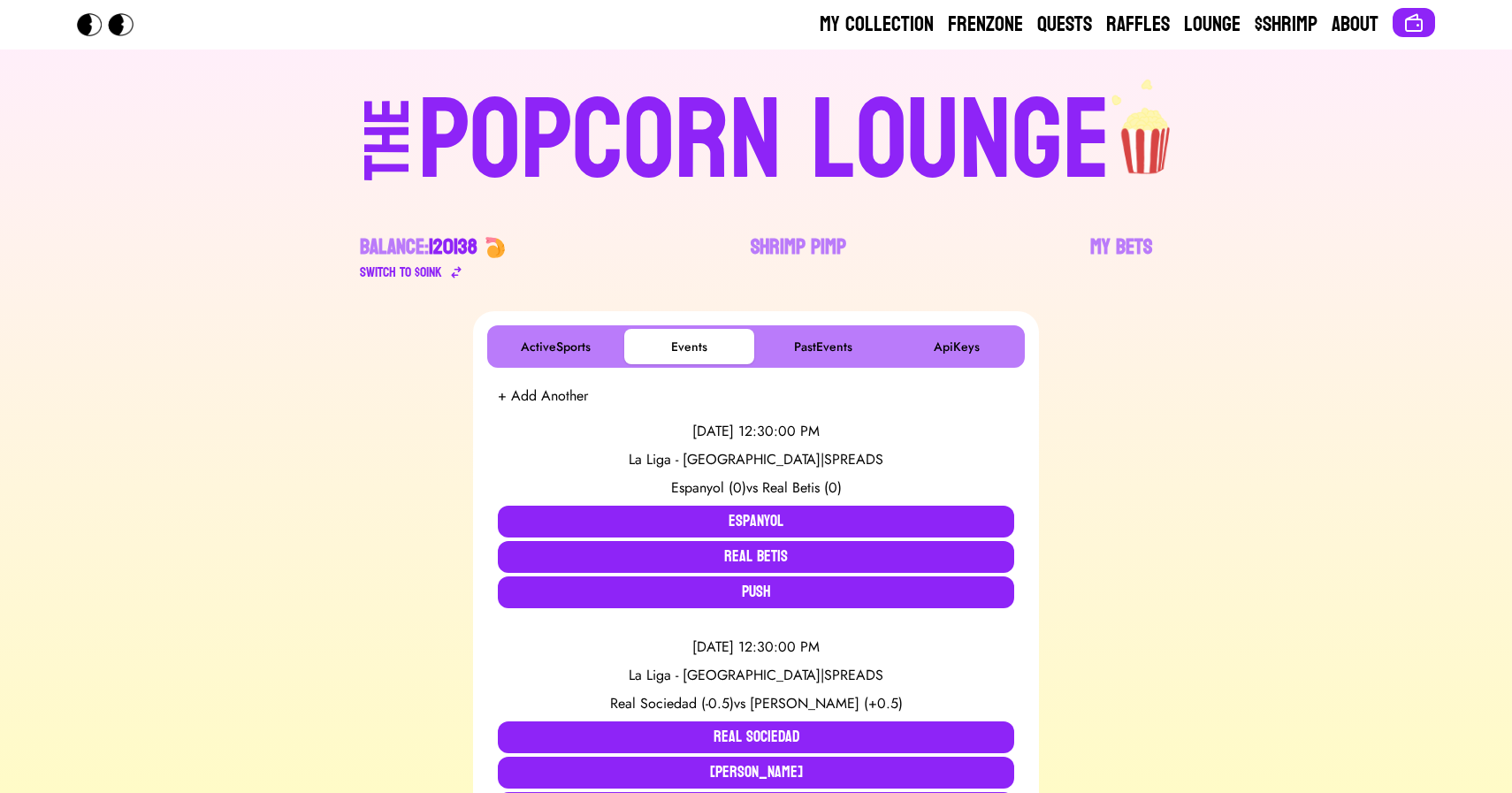
click at [605, 111] on div "POPCORN LOUNGE" at bounding box center [765, 142] width 692 height 114
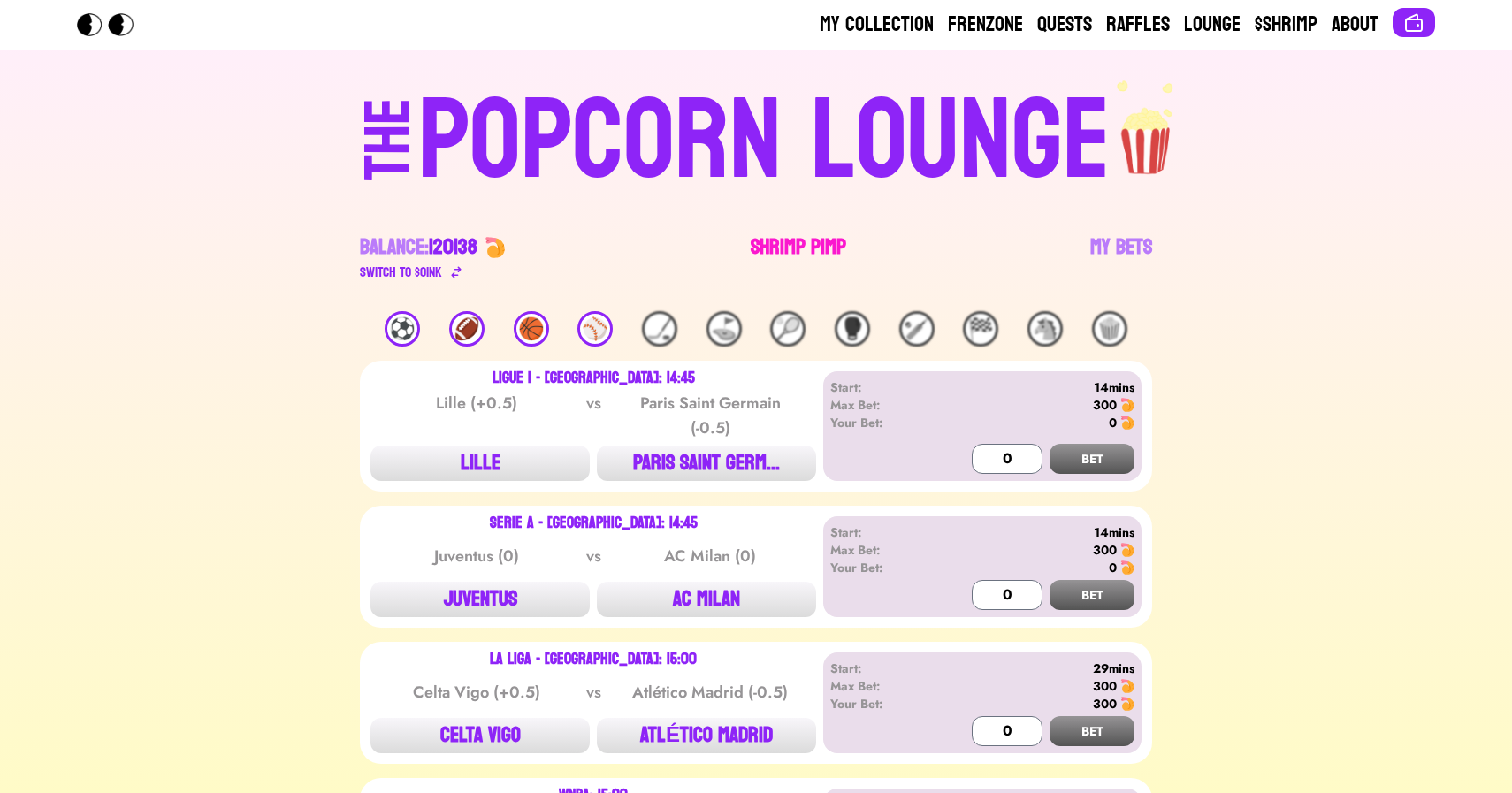
click at [795, 246] on link "Shrimp Pimp" at bounding box center [799, 258] width 95 height 49
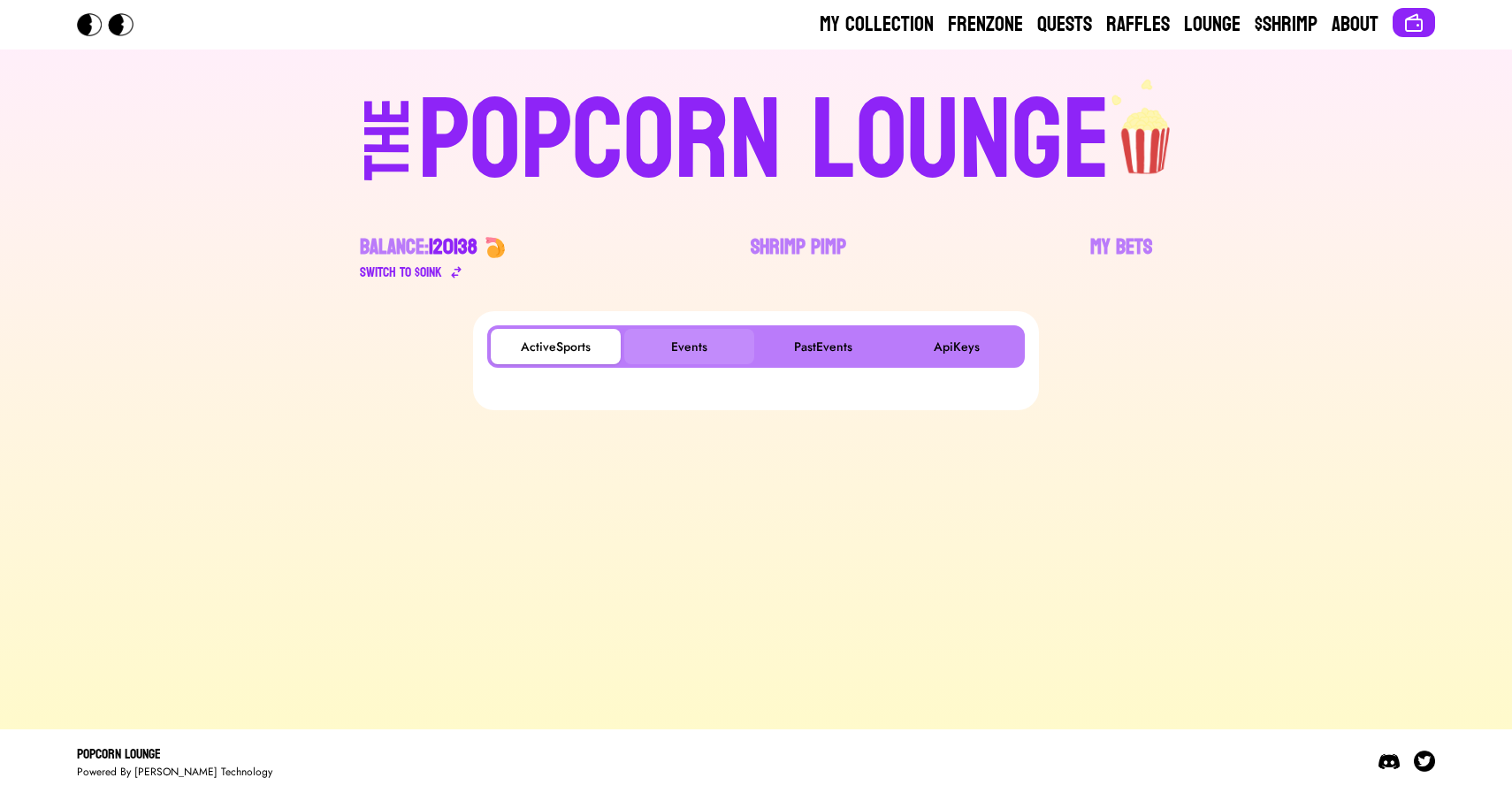
click at [661, 363] on button "Events" at bounding box center [690, 346] width 130 height 36
click at [551, 134] on div "POPCORN LOUNGE" at bounding box center [765, 142] width 692 height 114
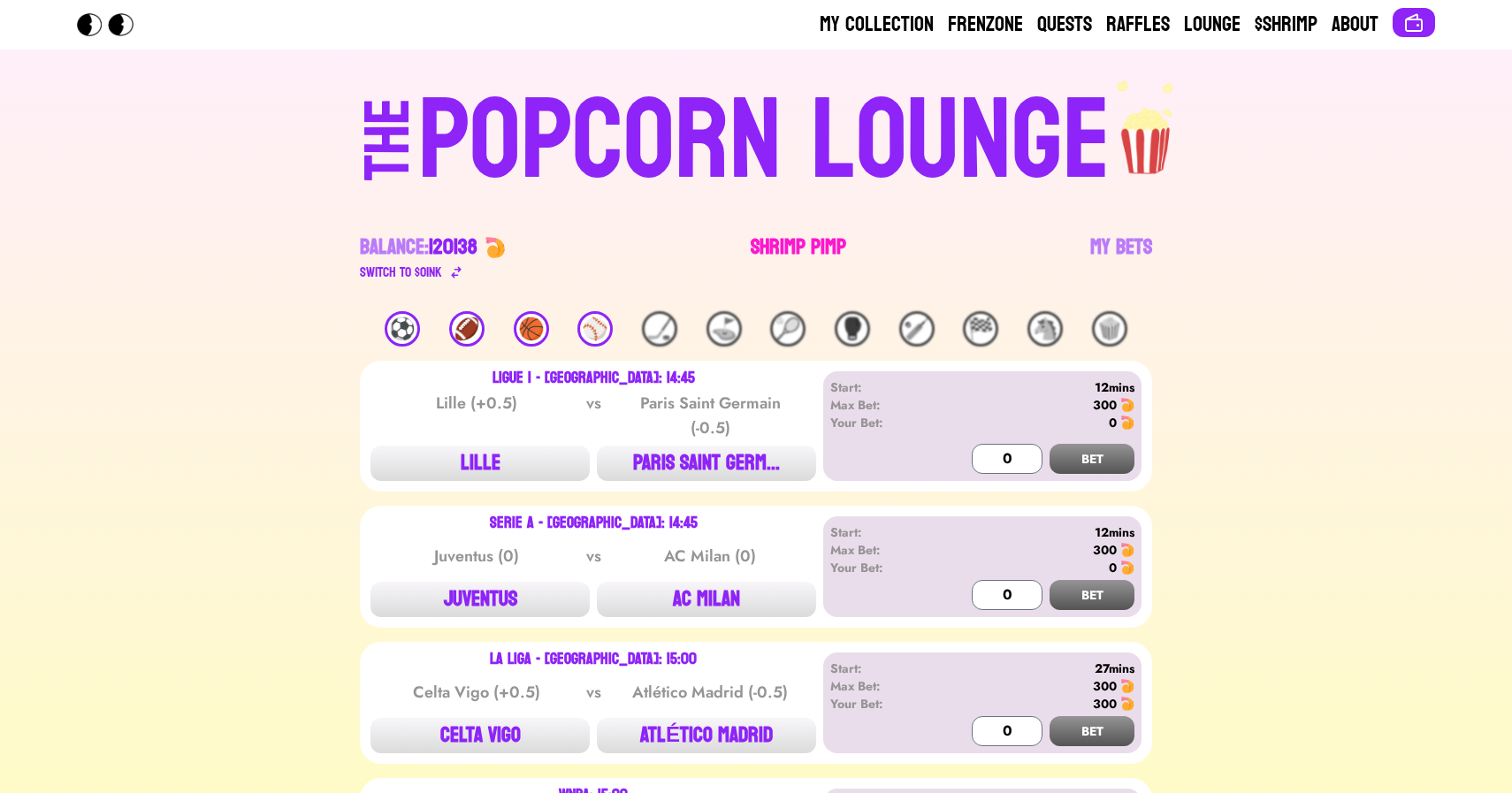
click at [788, 236] on link "Shrimp Pimp" at bounding box center [799, 258] width 95 height 49
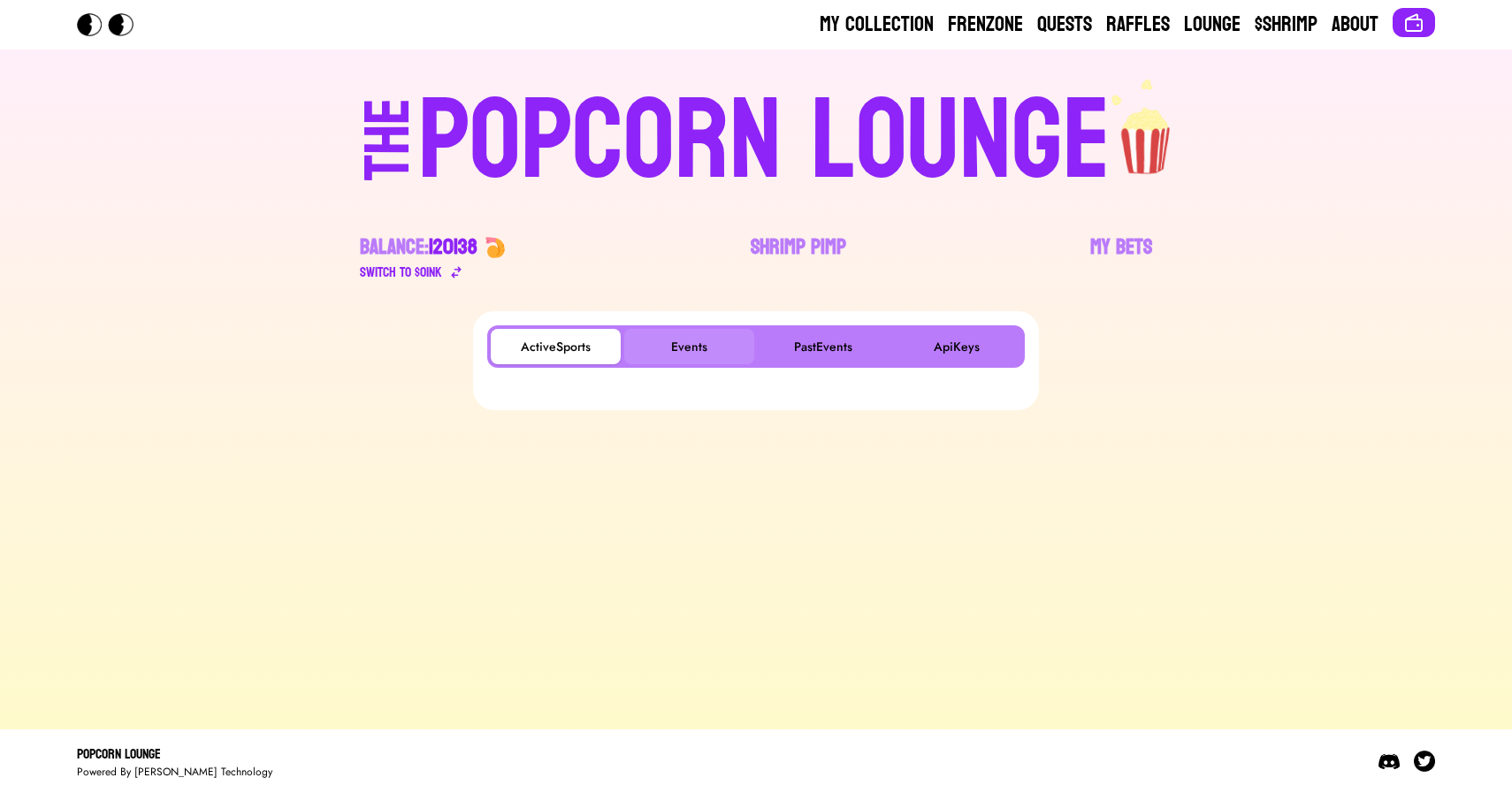
click at [698, 340] on button "Events" at bounding box center [690, 346] width 130 height 36
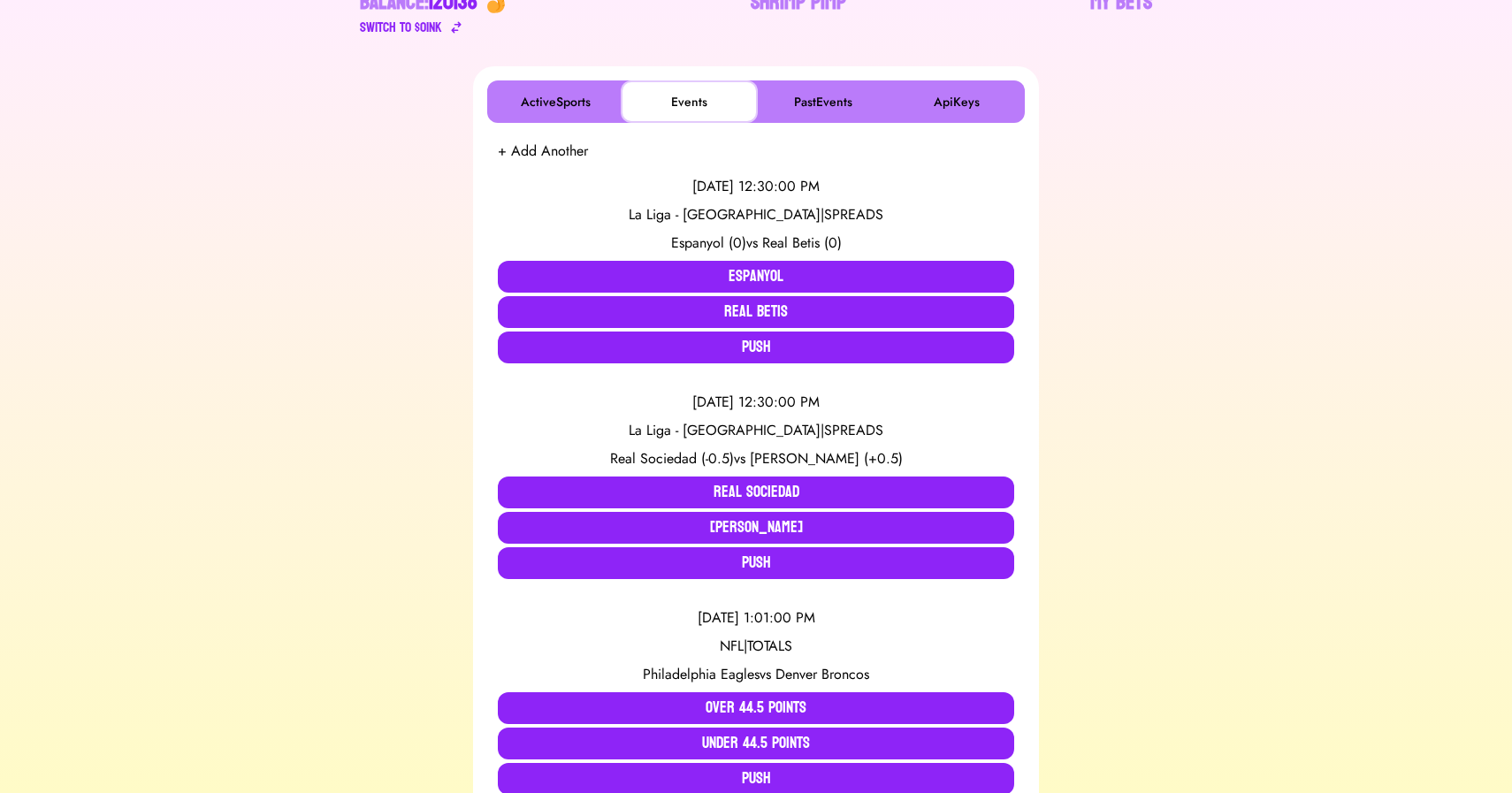
scroll to position [260, 0]
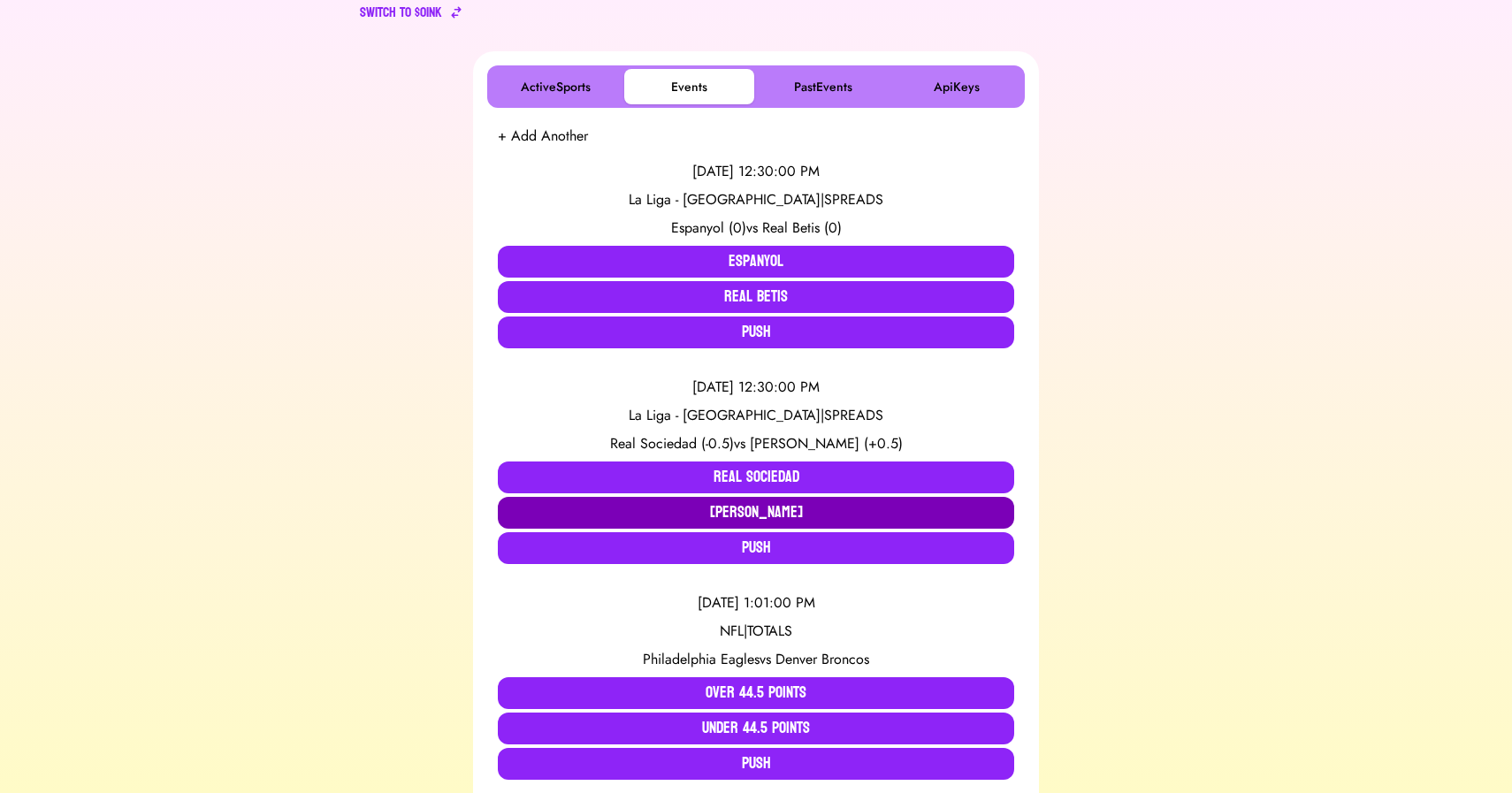
click at [709, 504] on button "[PERSON_NAME]" at bounding box center [756, 513] width 517 height 32
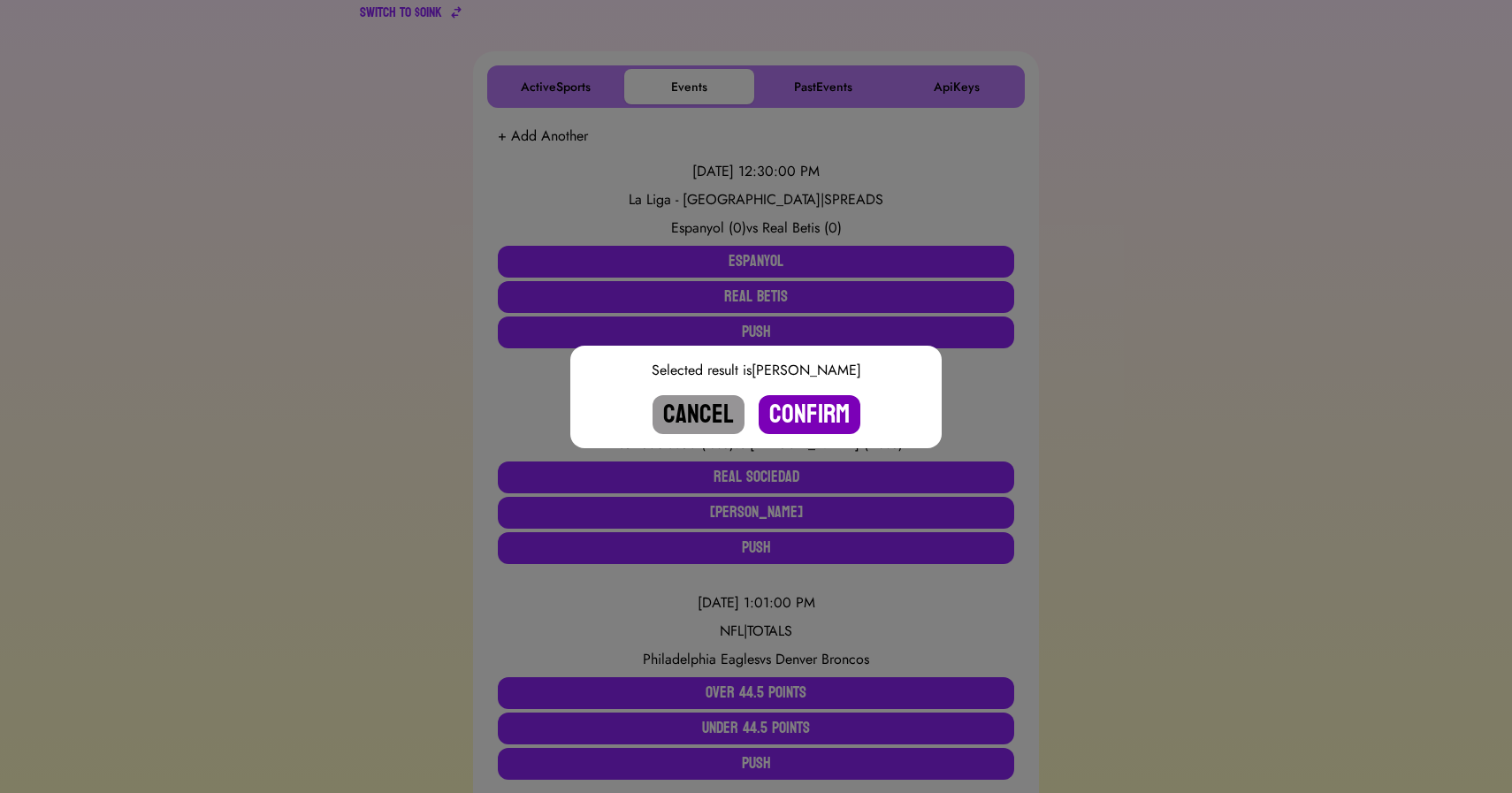
click at [820, 413] on button "Confirm" at bounding box center [810, 415] width 102 height 38
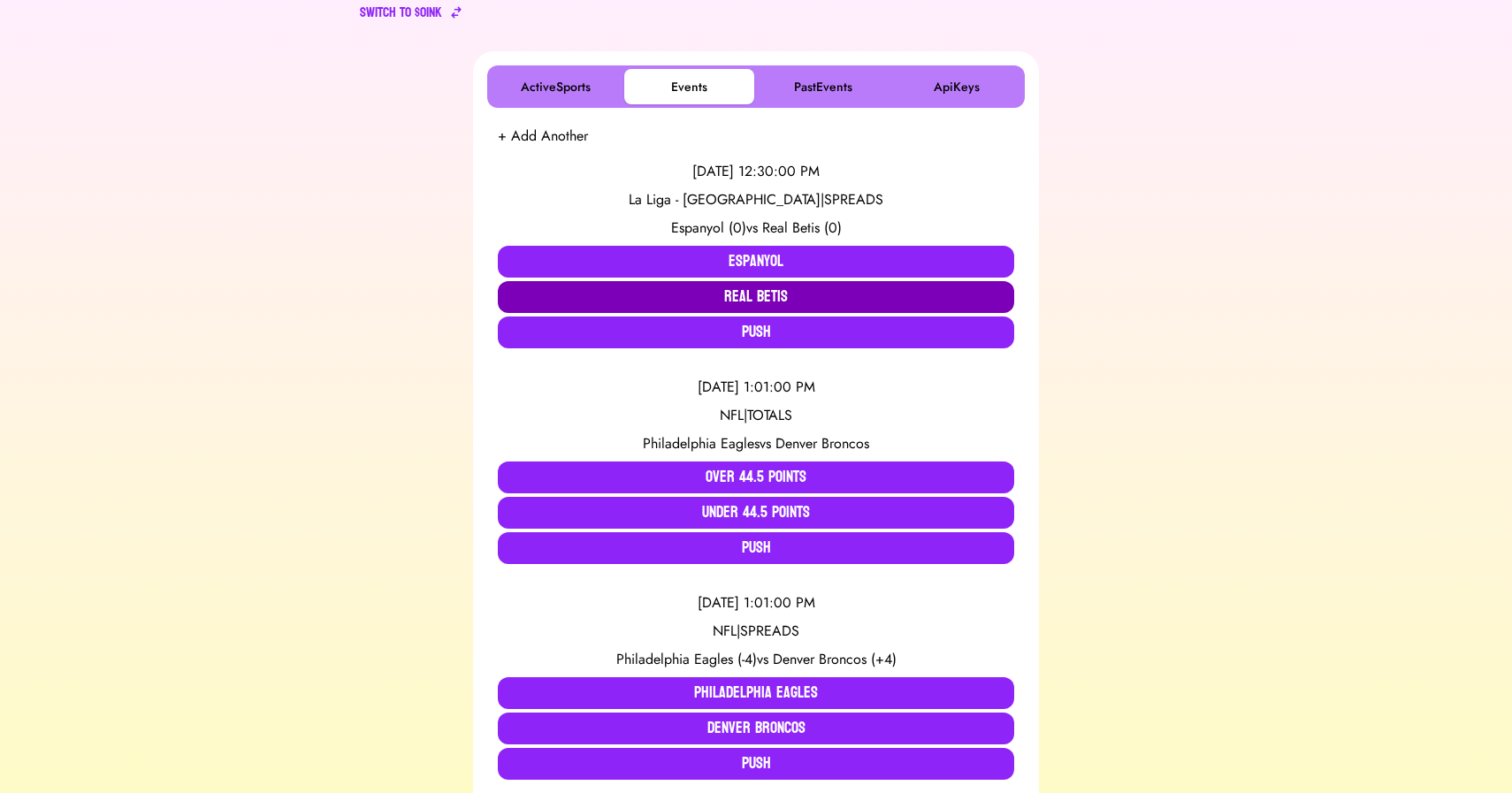
click at [744, 288] on button "Real Betis" at bounding box center [756, 297] width 517 height 32
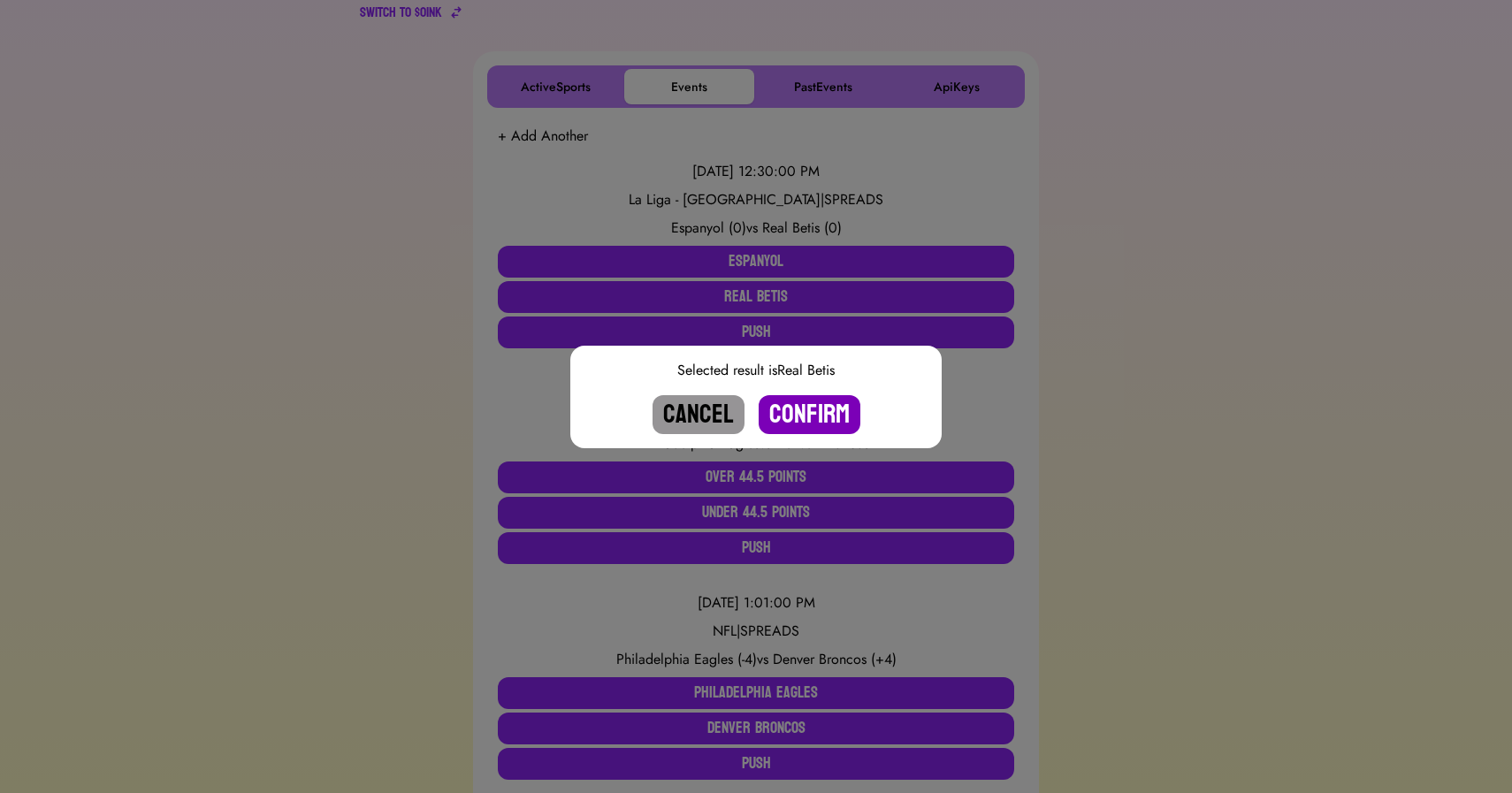
click at [813, 408] on button "Confirm" at bounding box center [810, 415] width 102 height 38
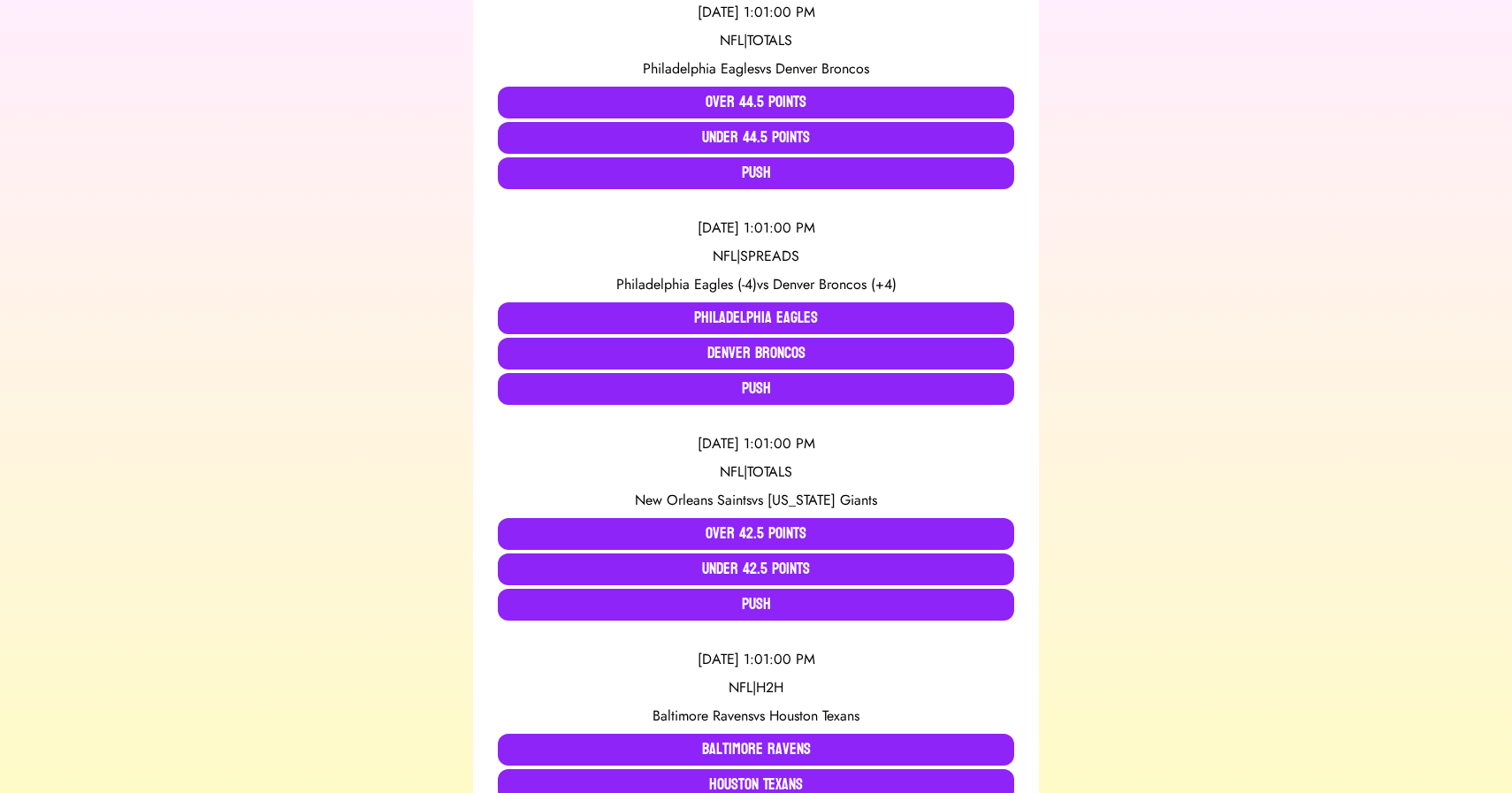
scroll to position [0, 0]
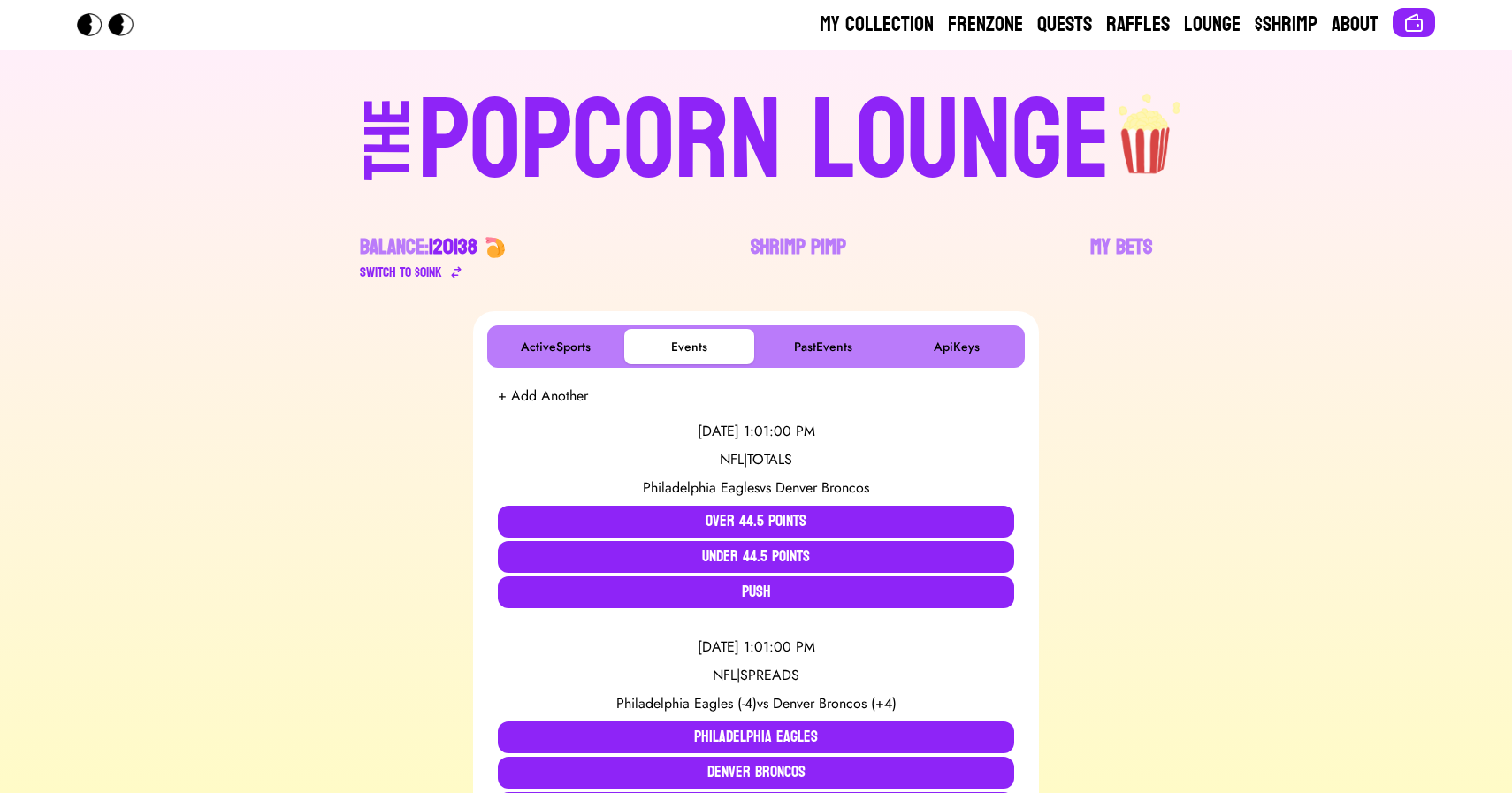
click at [797, 174] on div "POPCORN LOUNGE" at bounding box center [765, 142] width 692 height 114
